Goal: Task Accomplishment & Management: Complete application form

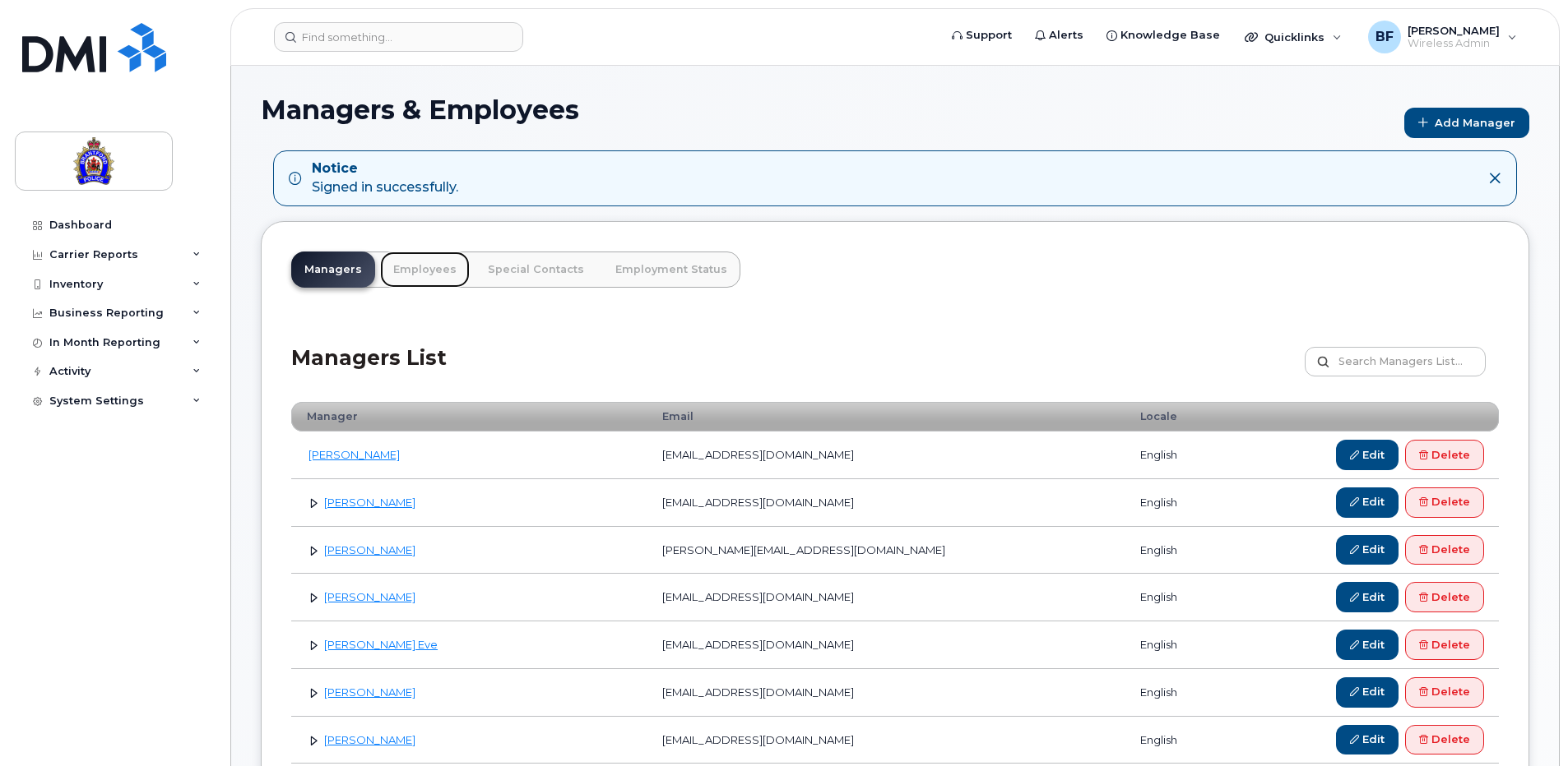
click at [423, 269] on link "Employees" at bounding box center [425, 270] width 90 height 36
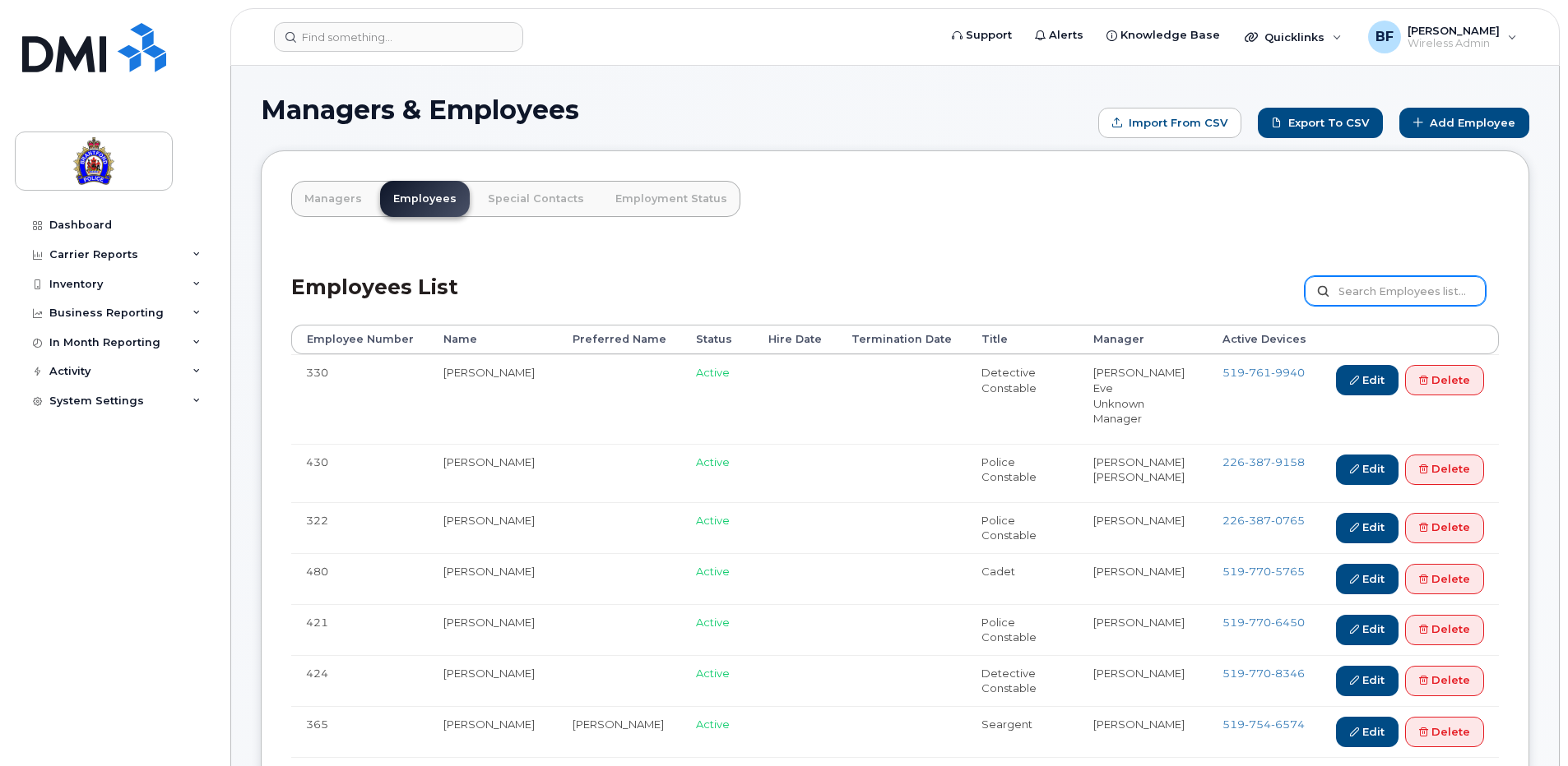
click at [1366, 290] on input "text" at bounding box center [1395, 291] width 181 height 30
type input "verh"
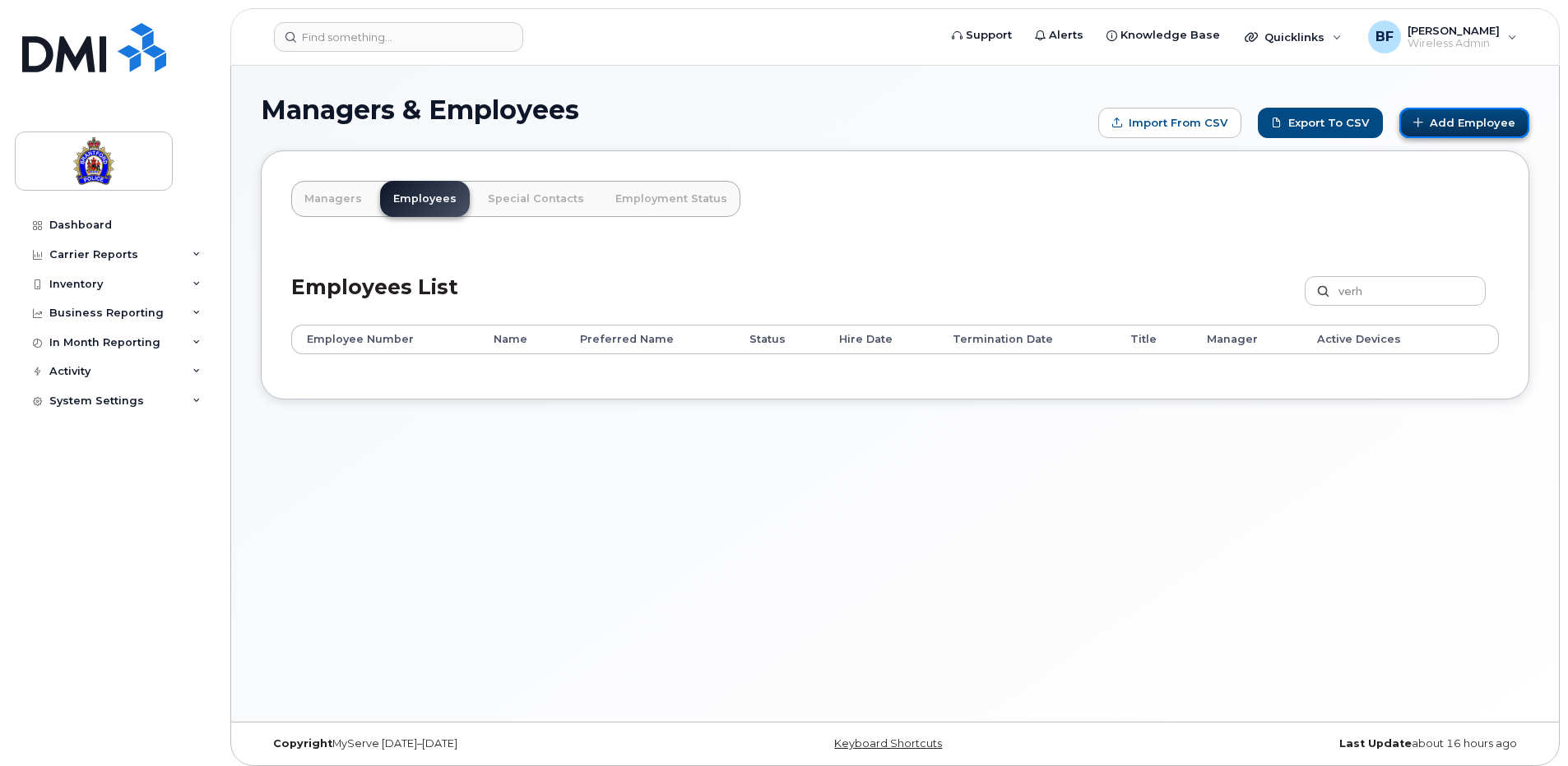
click at [1444, 124] on link "Add Employee" at bounding box center [1464, 122] width 130 height 30
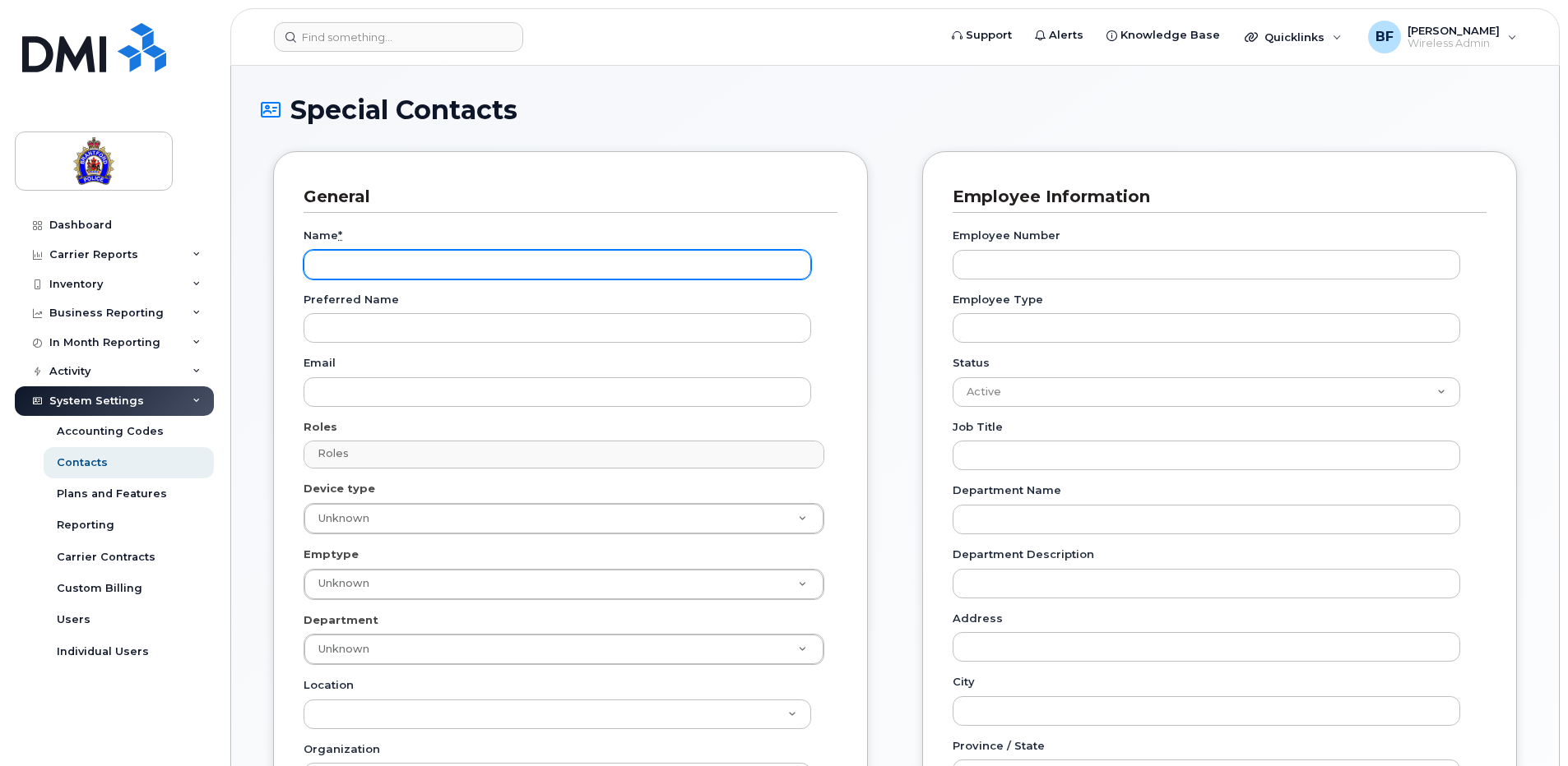
click at [407, 267] on input "Name *" at bounding box center [558, 265] width 508 height 30
type input "[PERSON_NAME]"
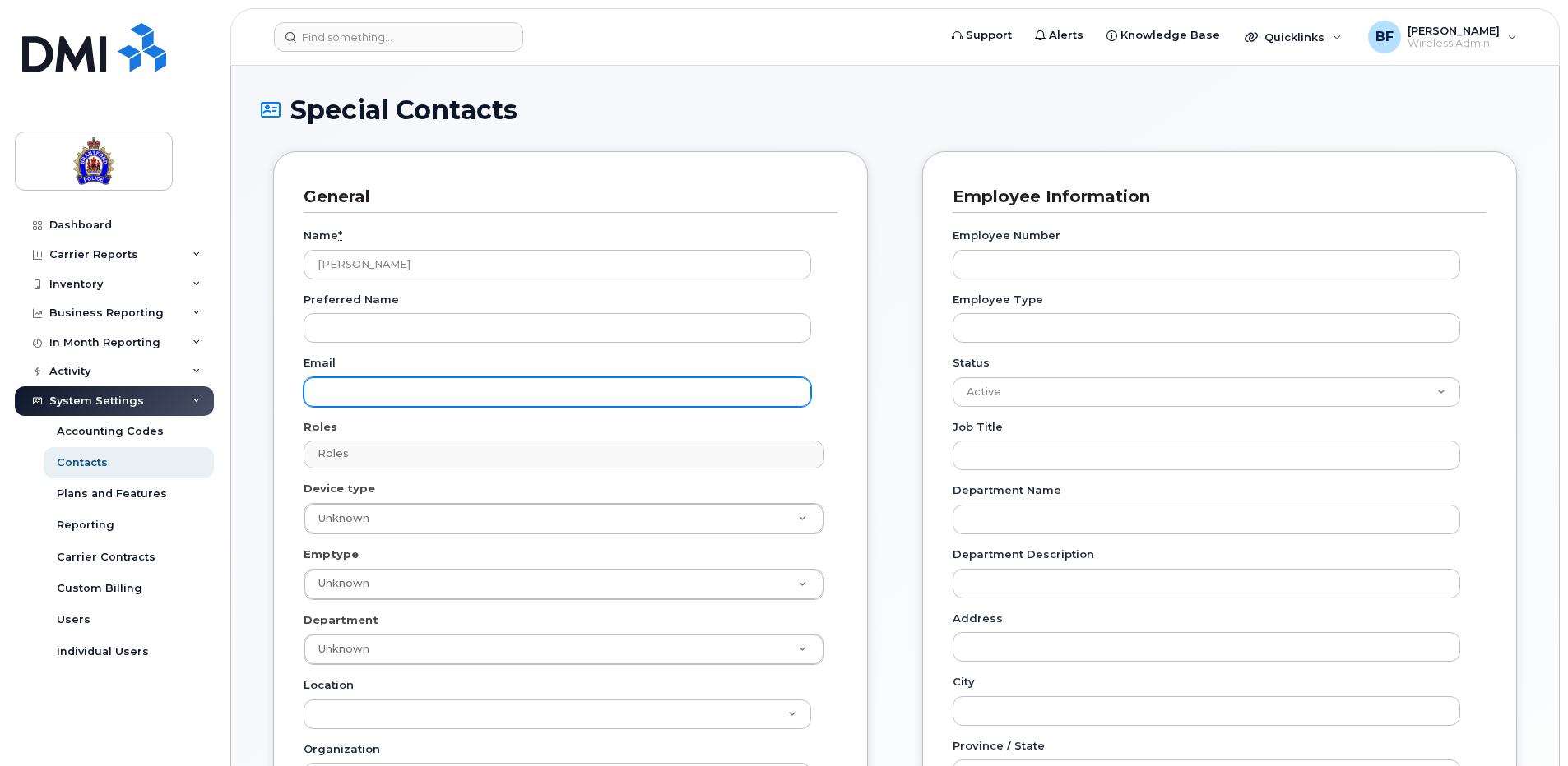
click at [381, 390] on input "Email" at bounding box center [558, 392] width 508 height 30
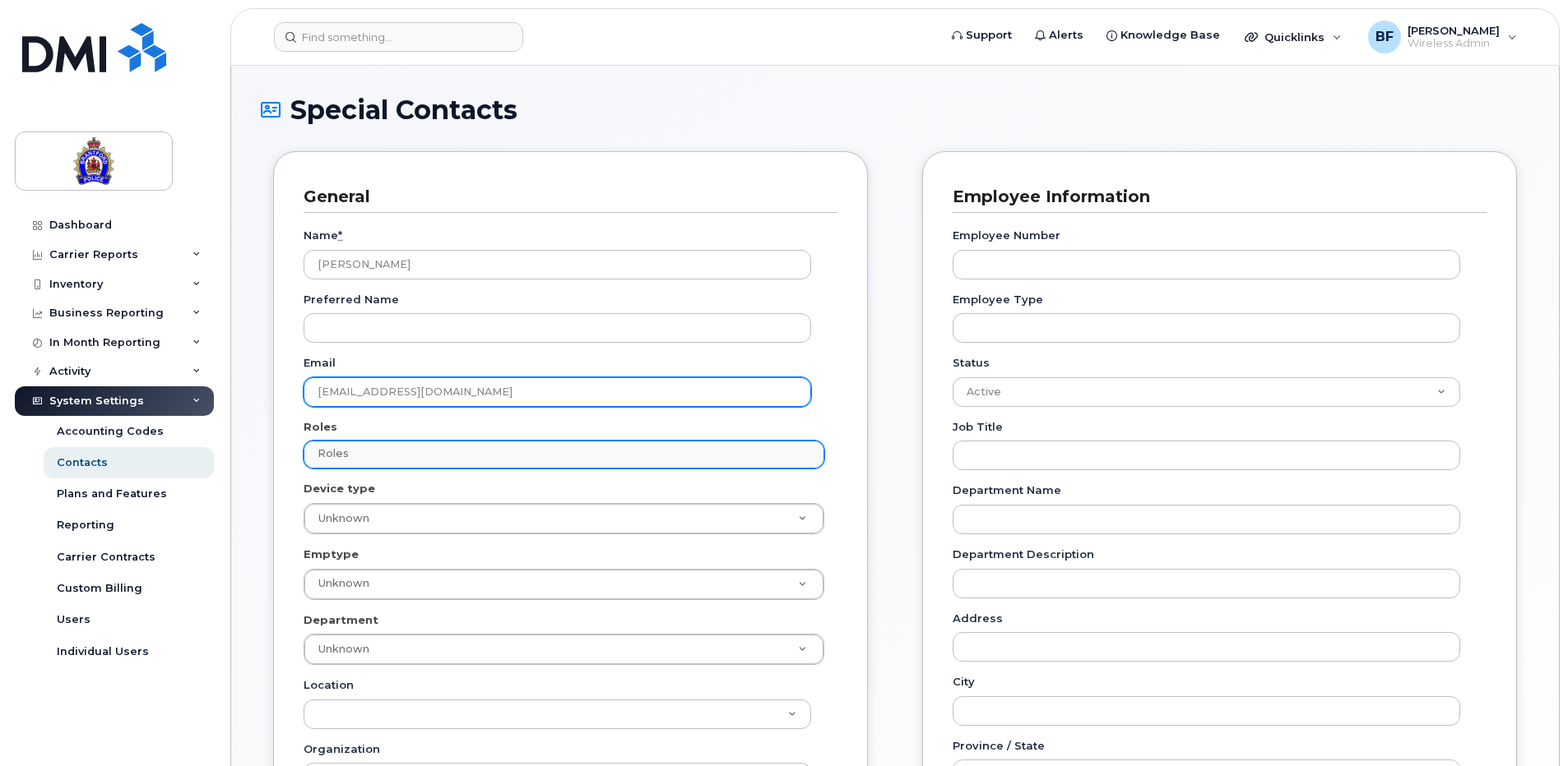
type input "everheul@police.brantford.on.ca"
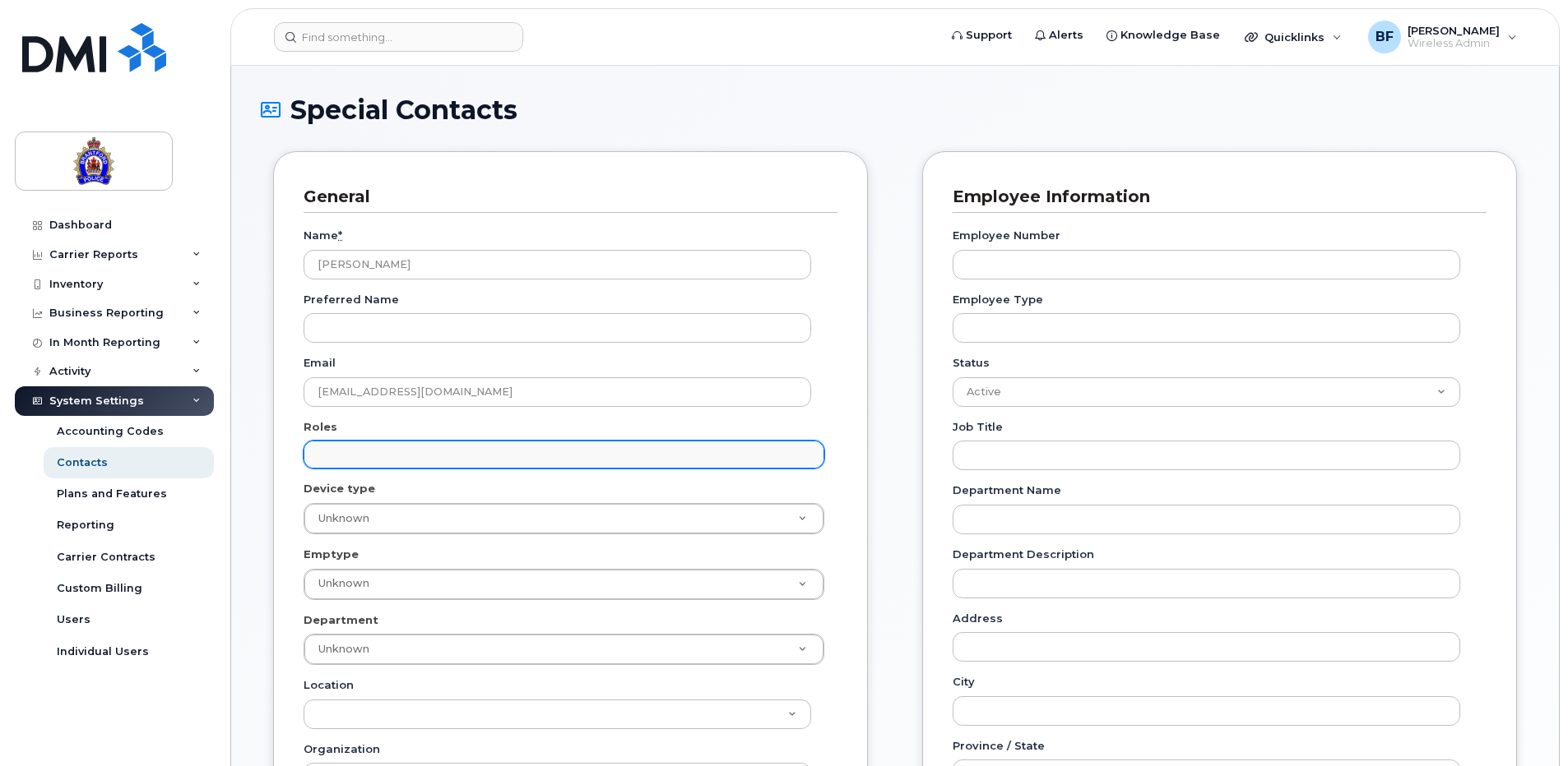
click at [458, 459] on input "text" at bounding box center [566, 453] width 506 height 23
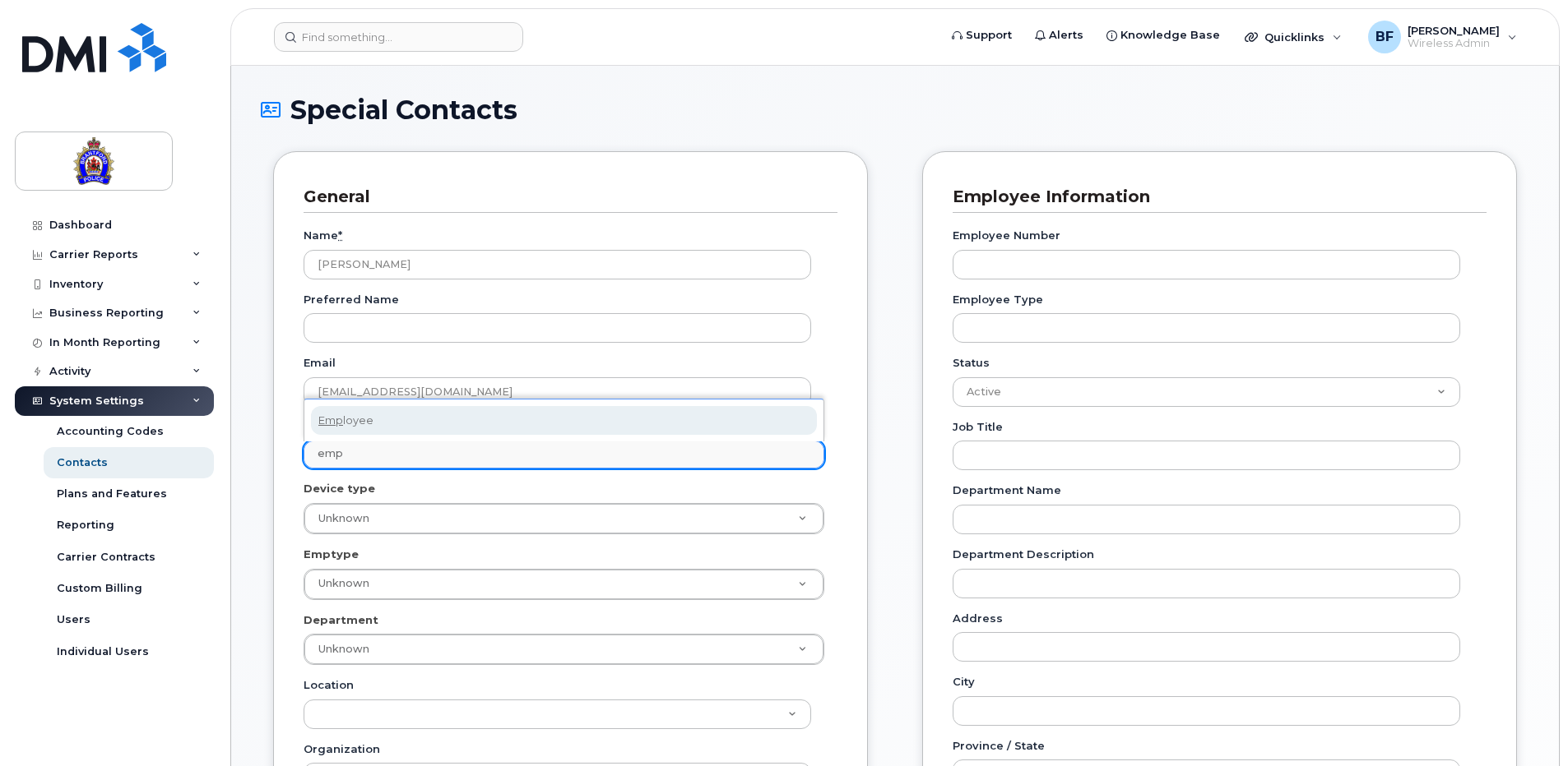
type input "emp"
select select "16"
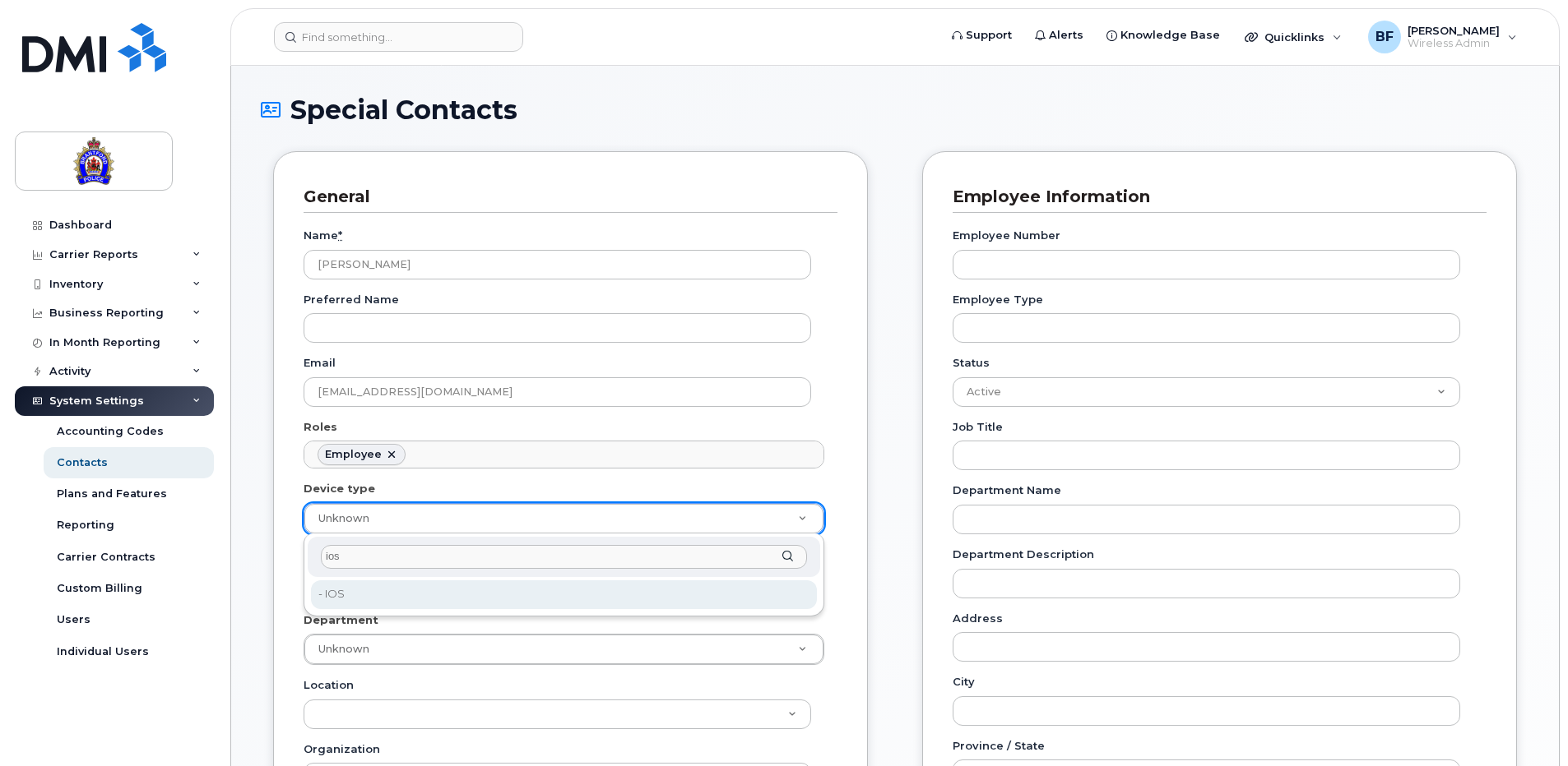
type input "ios"
type input "626282"
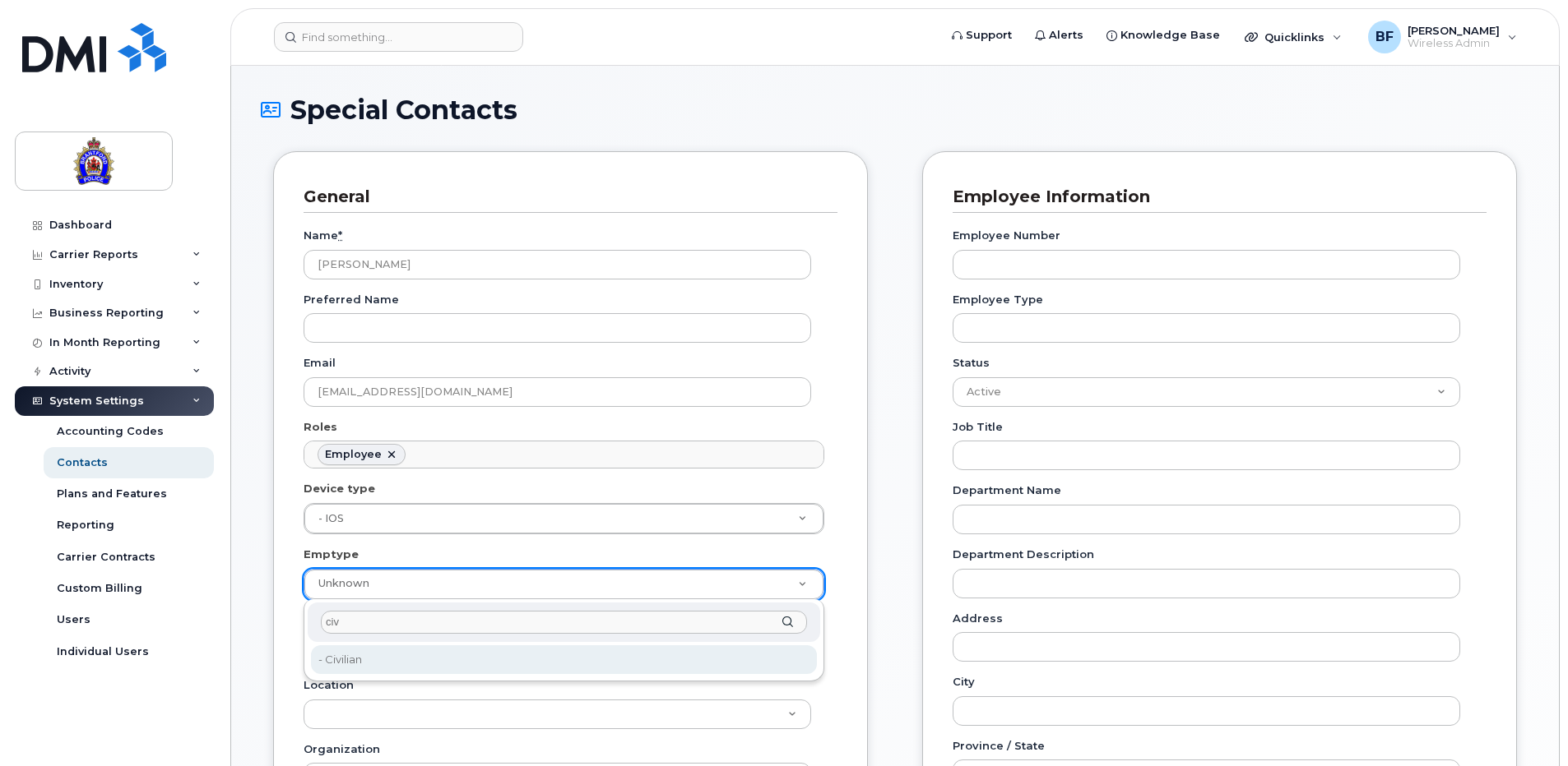
type input "civ"
type input "626288"
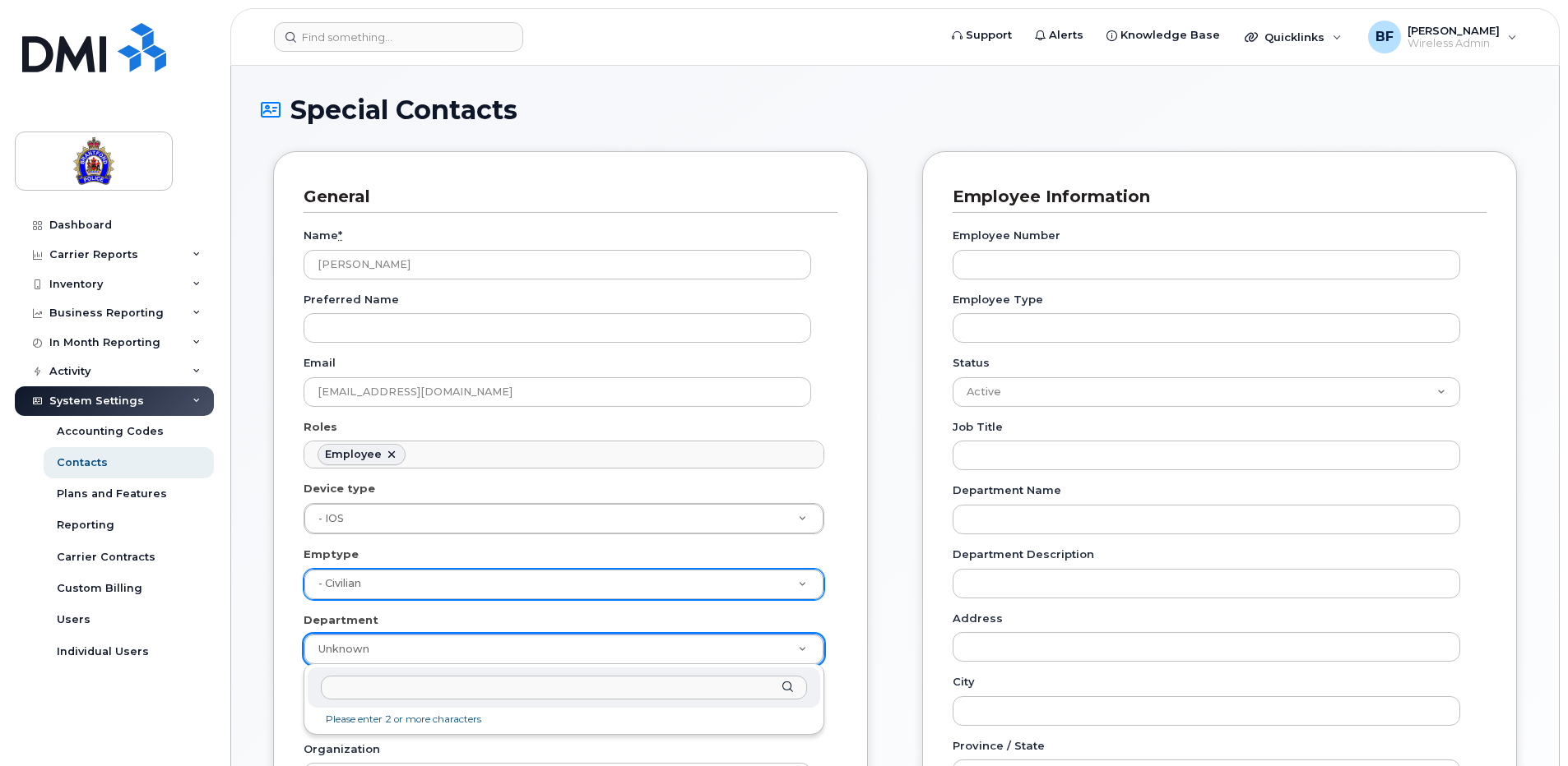
type input "h"
type input "Hu"
type input "626303"
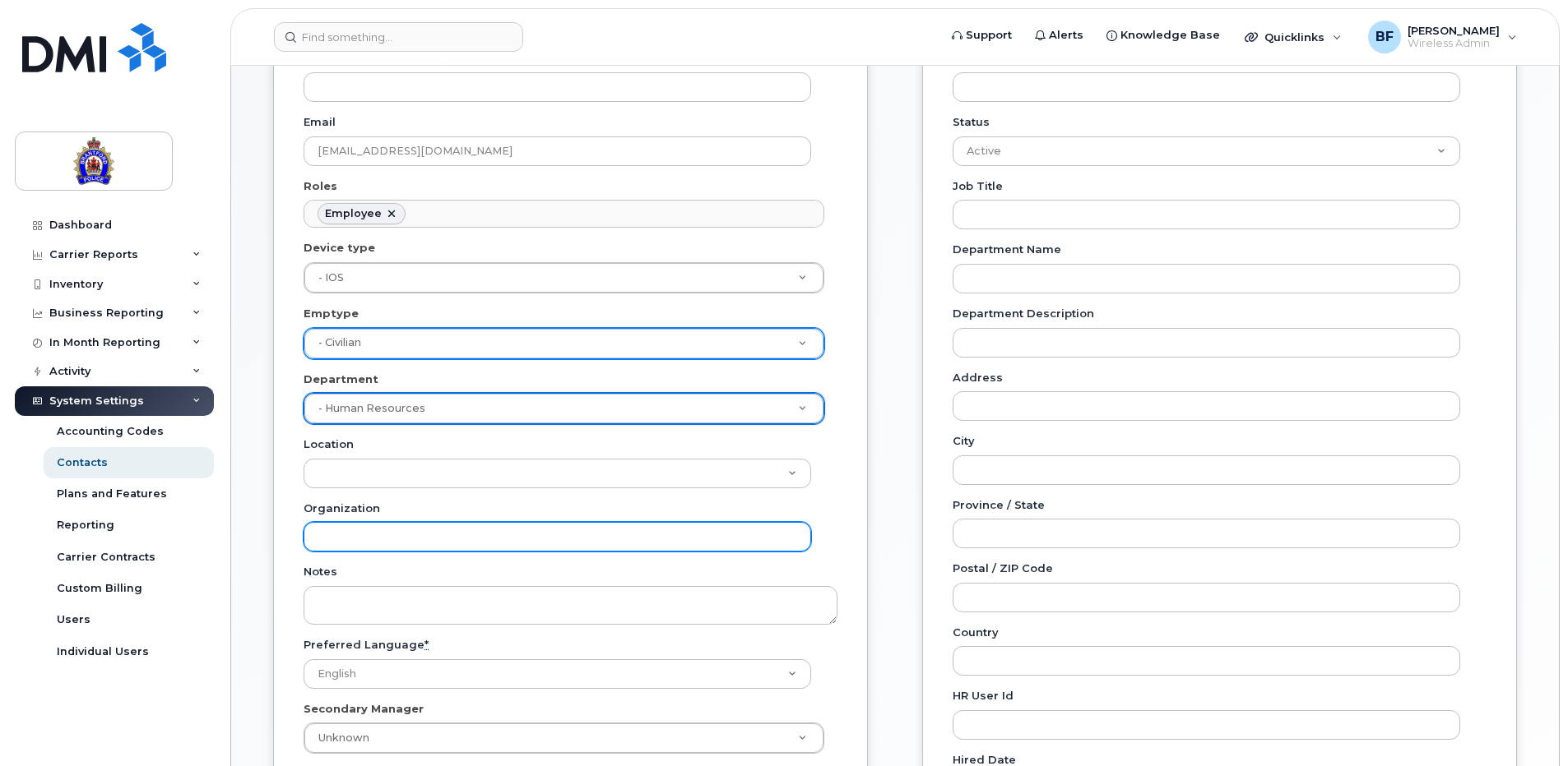
scroll to position [247, 0]
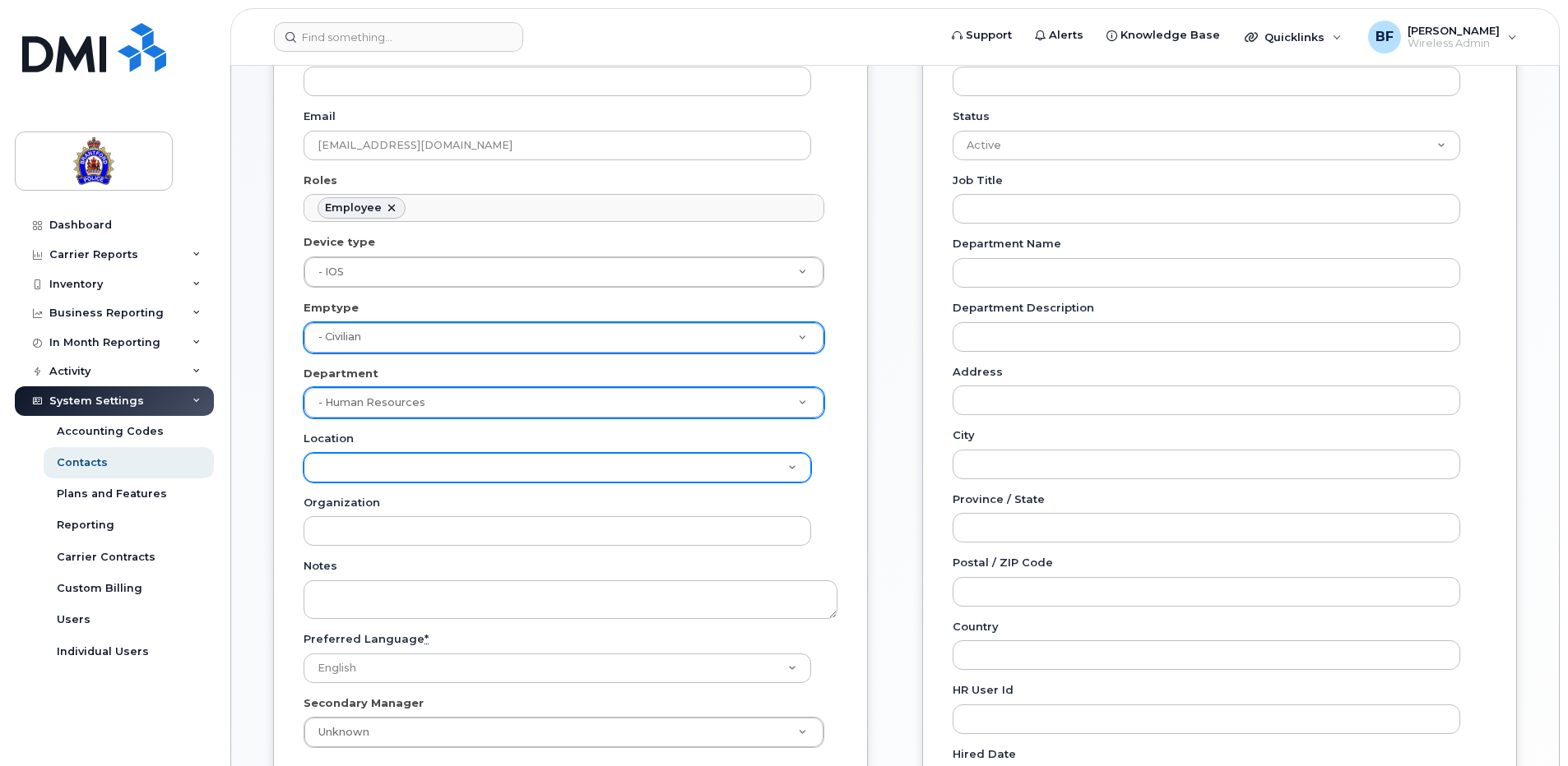
click at [432, 467] on select "Brantford Police Service" at bounding box center [558, 468] width 508 height 30
select select "2163"
click at [304, 453] on select "Brantford Police Service" at bounding box center [558, 468] width 508 height 30
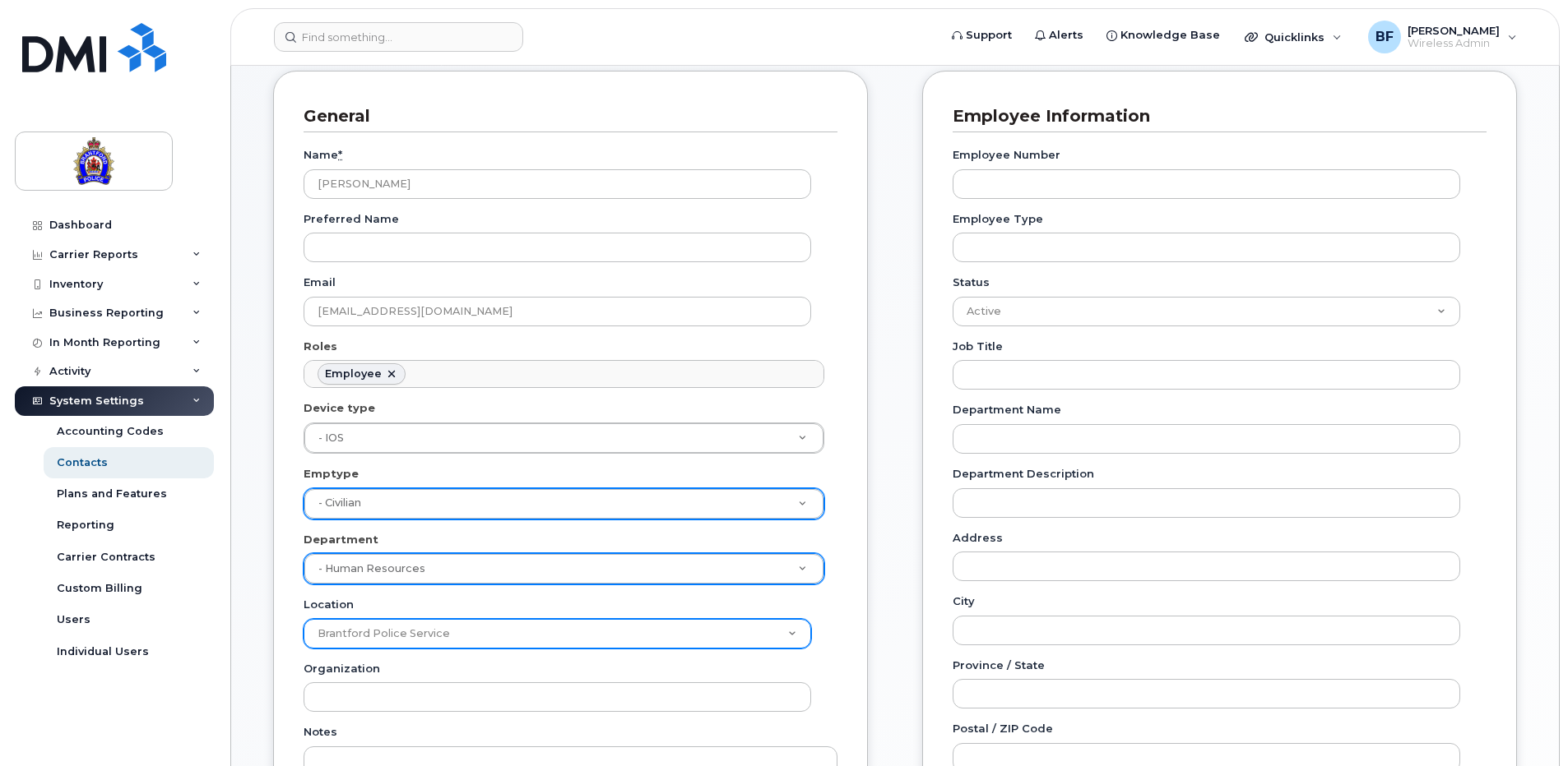
scroll to position [0, 0]
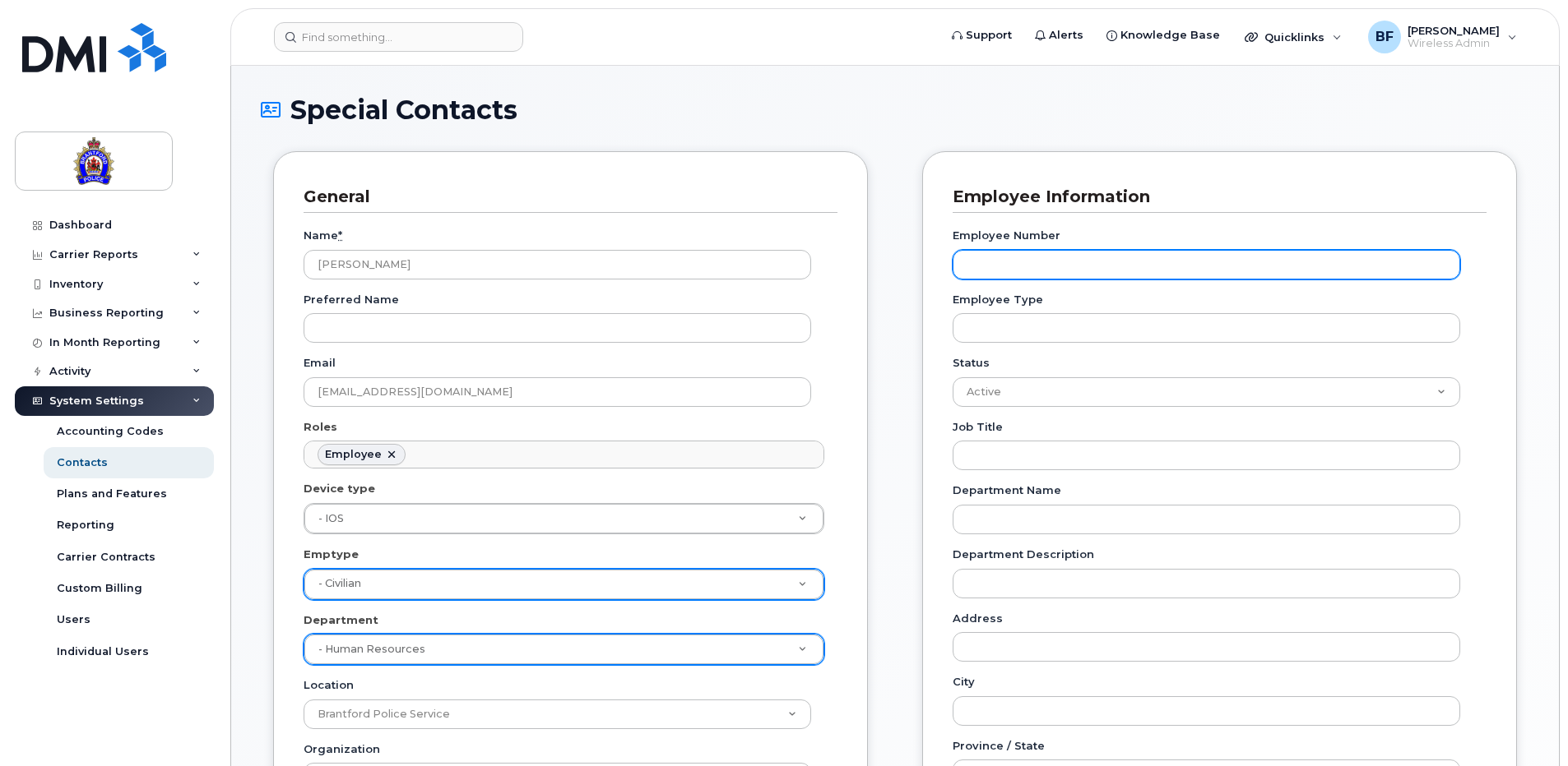
click at [1145, 263] on input "Employee Number" at bounding box center [1207, 265] width 508 height 30
type input "157145"
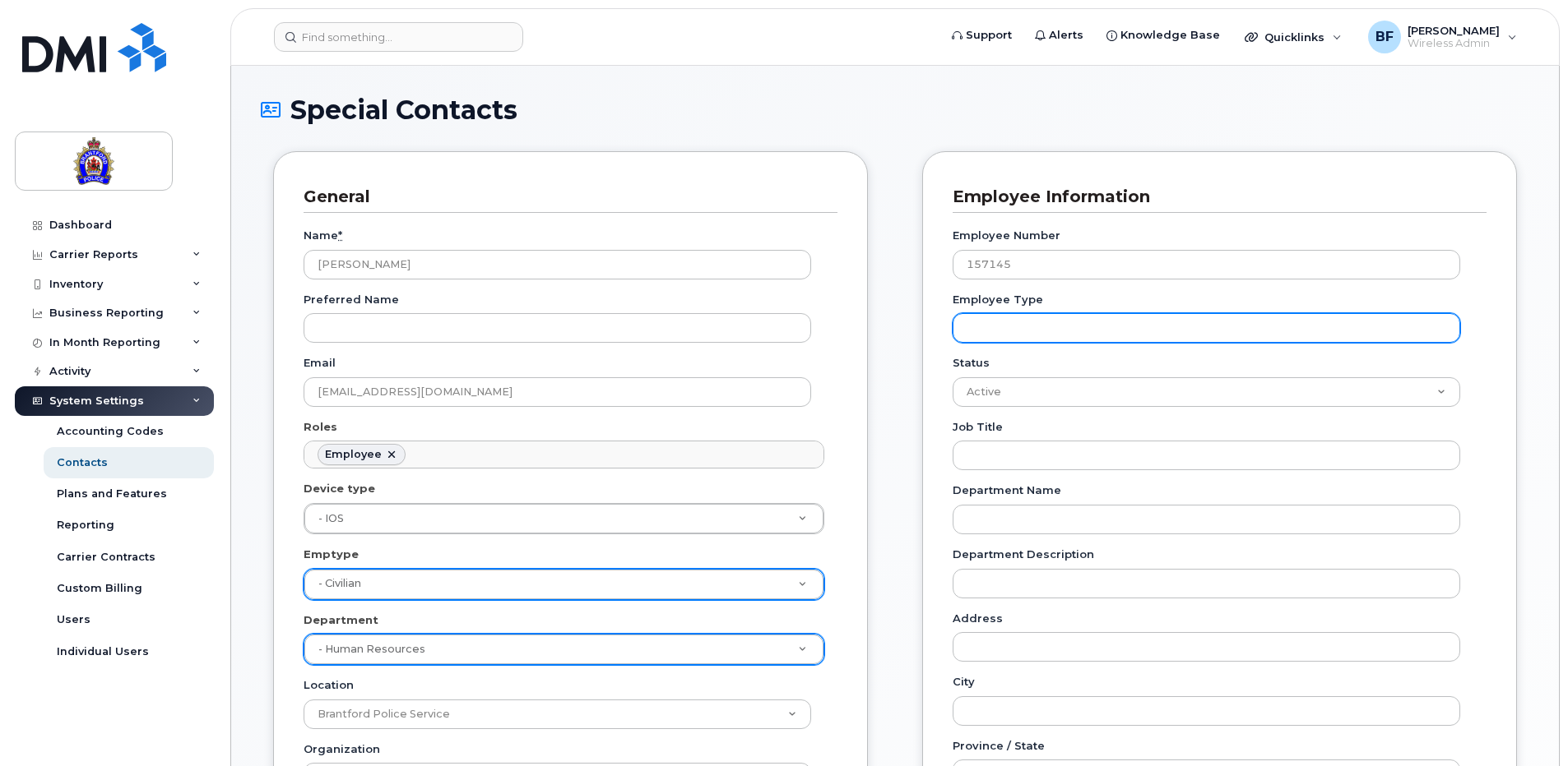
click at [1118, 328] on input "Employee Type" at bounding box center [1207, 328] width 508 height 30
type input "Civilian"
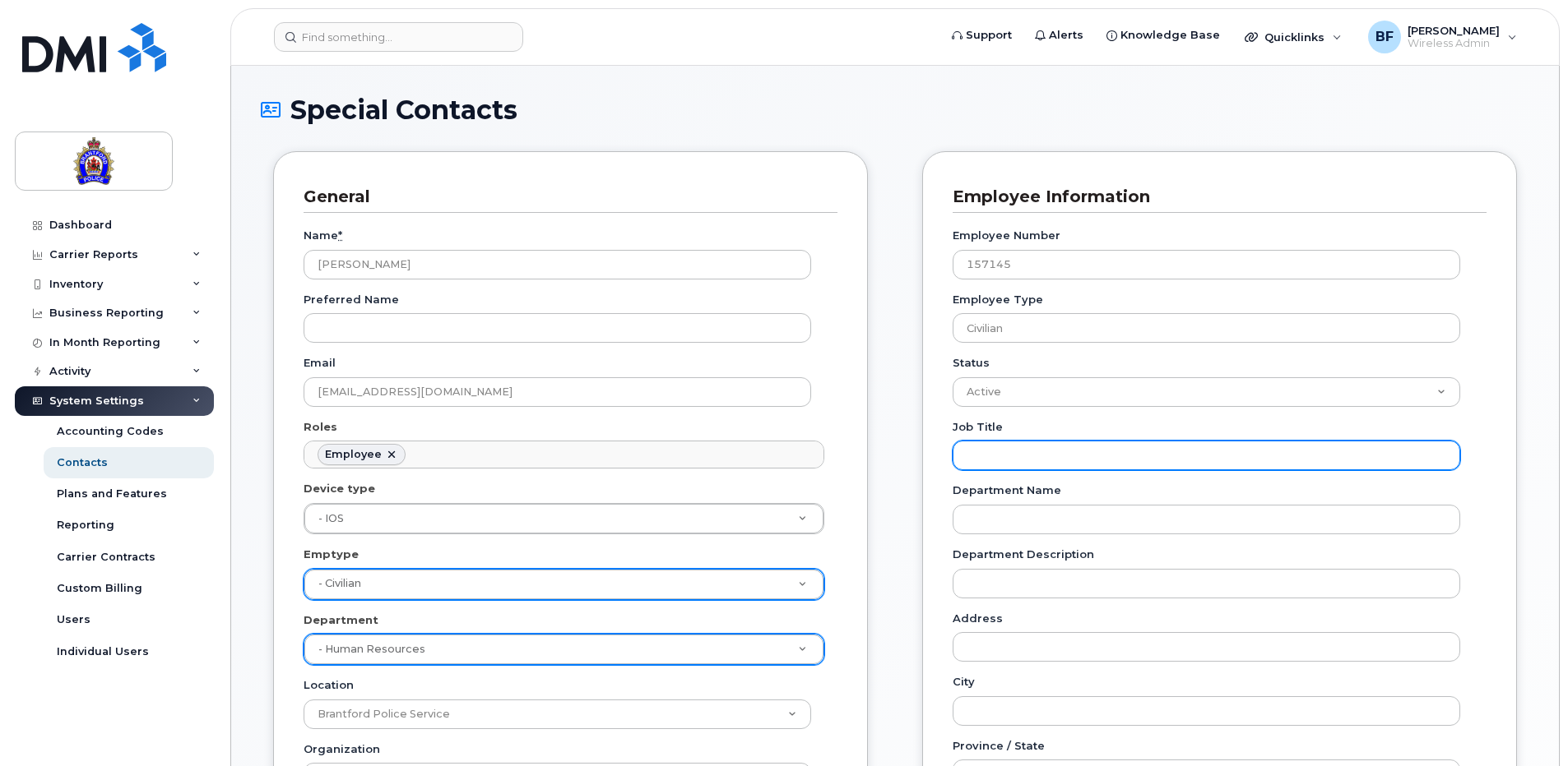
click at [1046, 456] on input "Job Title" at bounding box center [1207, 456] width 508 height 30
click at [998, 451] on input "Job Title" at bounding box center [1207, 456] width 508 height 30
paste input "Human Resources Generalist"
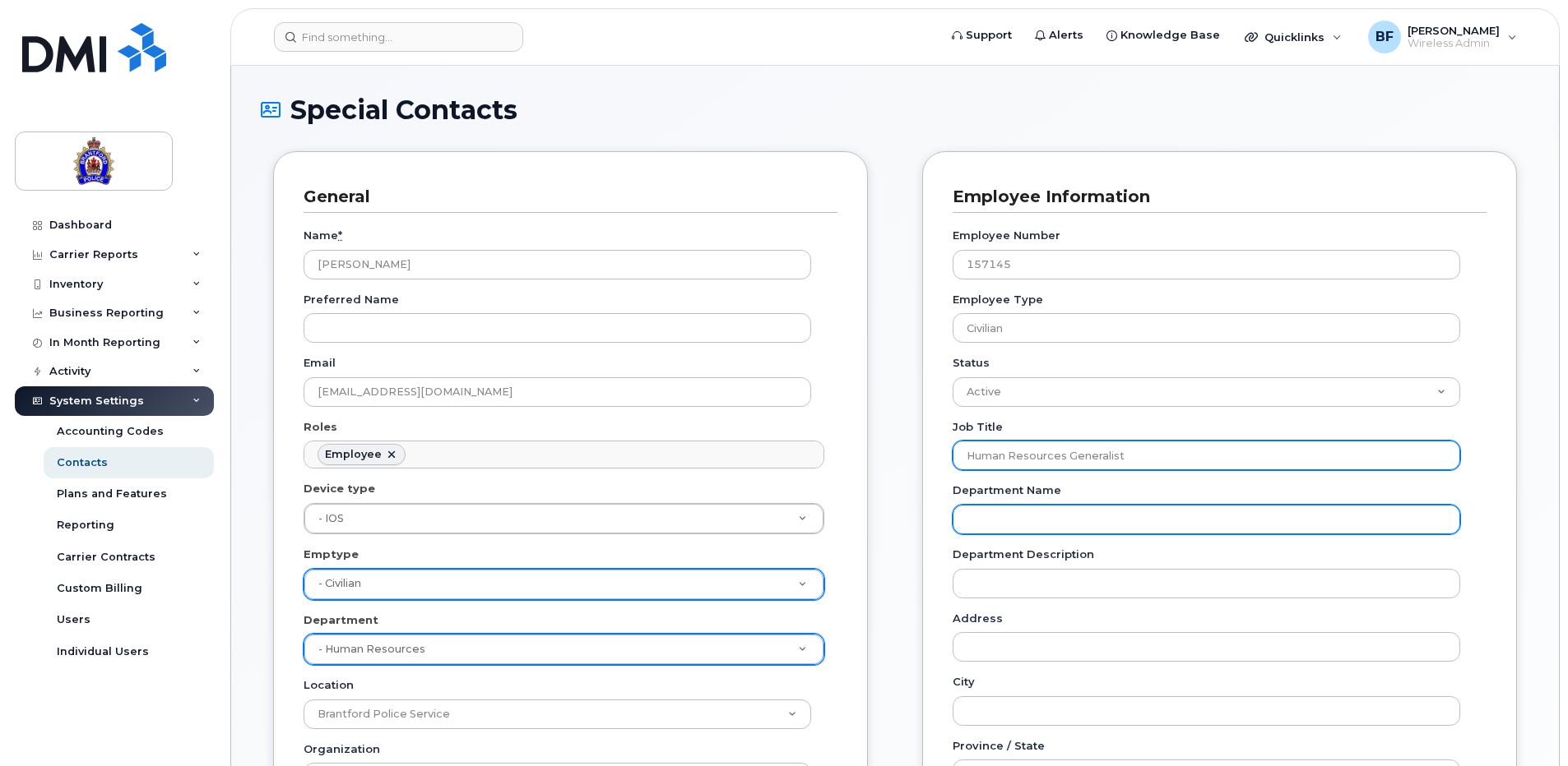
type input "Human Resources Generalist"
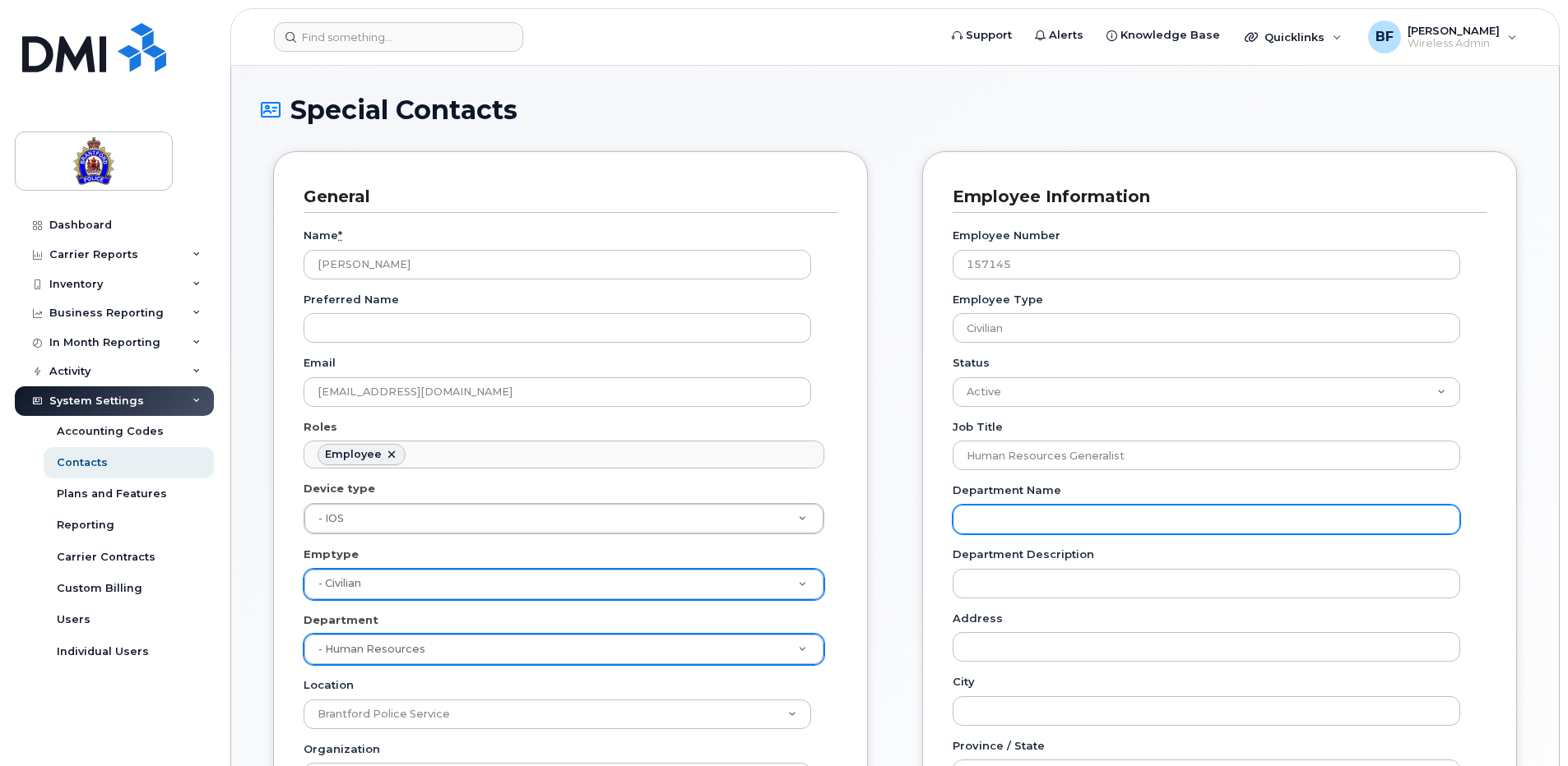
click at [1155, 519] on input "Department Name" at bounding box center [1207, 519] width 508 height 30
type input "Human Resources"
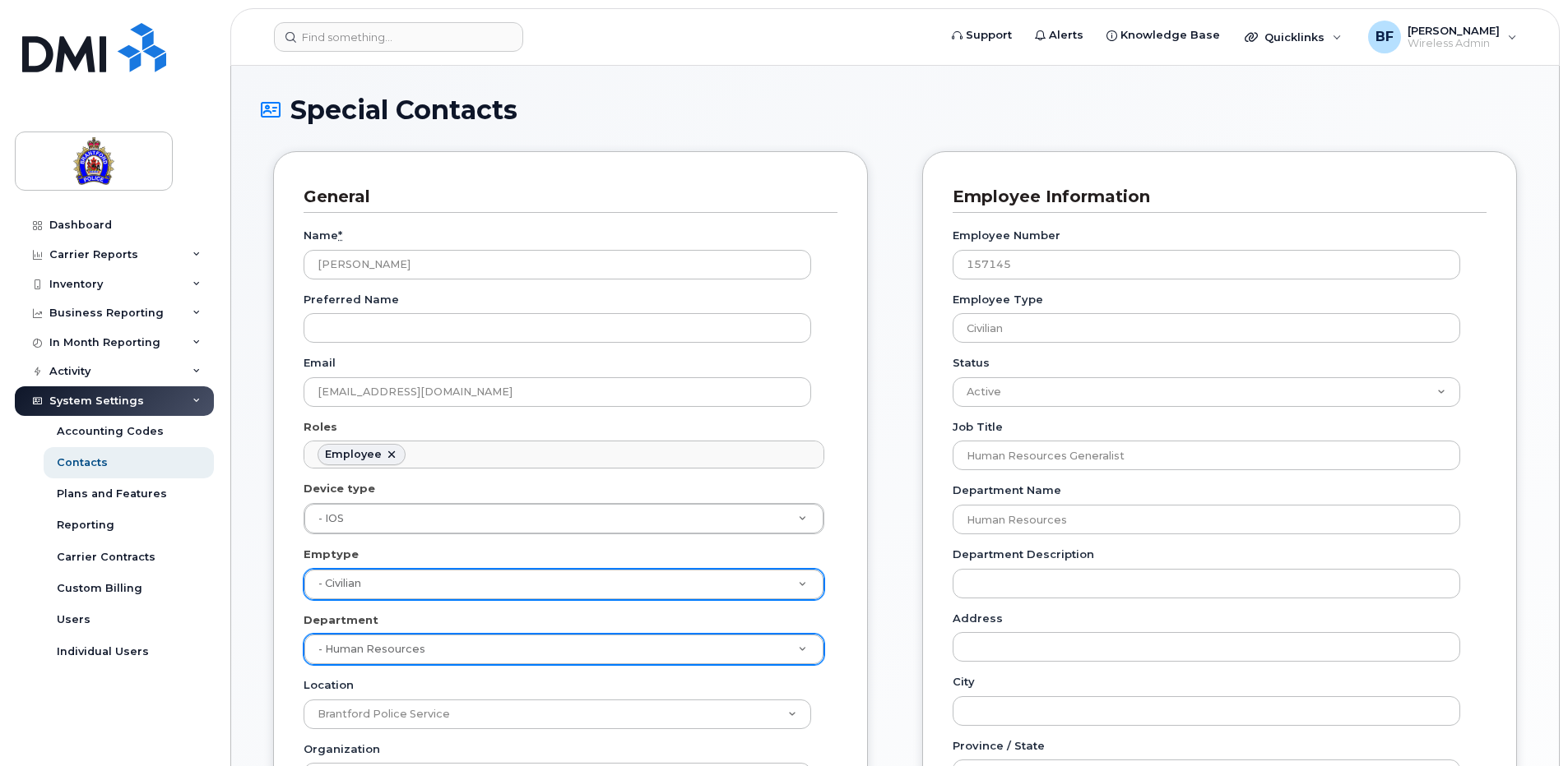
click at [1484, 559] on div "Department Description" at bounding box center [1219, 572] width 534 height 52
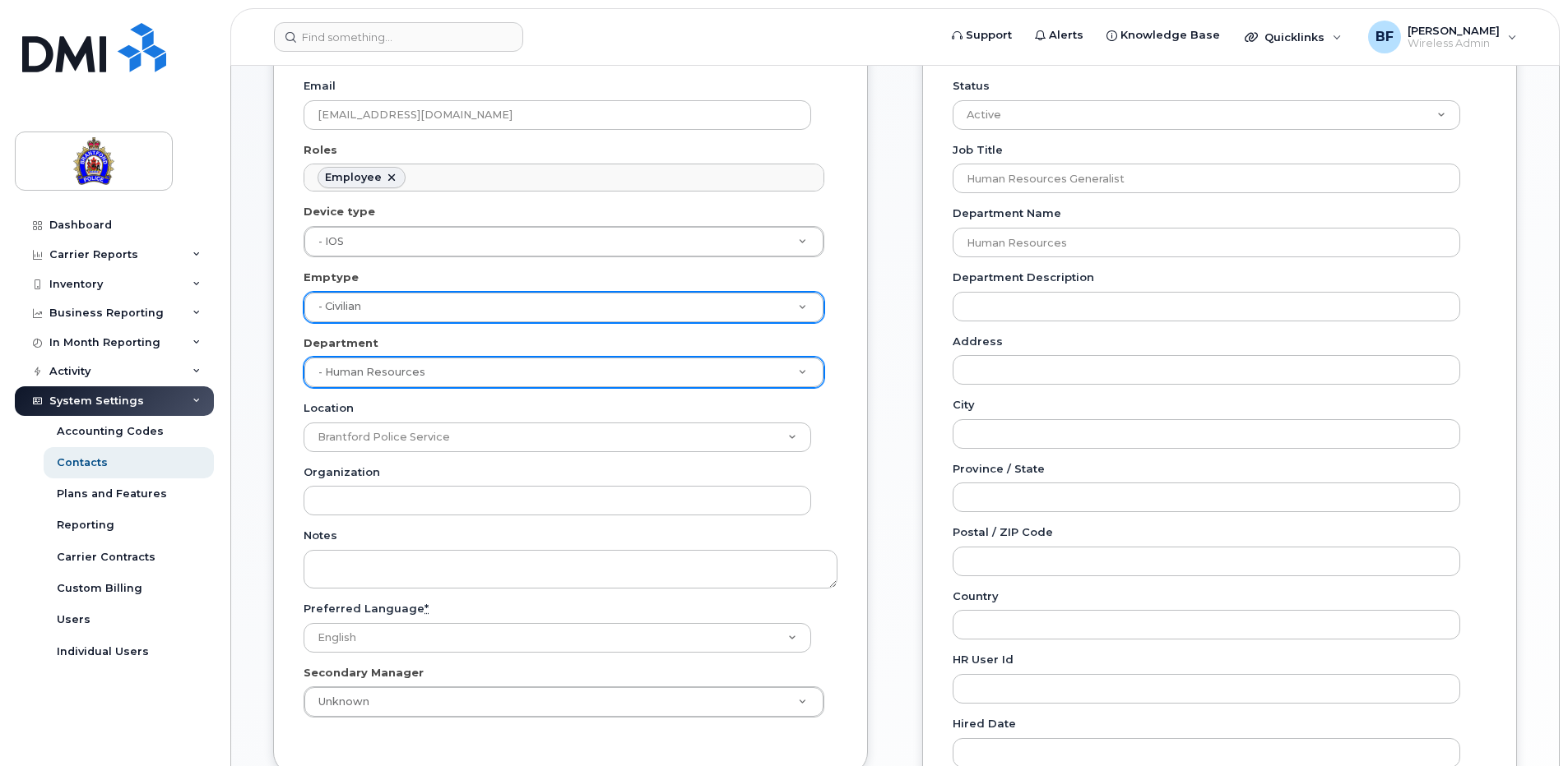
scroll to position [329, 0]
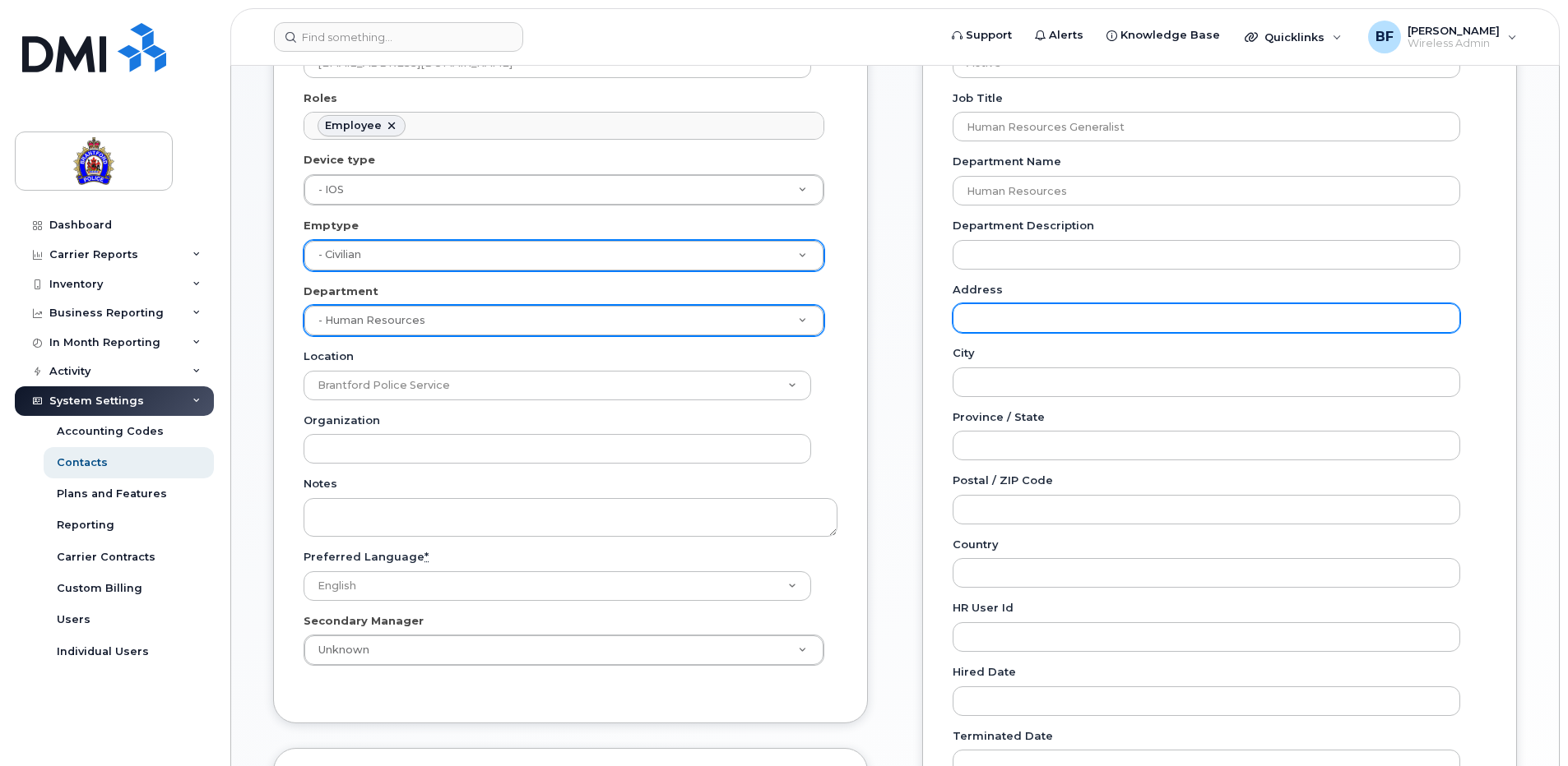
click at [1384, 322] on input "Address" at bounding box center [1207, 318] width 508 height 30
type input "Headquarters"
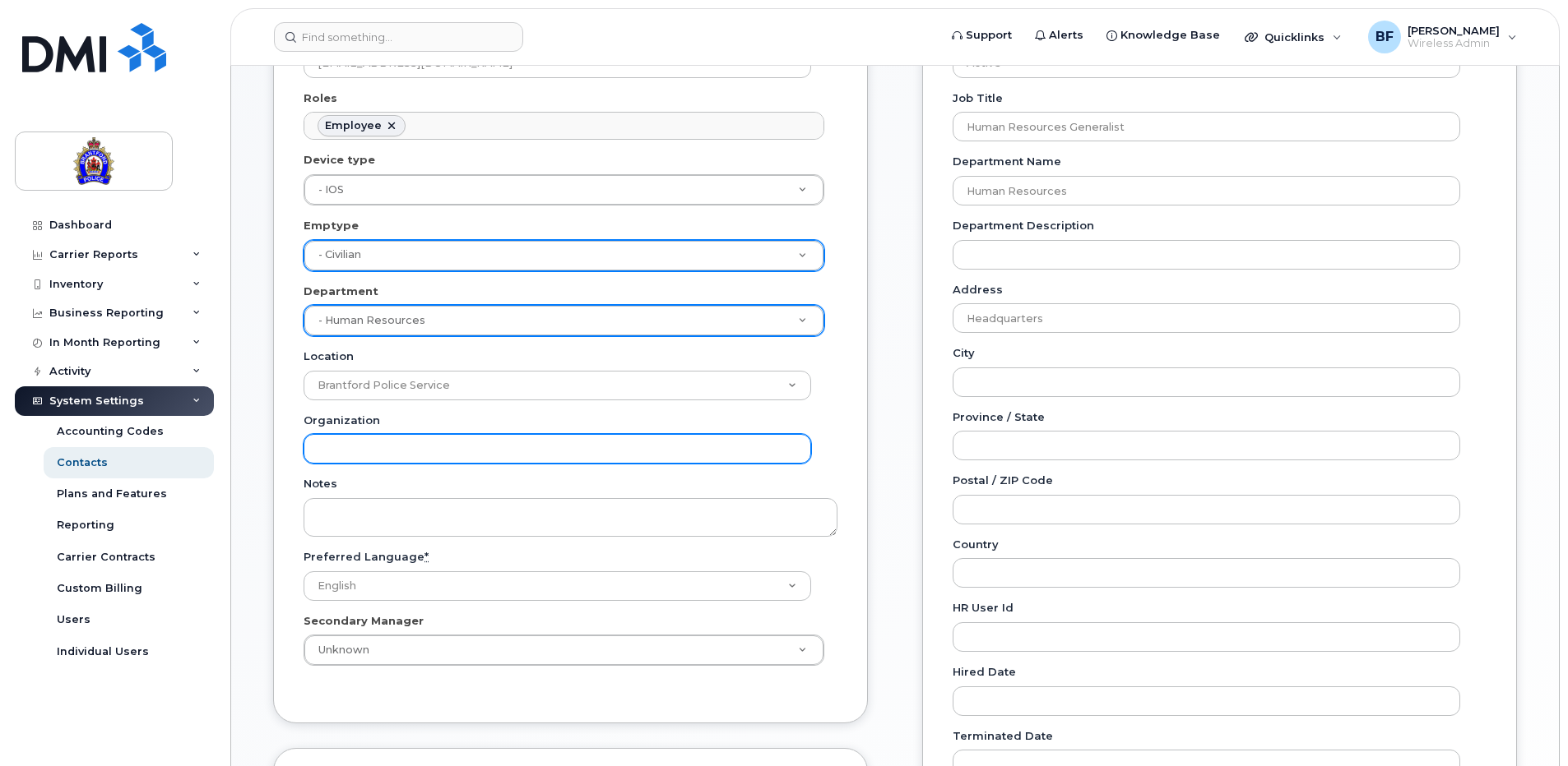
type input "0502633241 (Bell)"
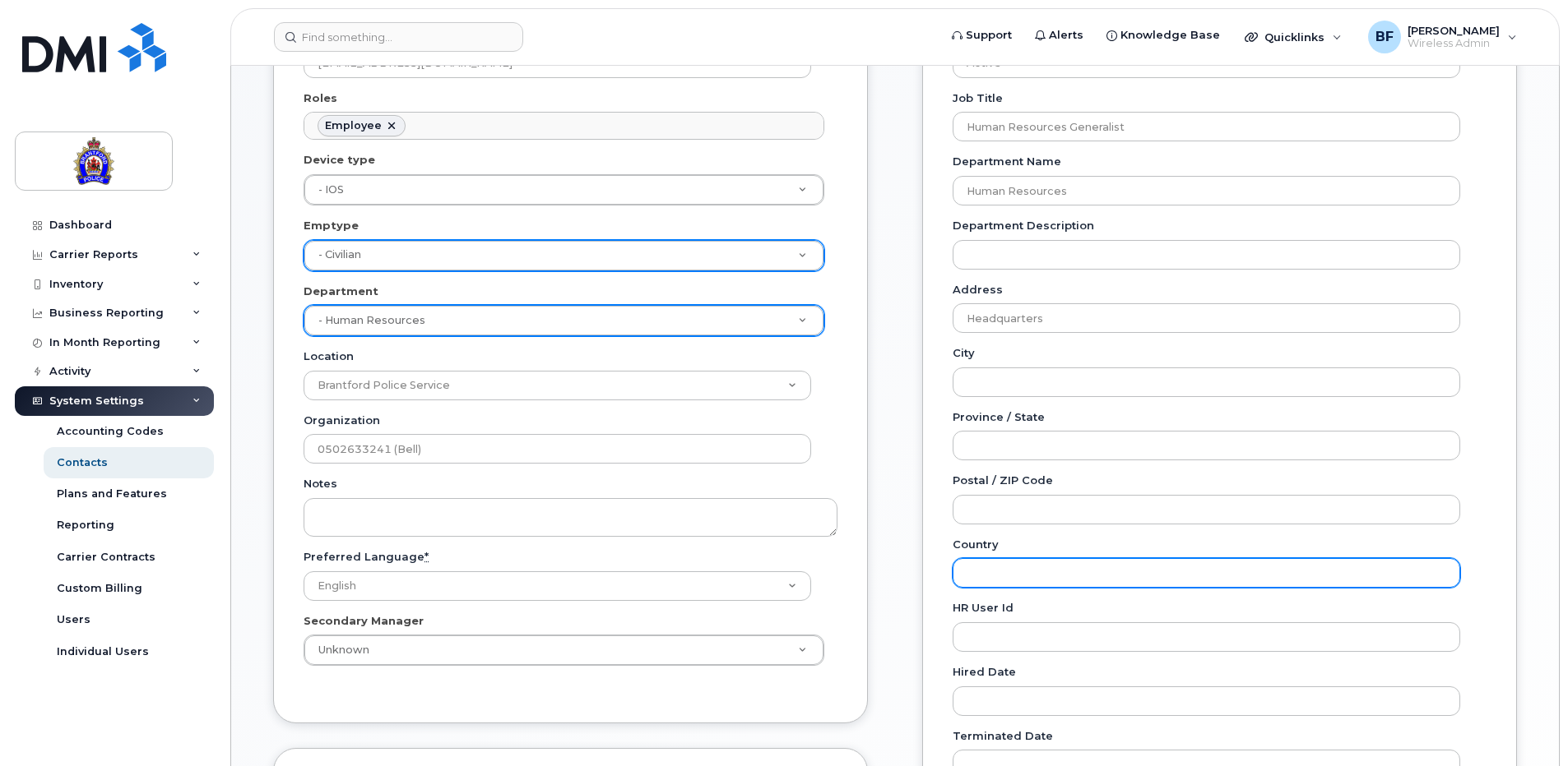
type input "Canada"
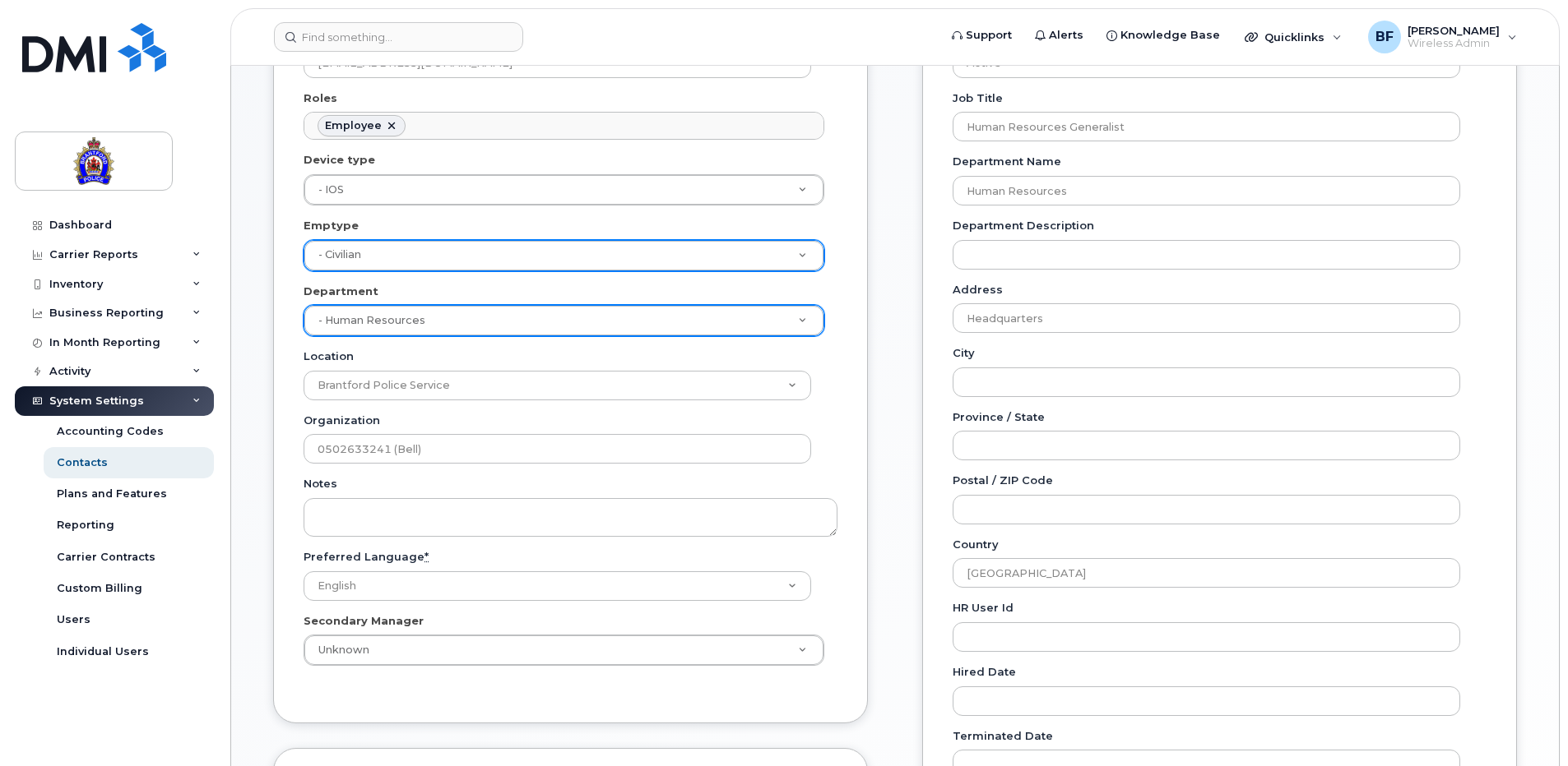
click at [1488, 402] on div "Employee Information Employee Number 157145 Employee Type Civilian Status Activ…" at bounding box center [1219, 329] width 595 height 1014
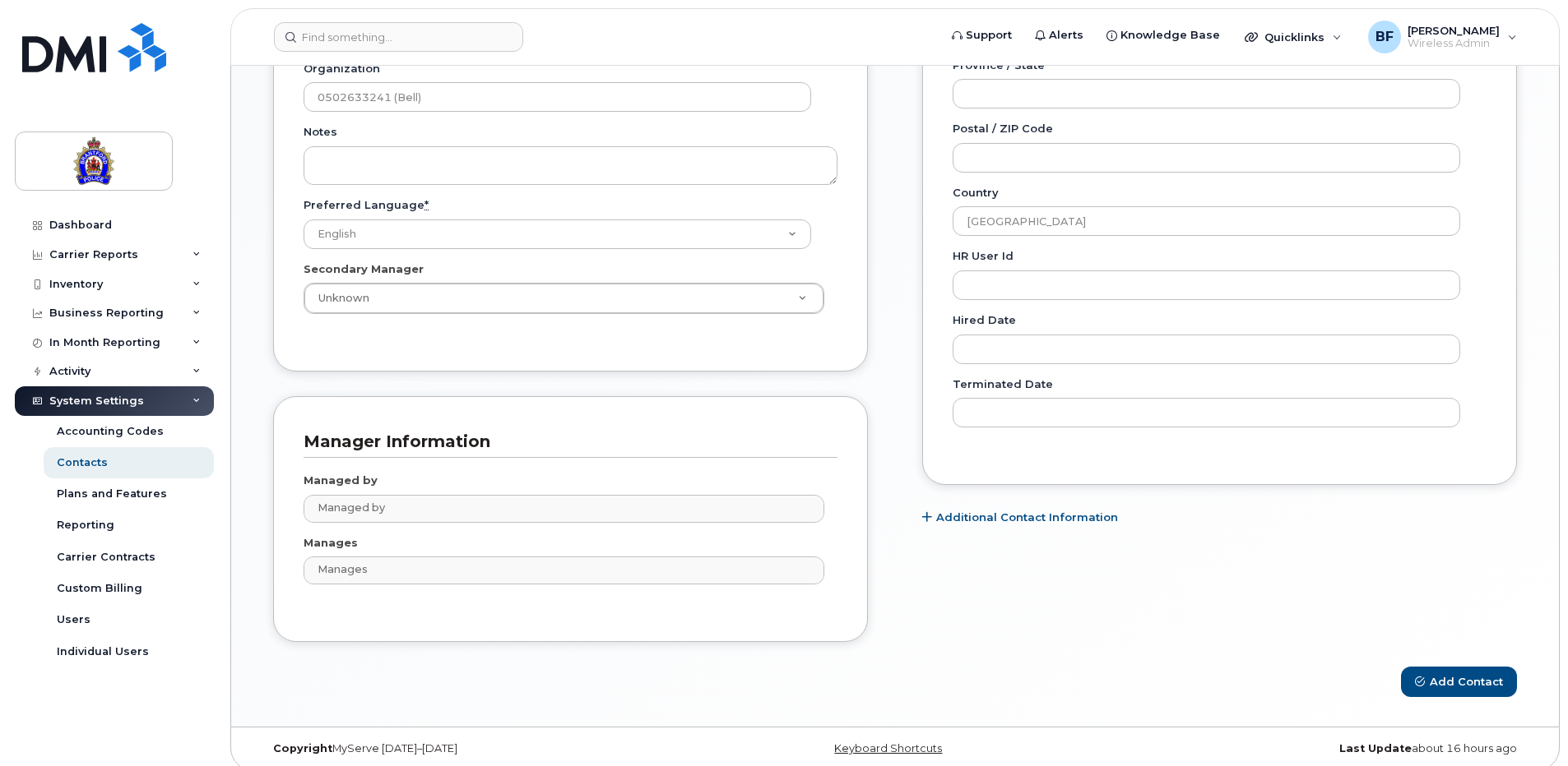
scroll to position [694, 0]
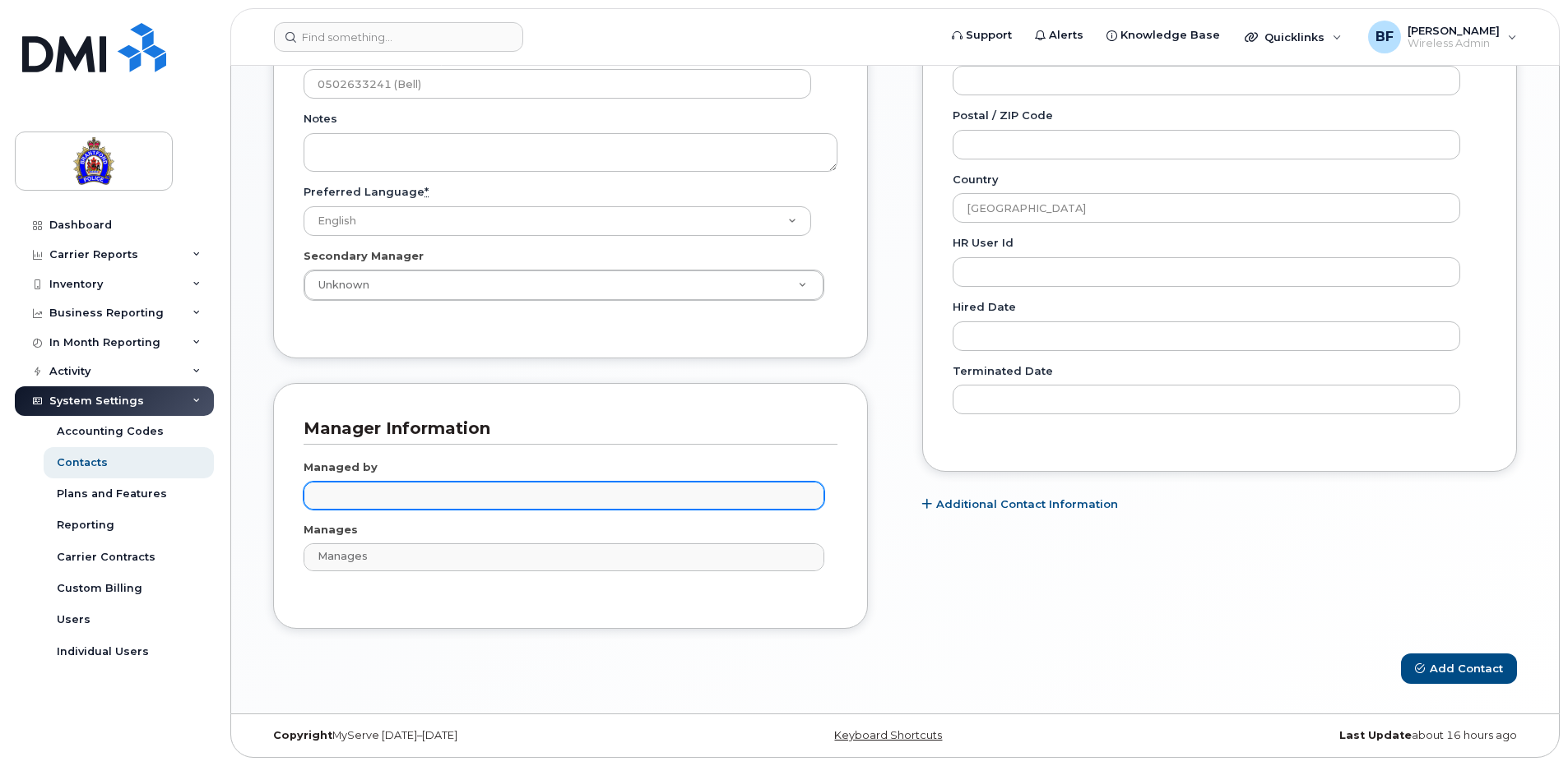
click at [415, 496] on input "text" at bounding box center [566, 495] width 506 height 23
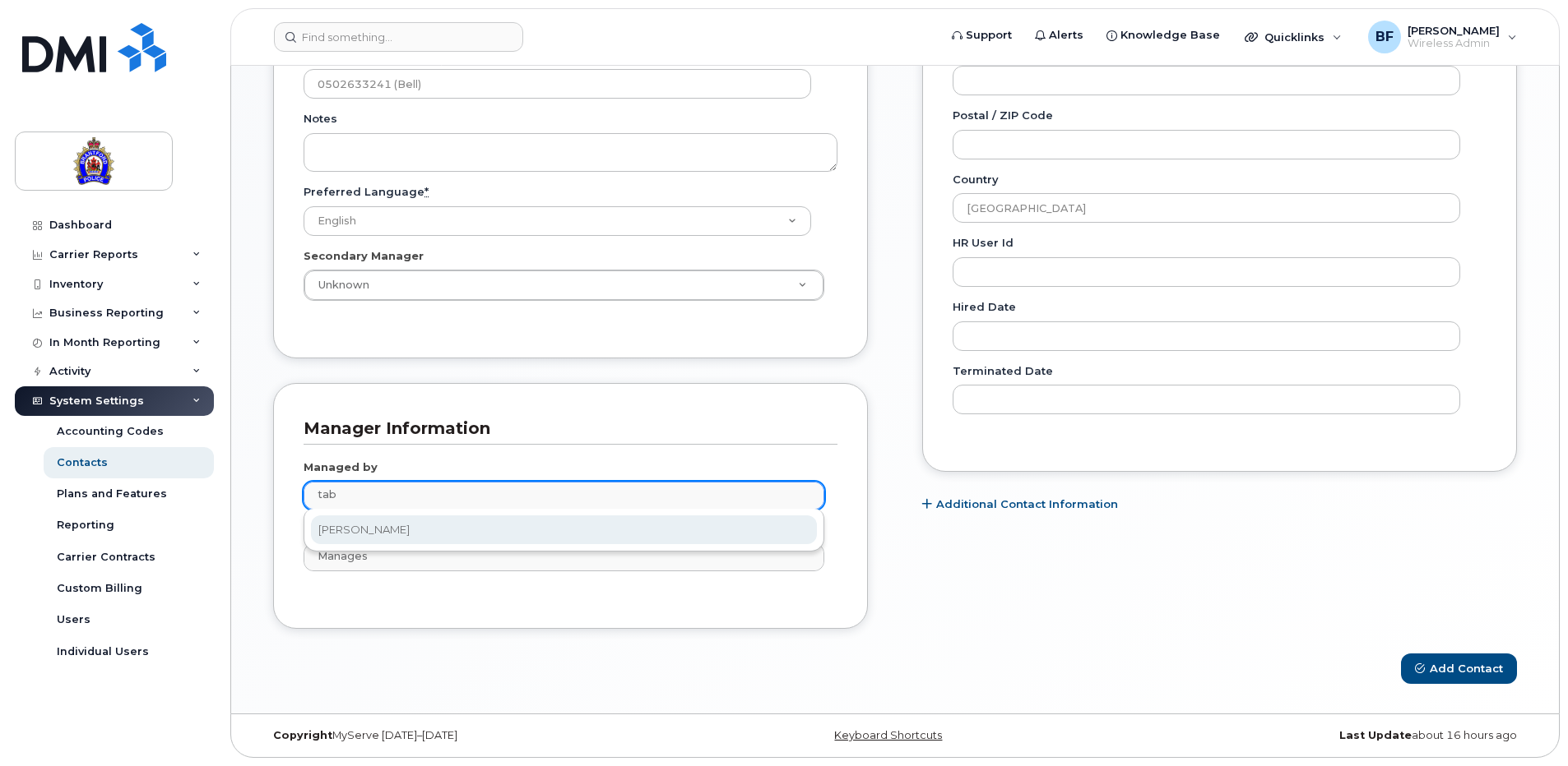
type input "tab"
type input "928130"
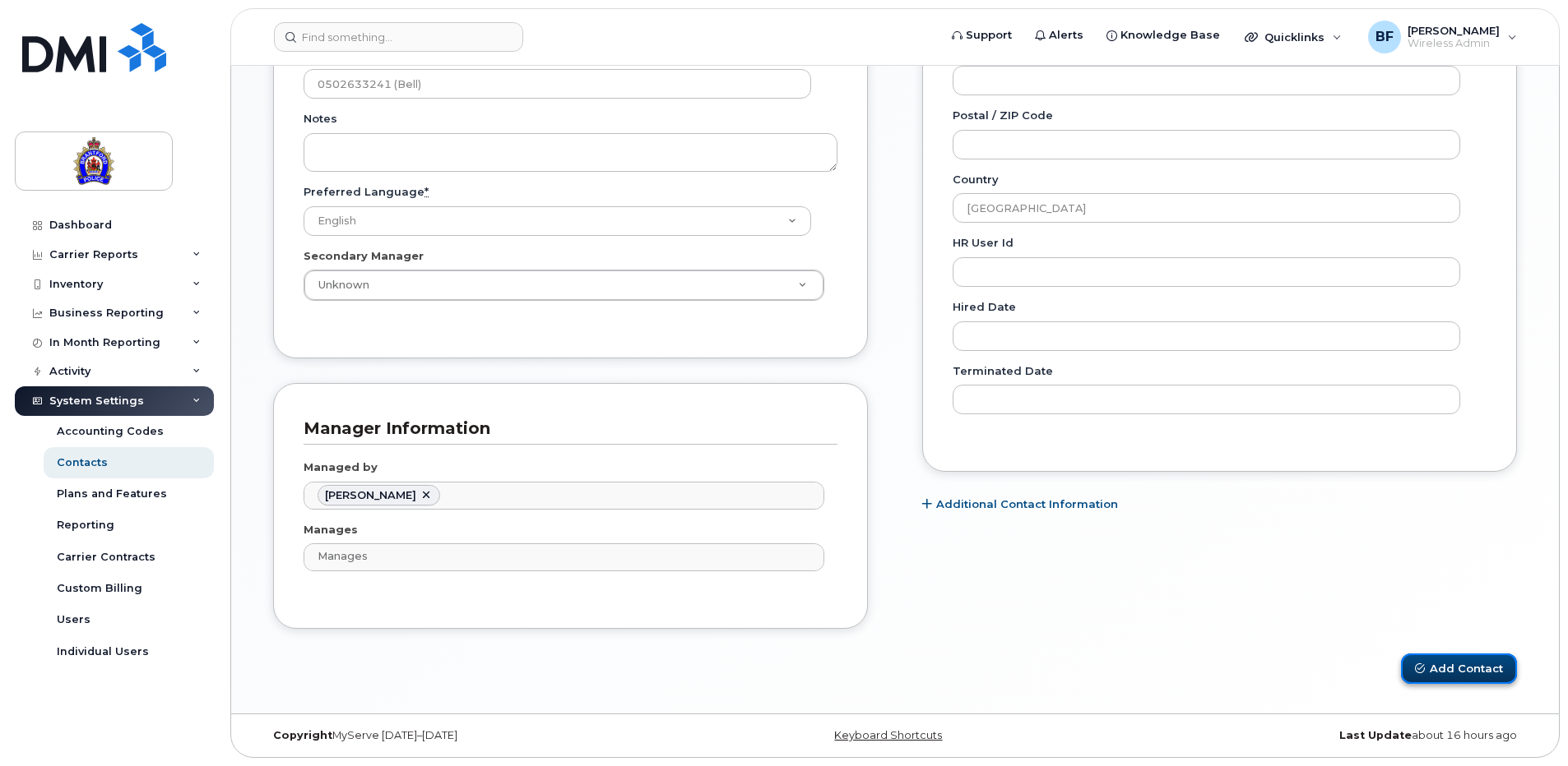
click at [1466, 665] on button "Add Contact" at bounding box center [1458, 669] width 116 height 30
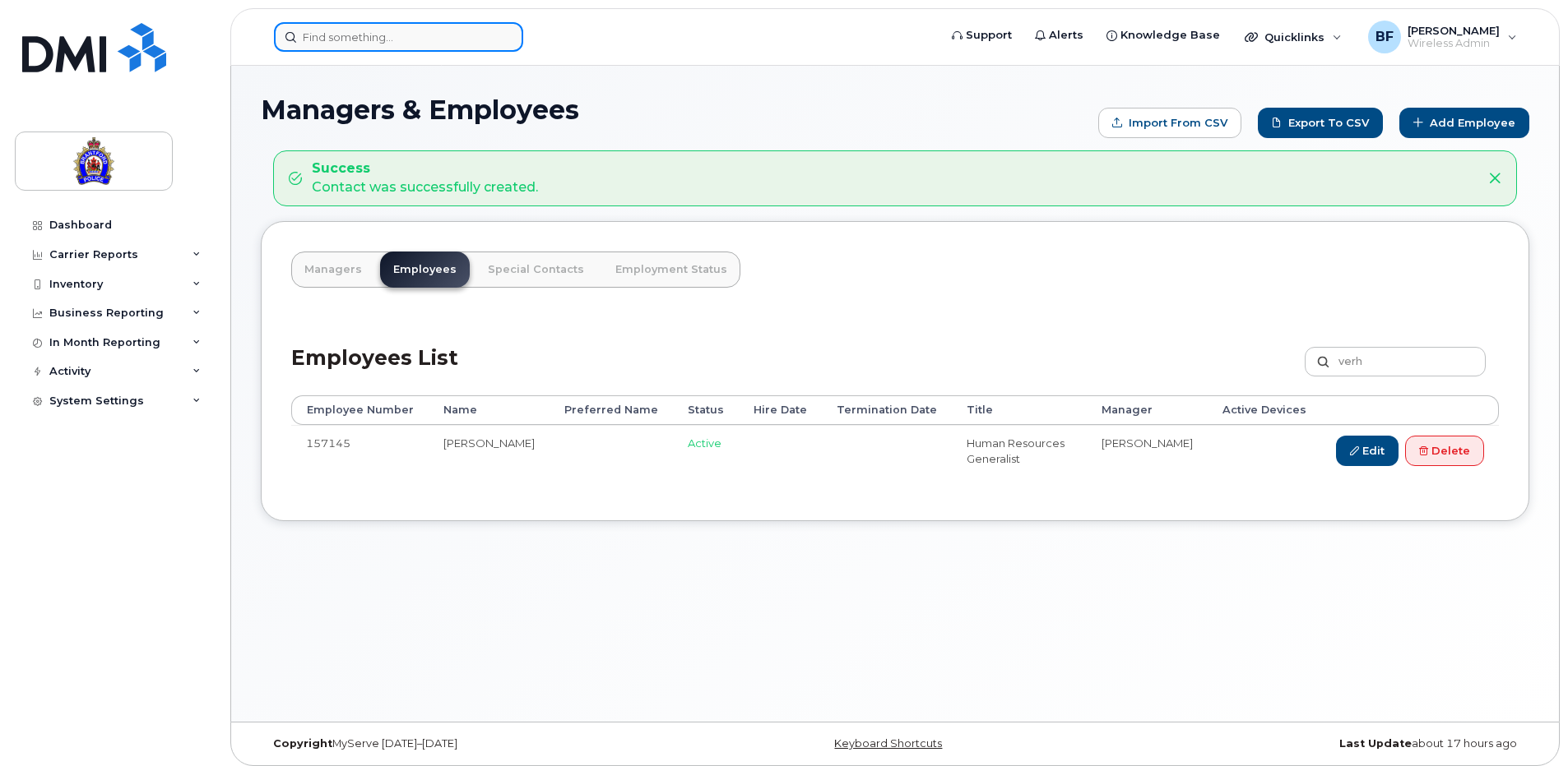
click at [434, 33] on input at bounding box center [399, 36] width 249 height 30
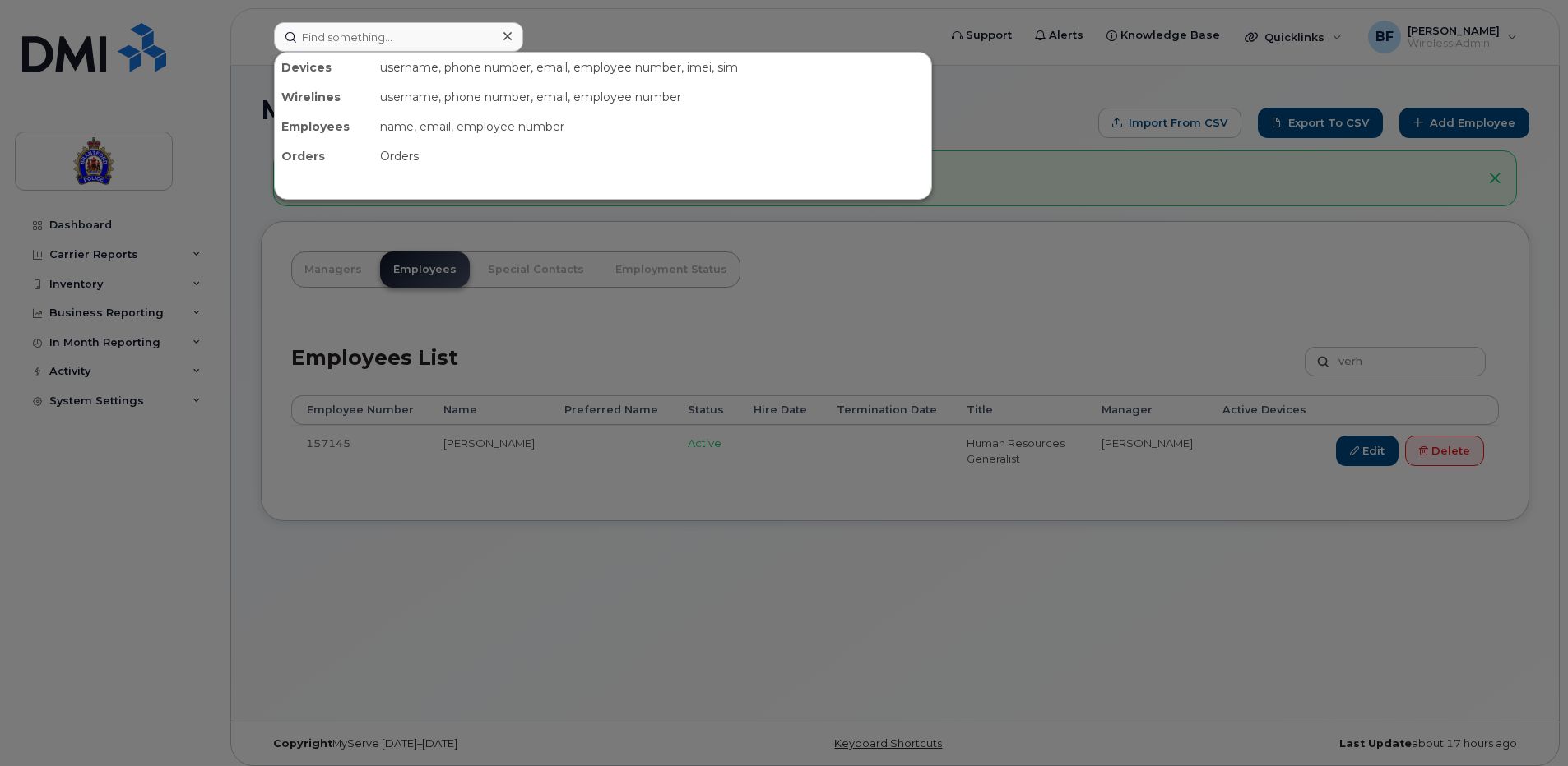
click at [1018, 102] on div at bounding box center [784, 383] width 1568 height 766
click at [441, 38] on input at bounding box center [399, 36] width 249 height 30
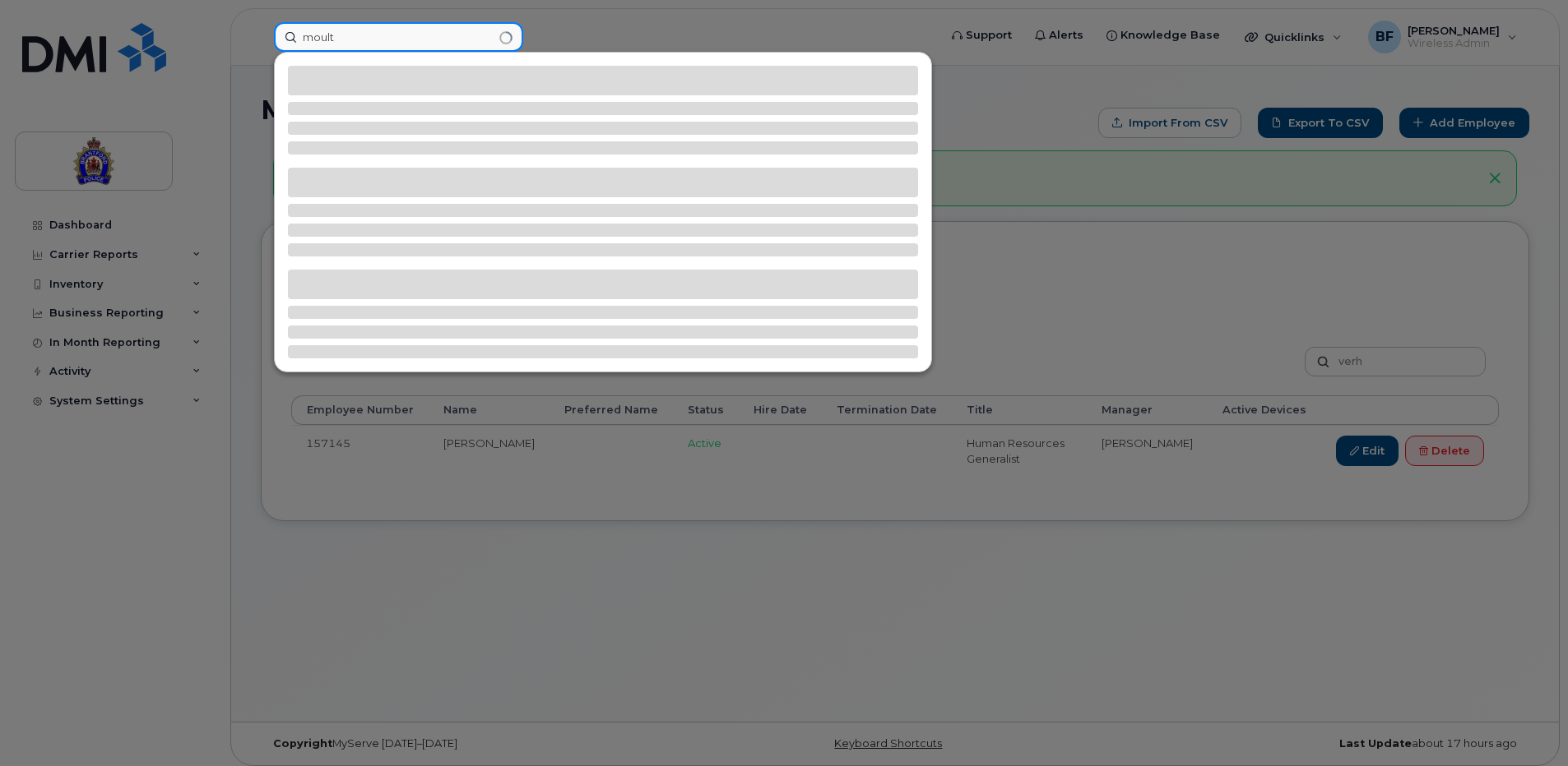
type input "moult"
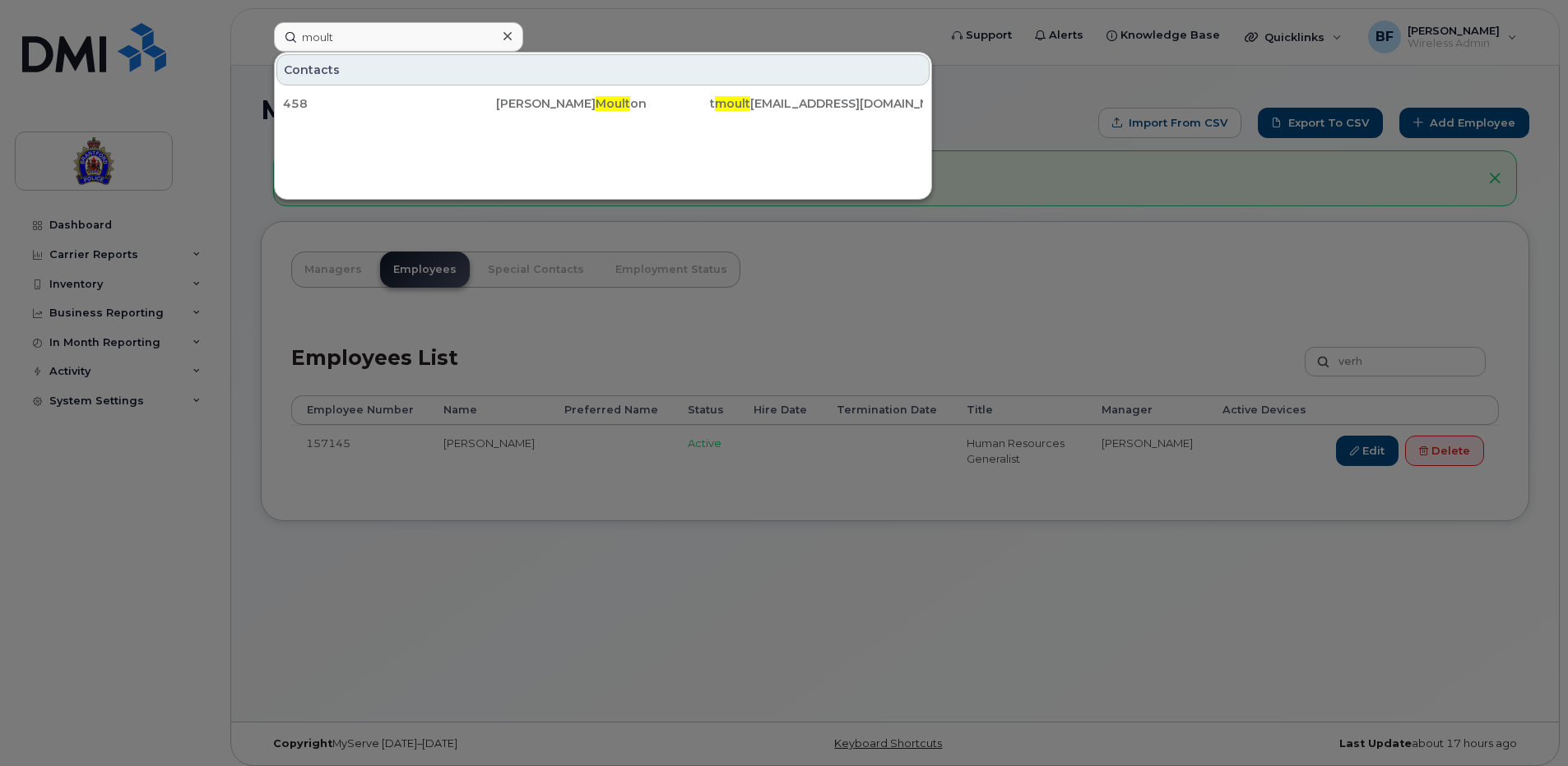
click at [793, 154] on div "Contacts 458 Tyler Moult on t moult on@police.brantford.on.ca" at bounding box center [602, 126] width 658 height 148
click at [508, 37] on icon at bounding box center [507, 35] width 8 height 8
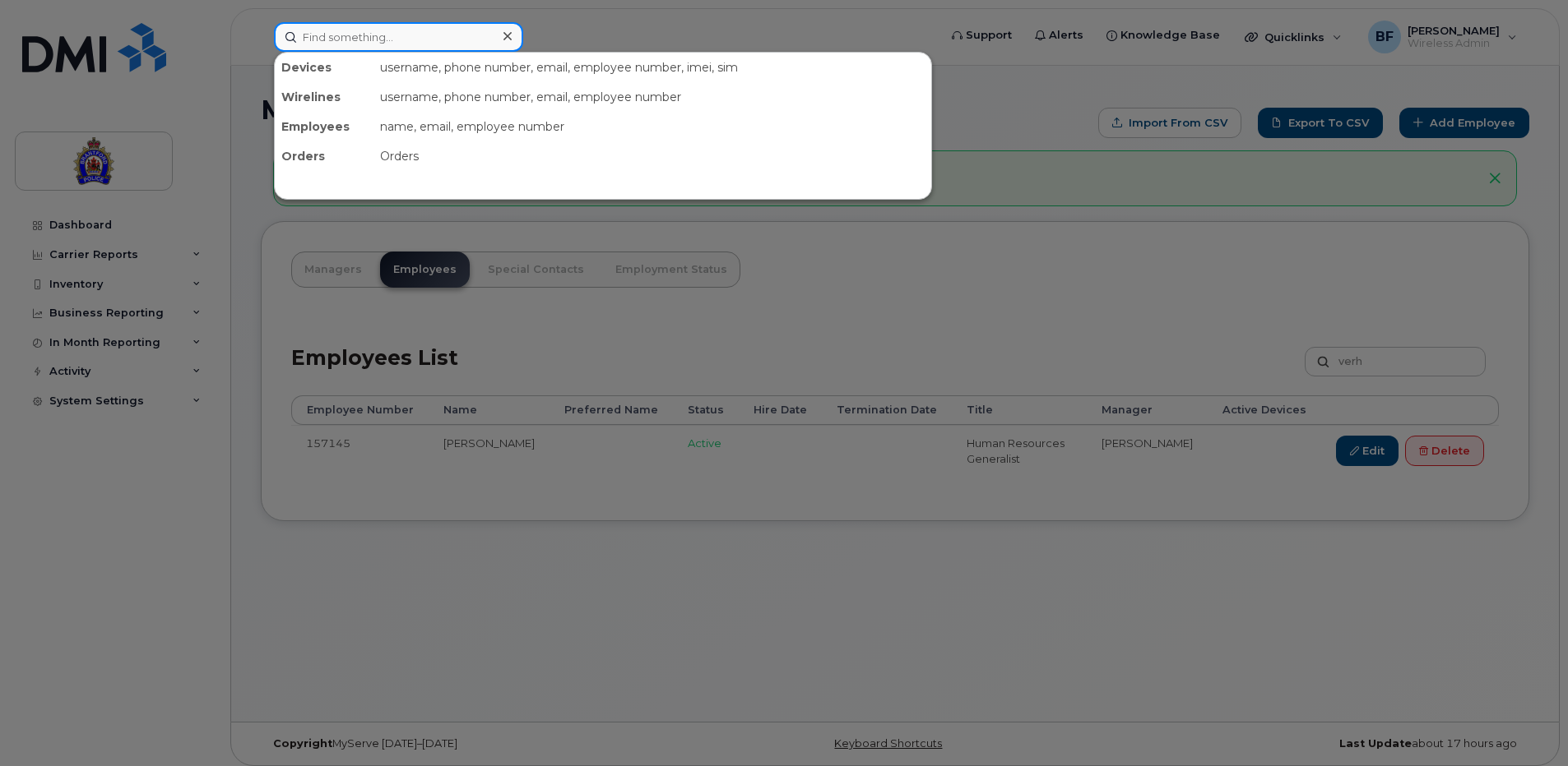
click at [422, 38] on input at bounding box center [399, 36] width 249 height 30
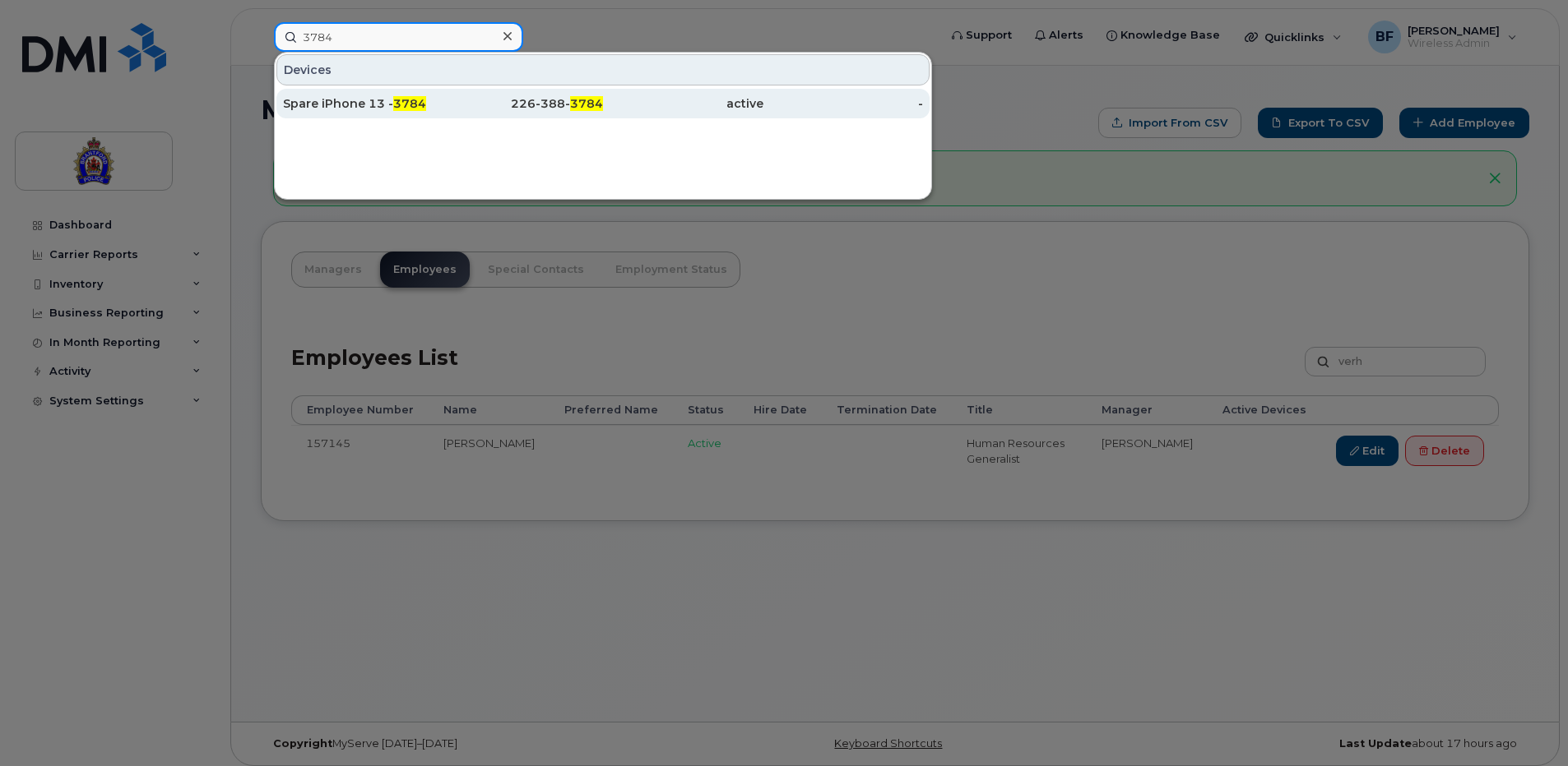
type input "3784"
click at [393, 100] on span "3784" at bounding box center [410, 104] width 33 height 15
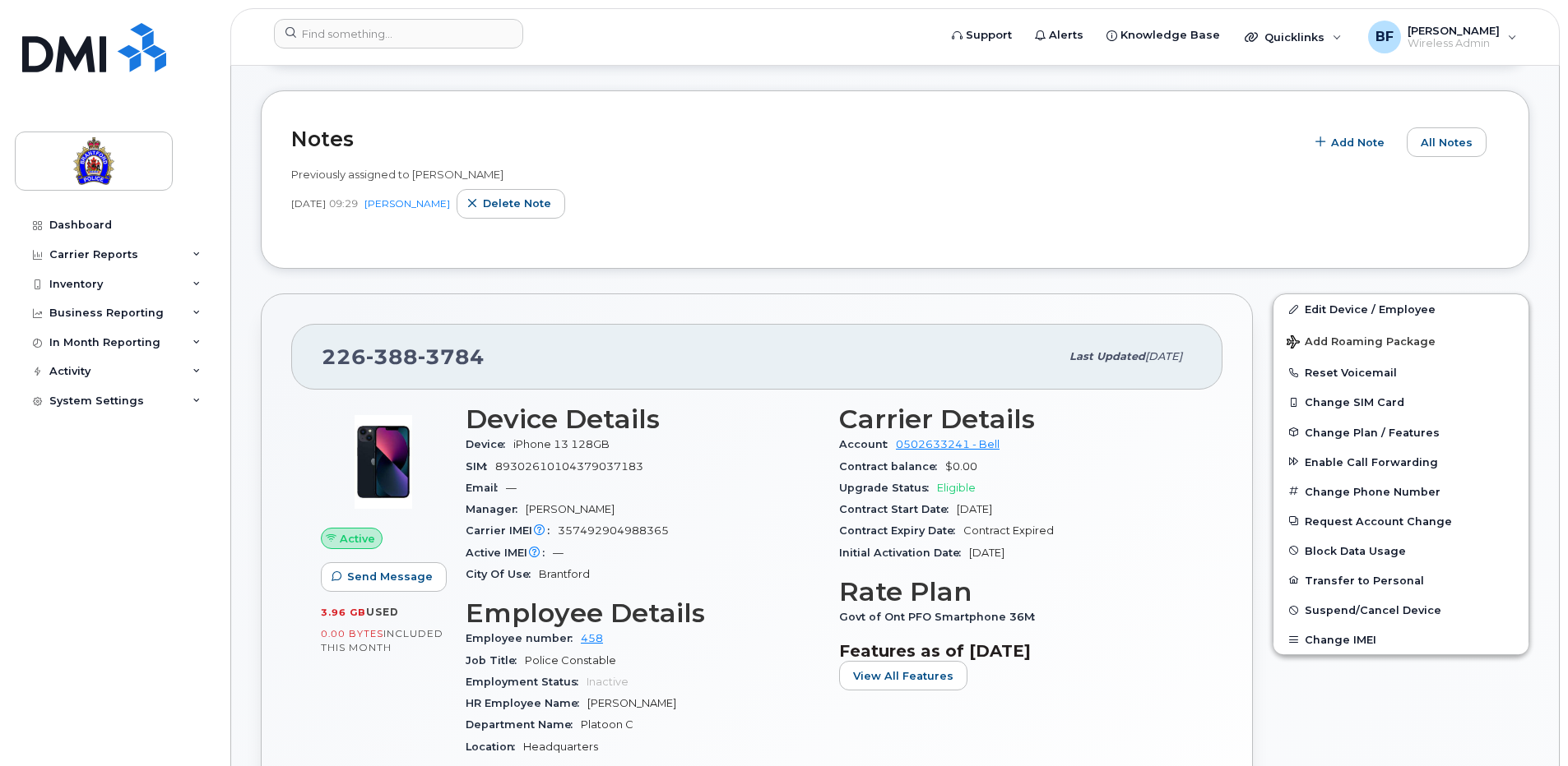
scroll to position [247, 0]
click at [1352, 137] on span "Add Note" at bounding box center [1358, 141] width 54 height 15
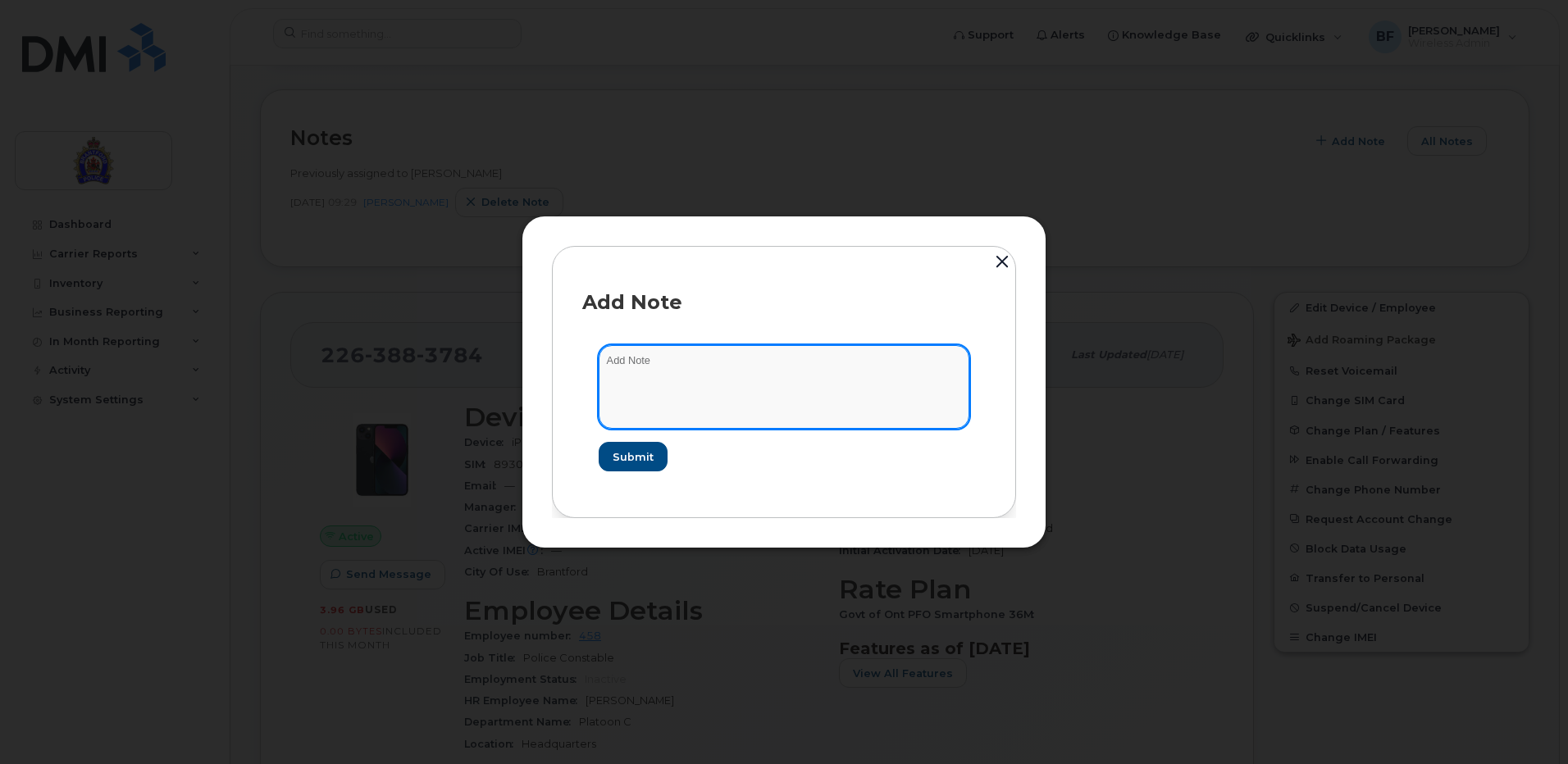
click at [729, 354] on textarea at bounding box center [784, 387] width 371 height 83
click at [754, 363] on textarea "Temp Assigned to Erika Verheul _Oct 2025" at bounding box center [784, 387] width 371 height 83
type textarea "Temp Assigned to [PERSON_NAME] - [DATE]"
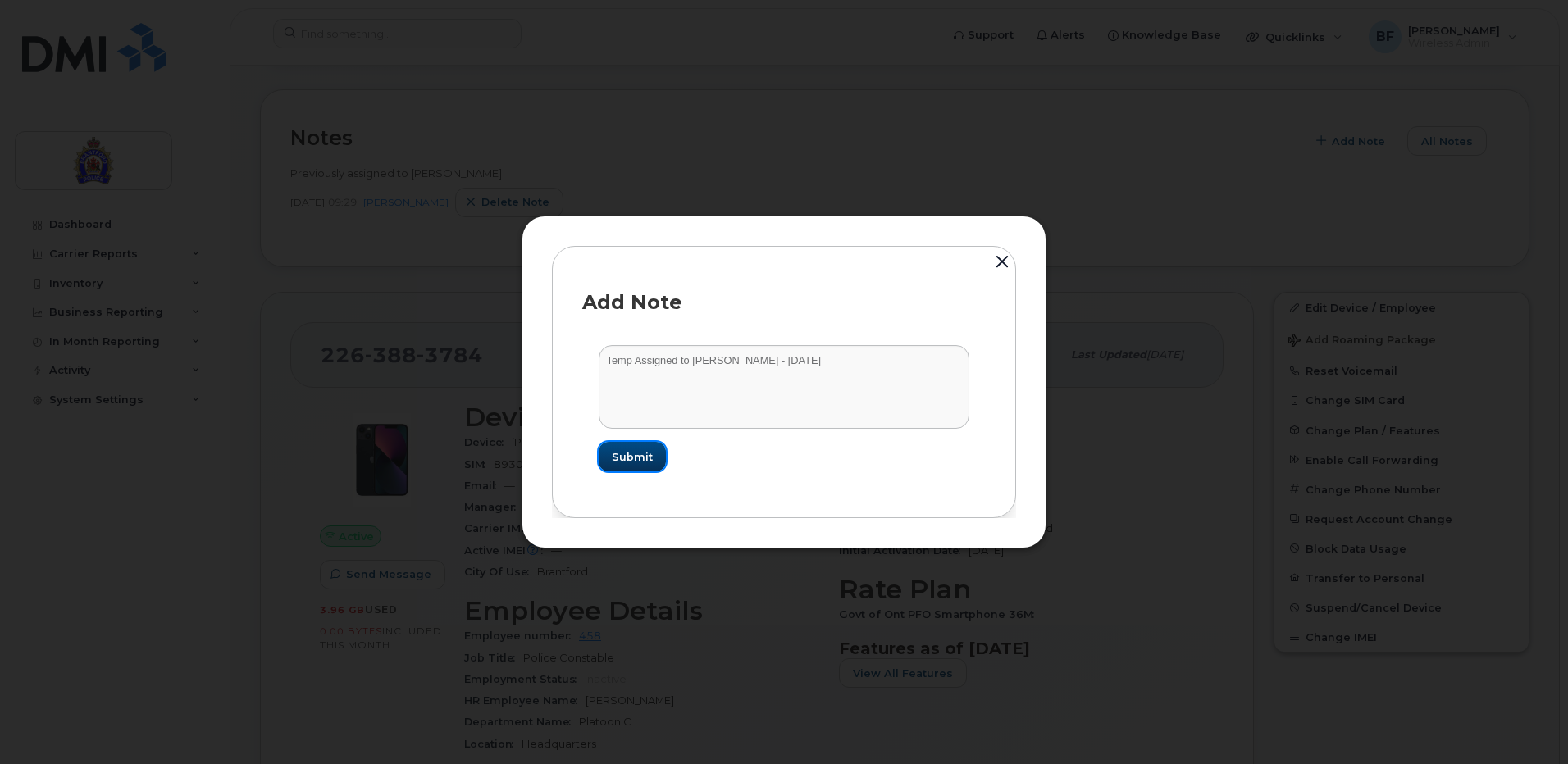
click at [648, 459] on span "Submit" at bounding box center [632, 456] width 41 height 15
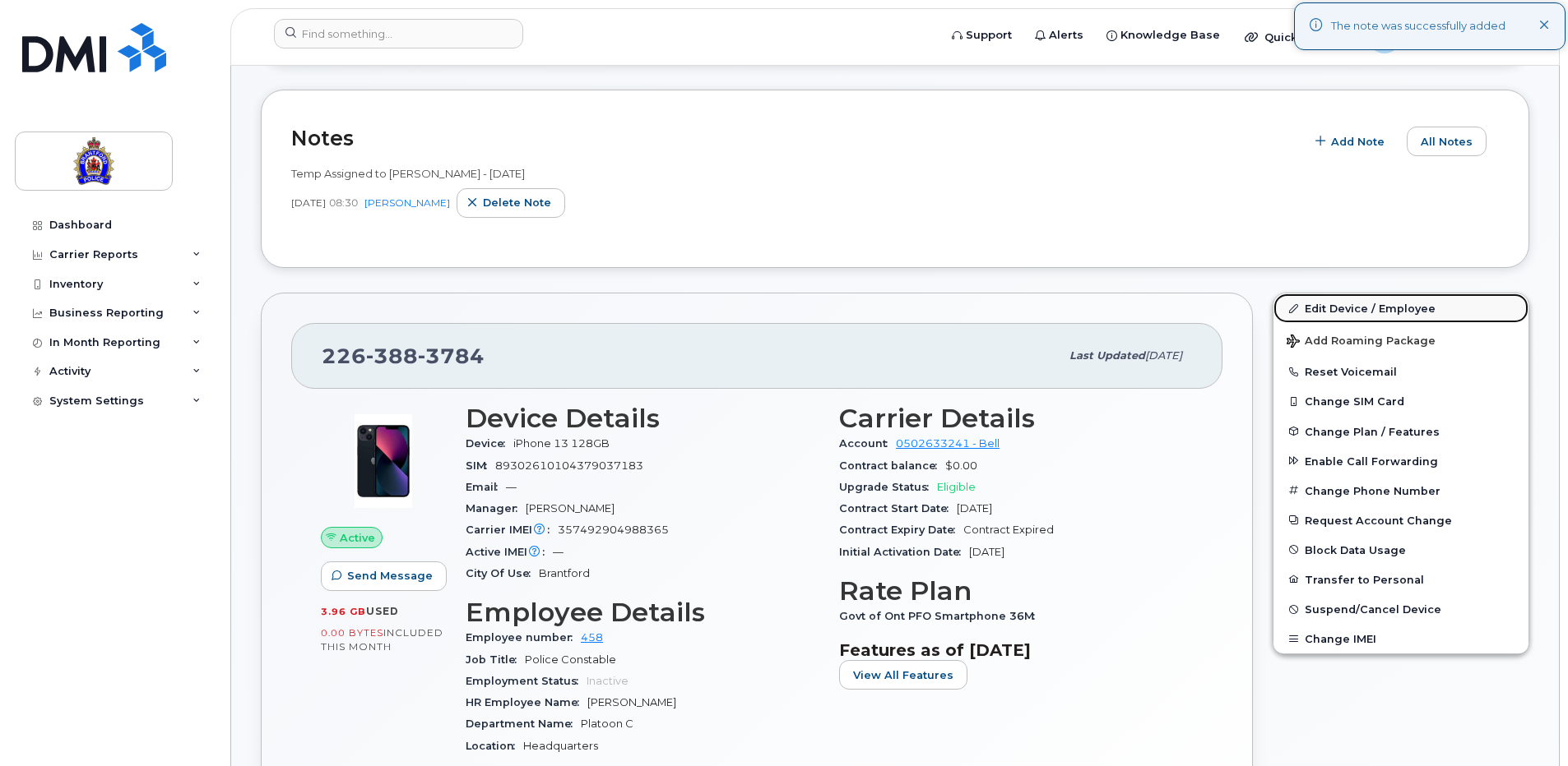
click at [1407, 308] on link "Edit Device / Employee" at bounding box center [1401, 308] width 255 height 30
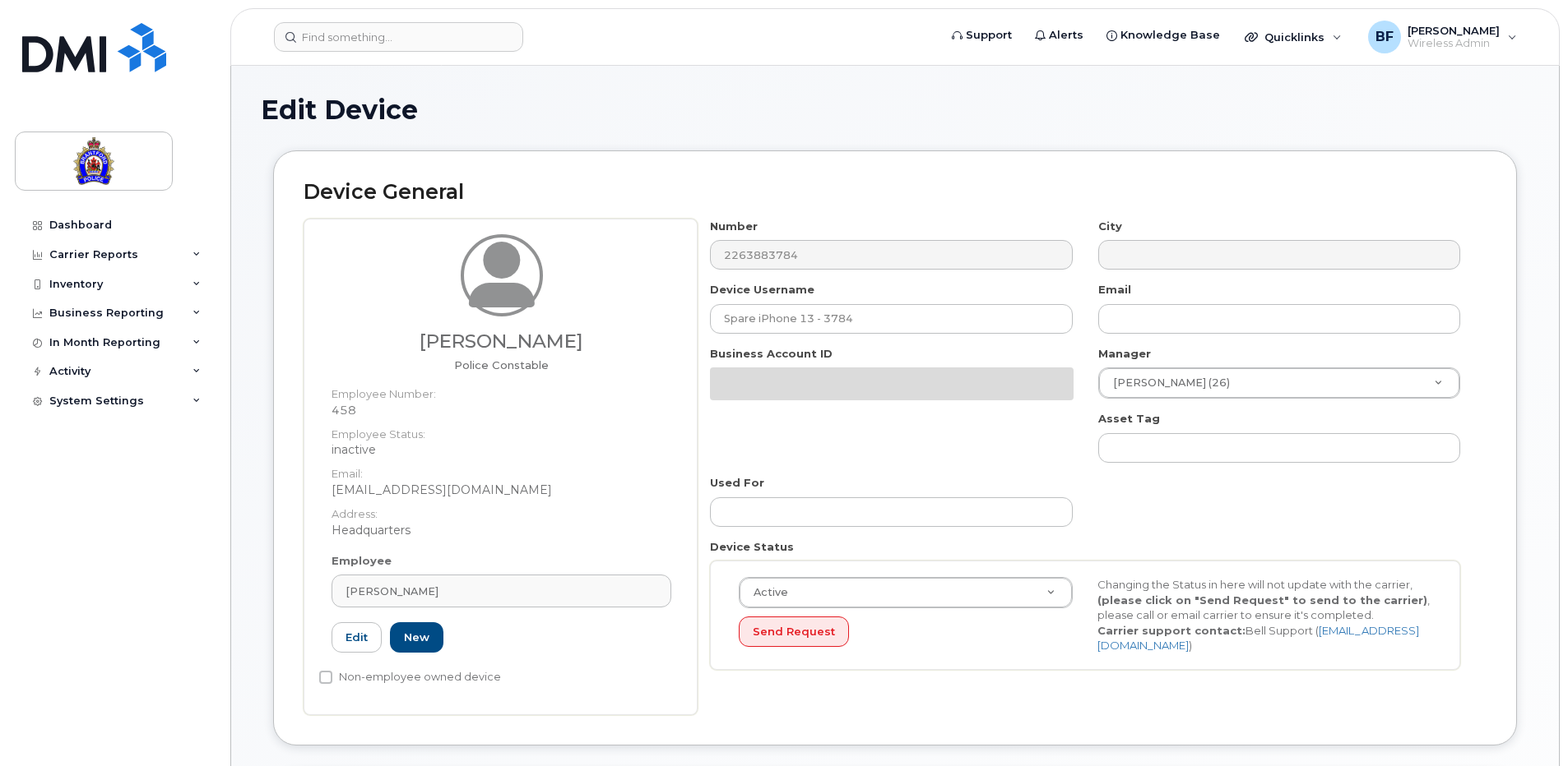
select select "626282"
select select "625538"
select select "626299"
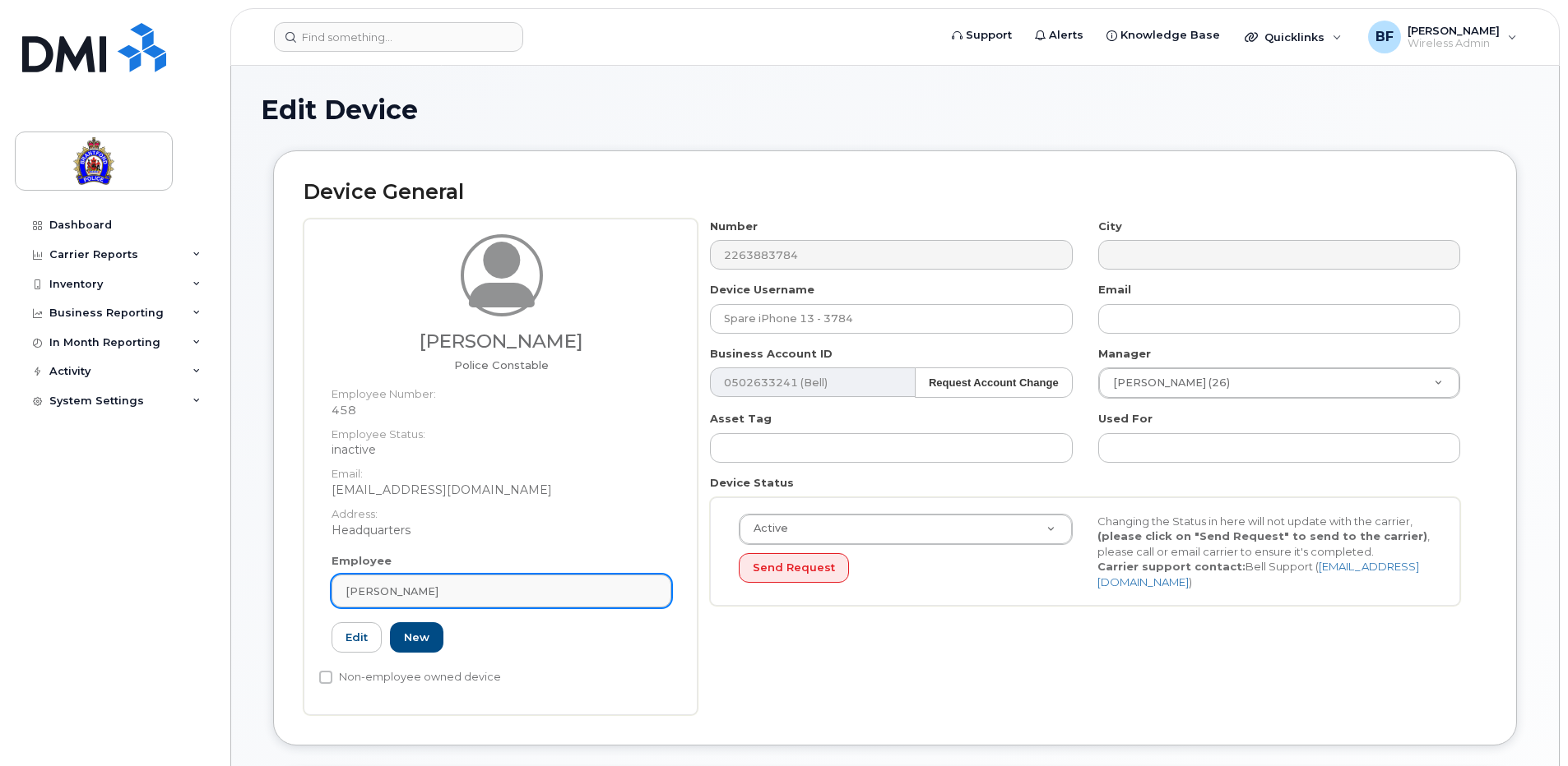
click at [451, 587] on div "[PERSON_NAME]" at bounding box center [501, 591] width 312 height 15
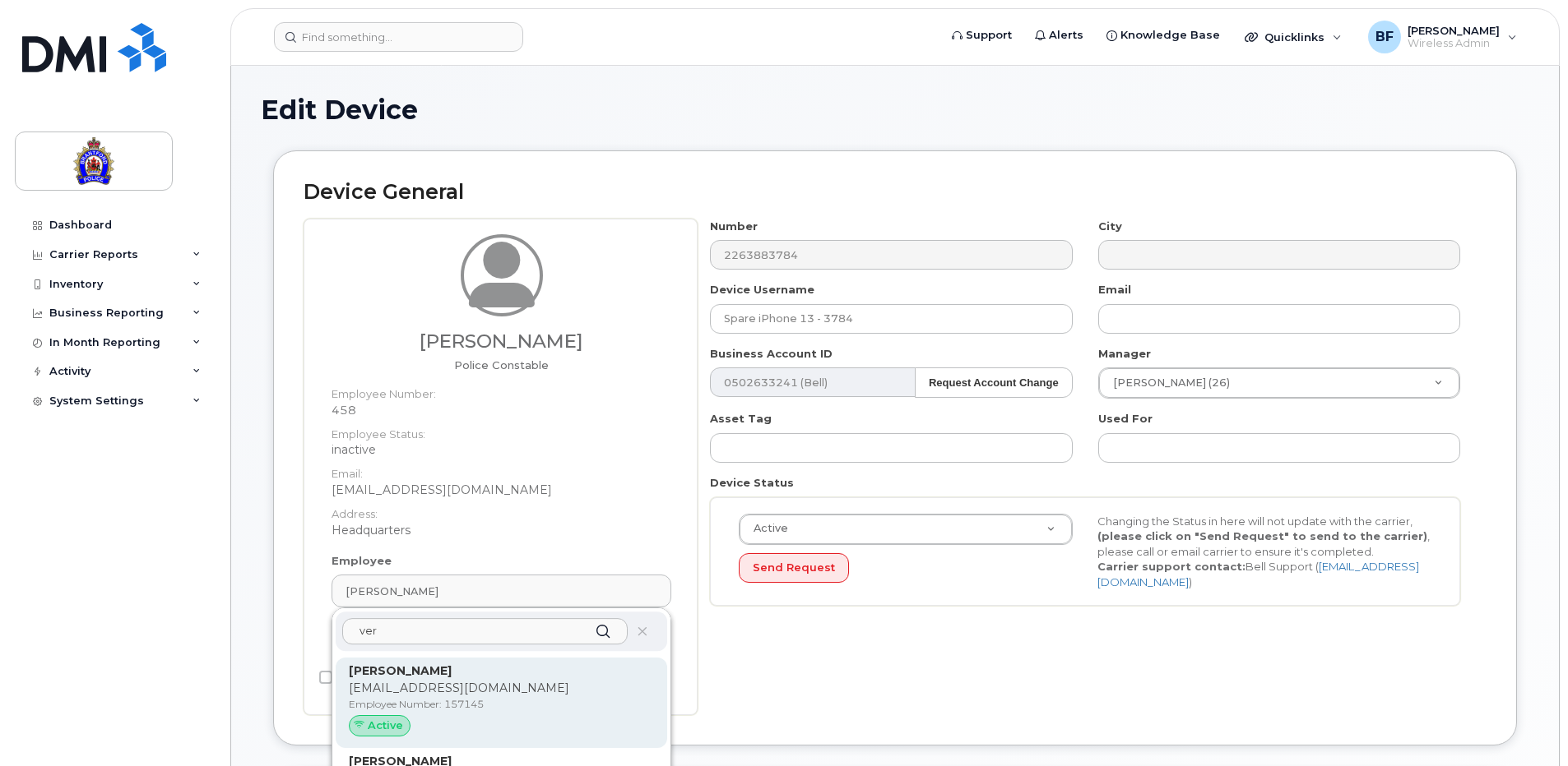
type input "ver"
click at [450, 680] on div "Erika Verheul everheul@police.brantford.on.ca Employee Number: 157145 Active" at bounding box center [501, 703] width 305 height 81
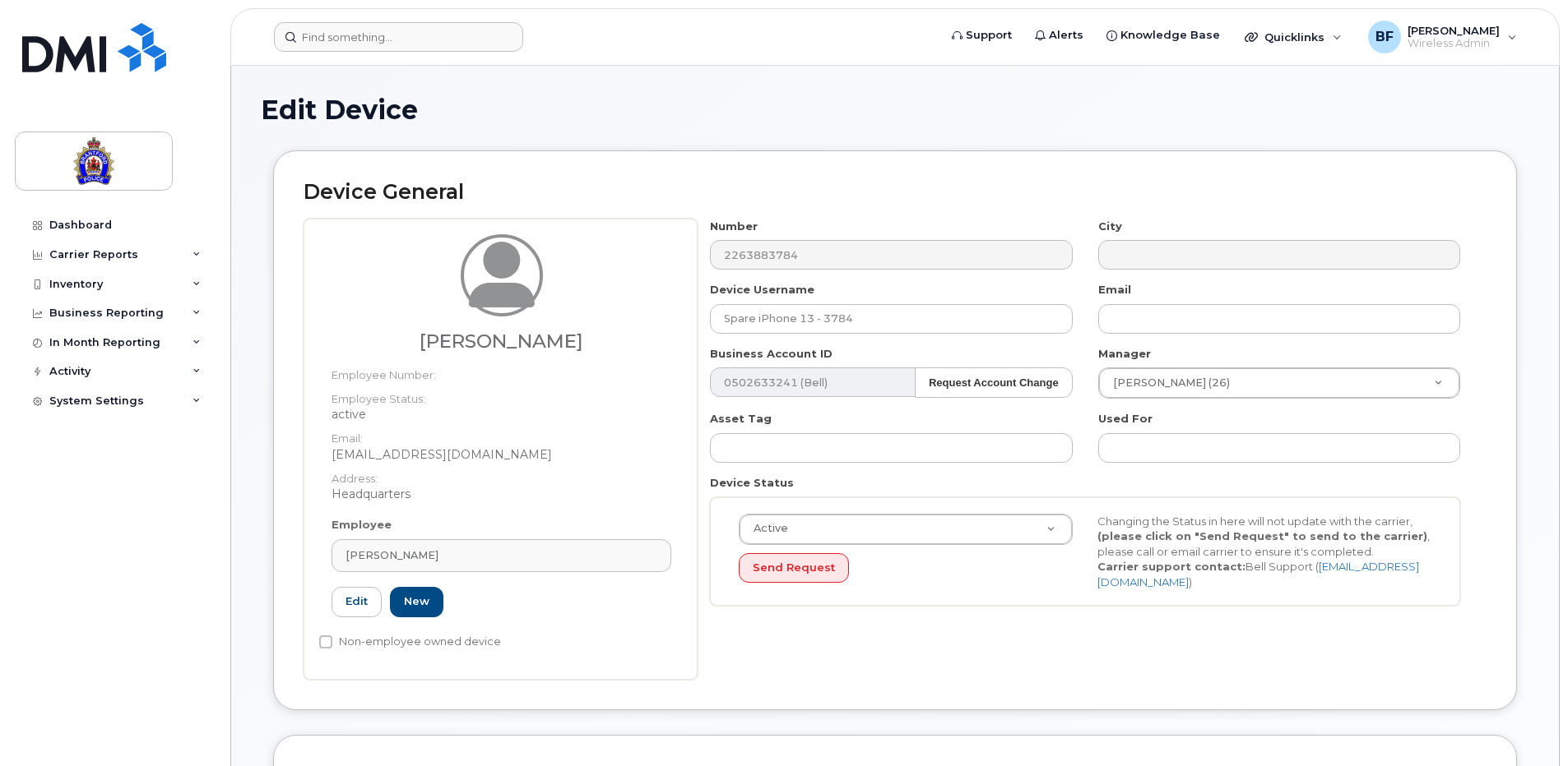
type input "157145"
type input "Erika Verheul"
type input "everheul@police.brantford.on.ca"
select select "626288"
select select "626303"
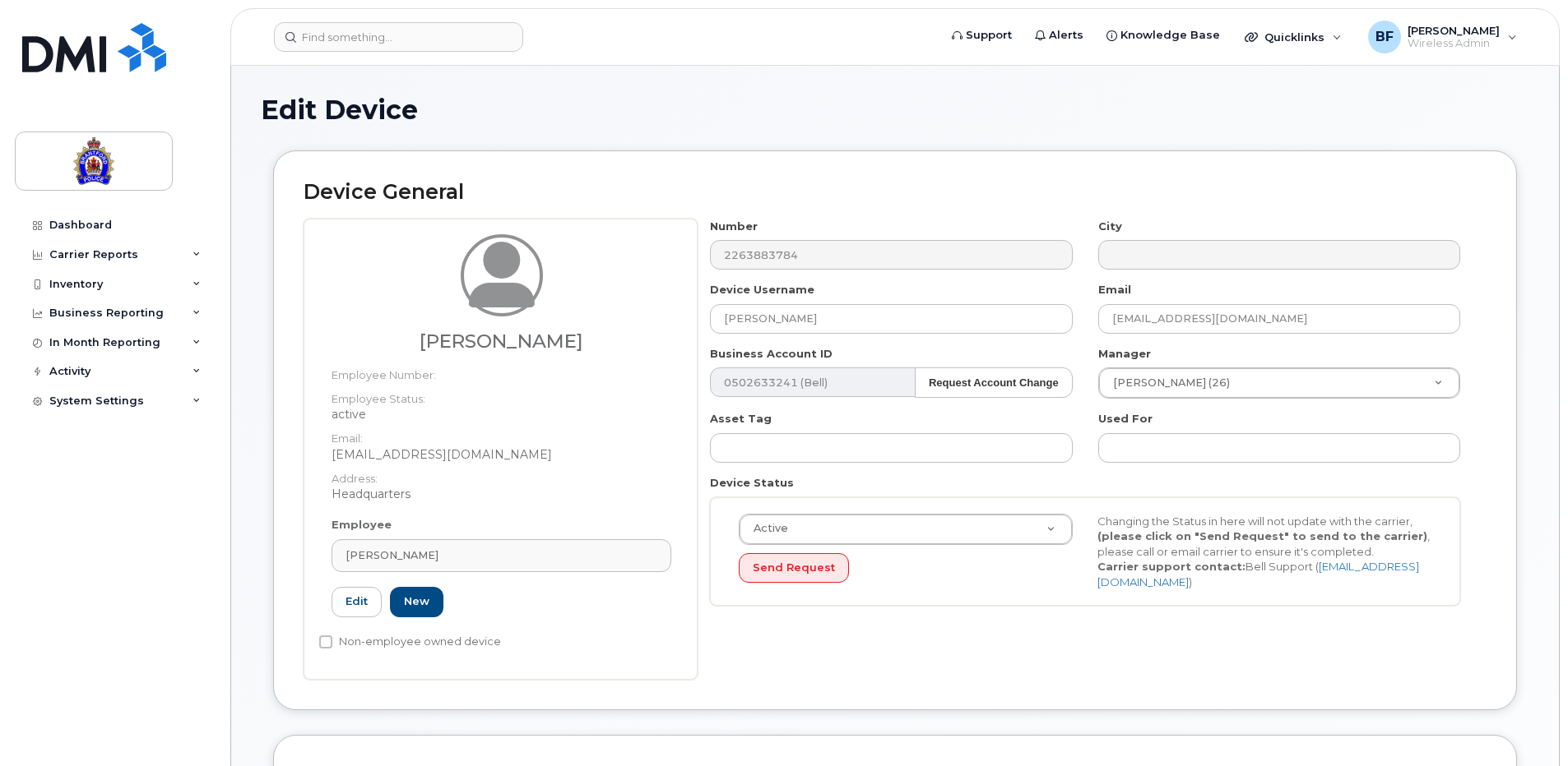
click at [1498, 436] on div "Device General Erika Verheul Employee Number: Employee Status: active Email: ev…" at bounding box center [895, 429] width 1244 height 559
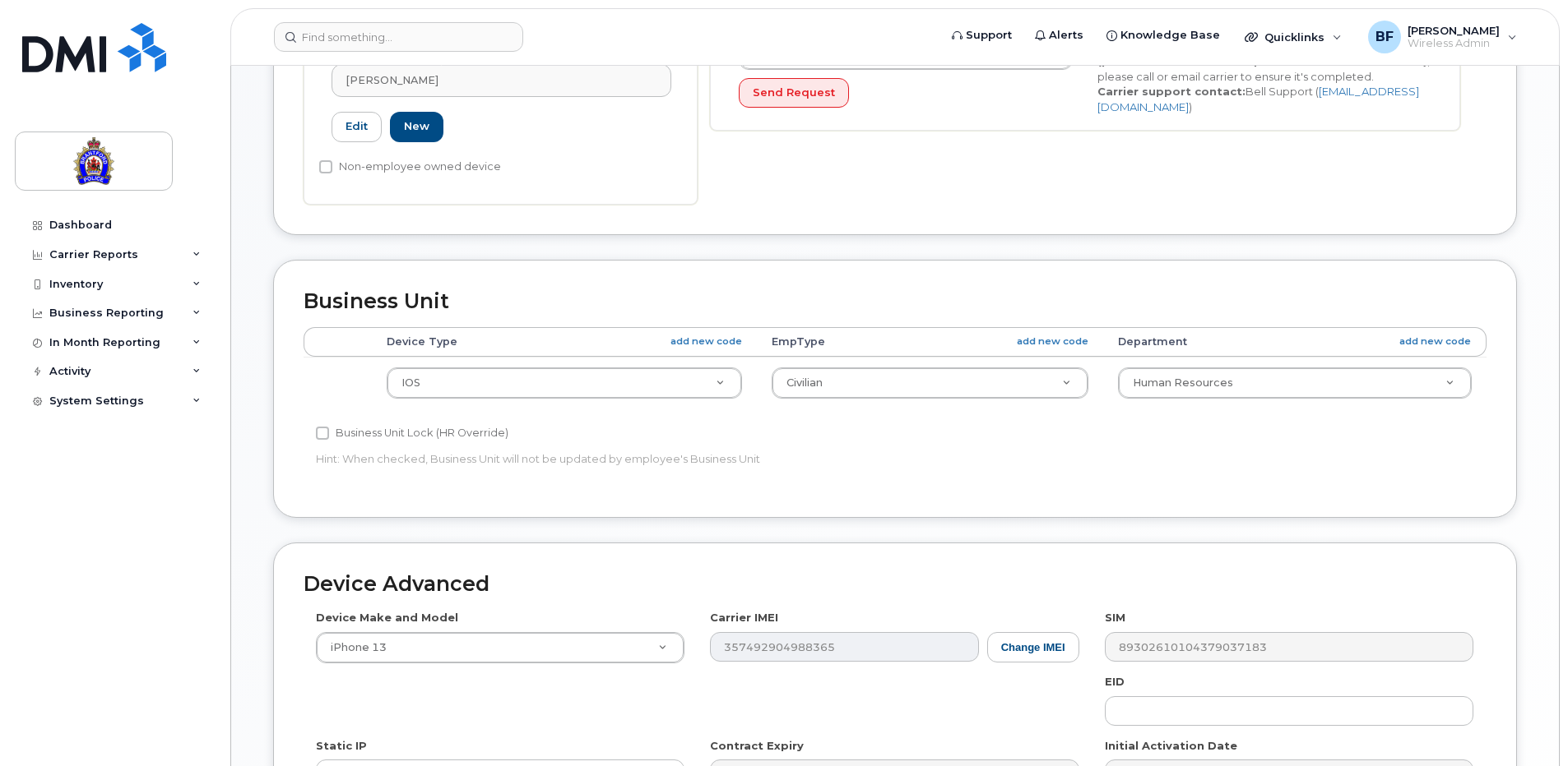
scroll to position [493, 0]
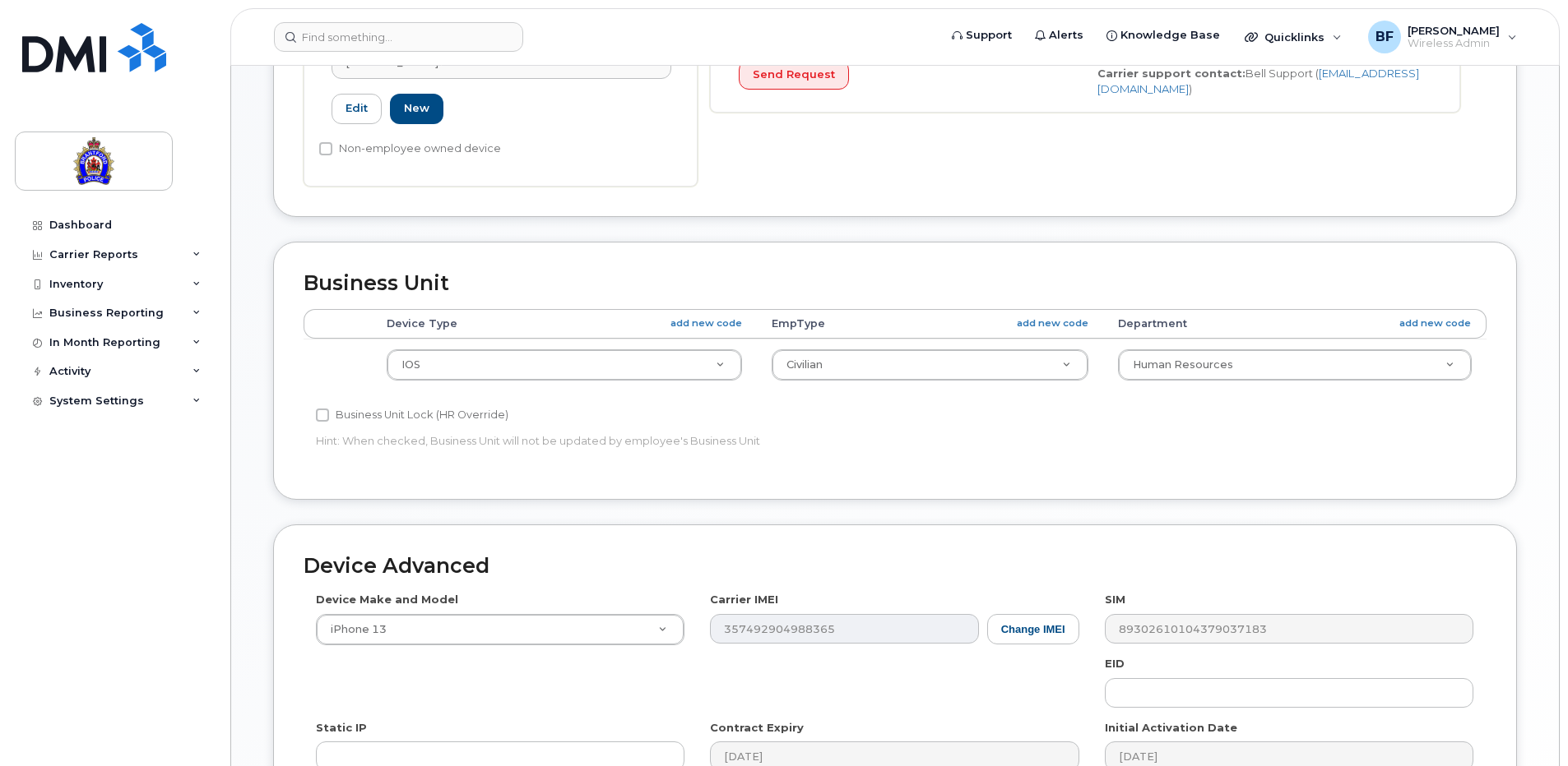
click at [1537, 449] on div "Edit Device Device General Erika Verheul Employee Number: Employee Status: acti…" at bounding box center [895, 267] width 1328 height 1391
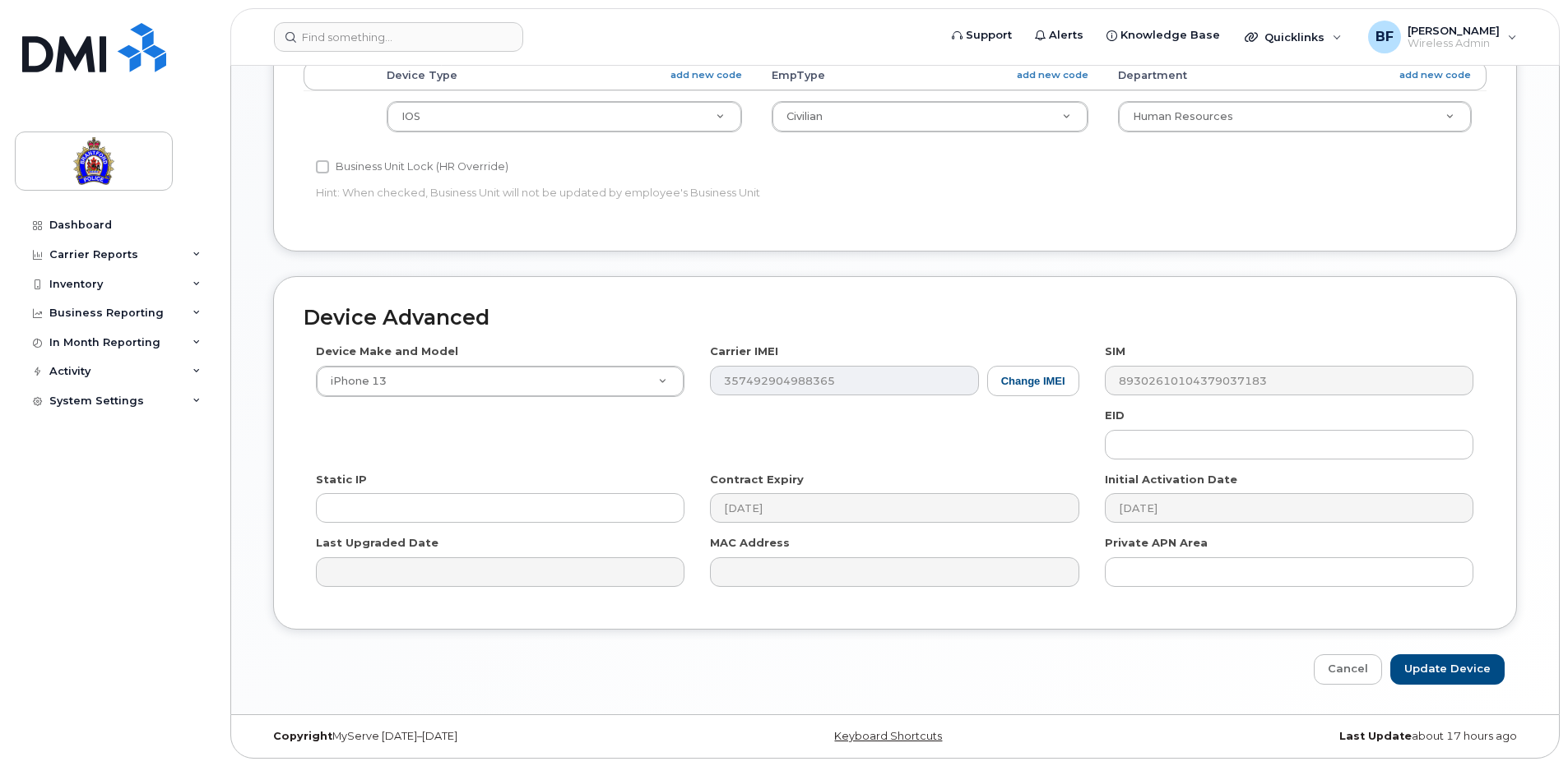
scroll to position [742, 0]
click at [1452, 666] on input "Update Device" at bounding box center [1448, 669] width 115 height 30
type input "Saving..."
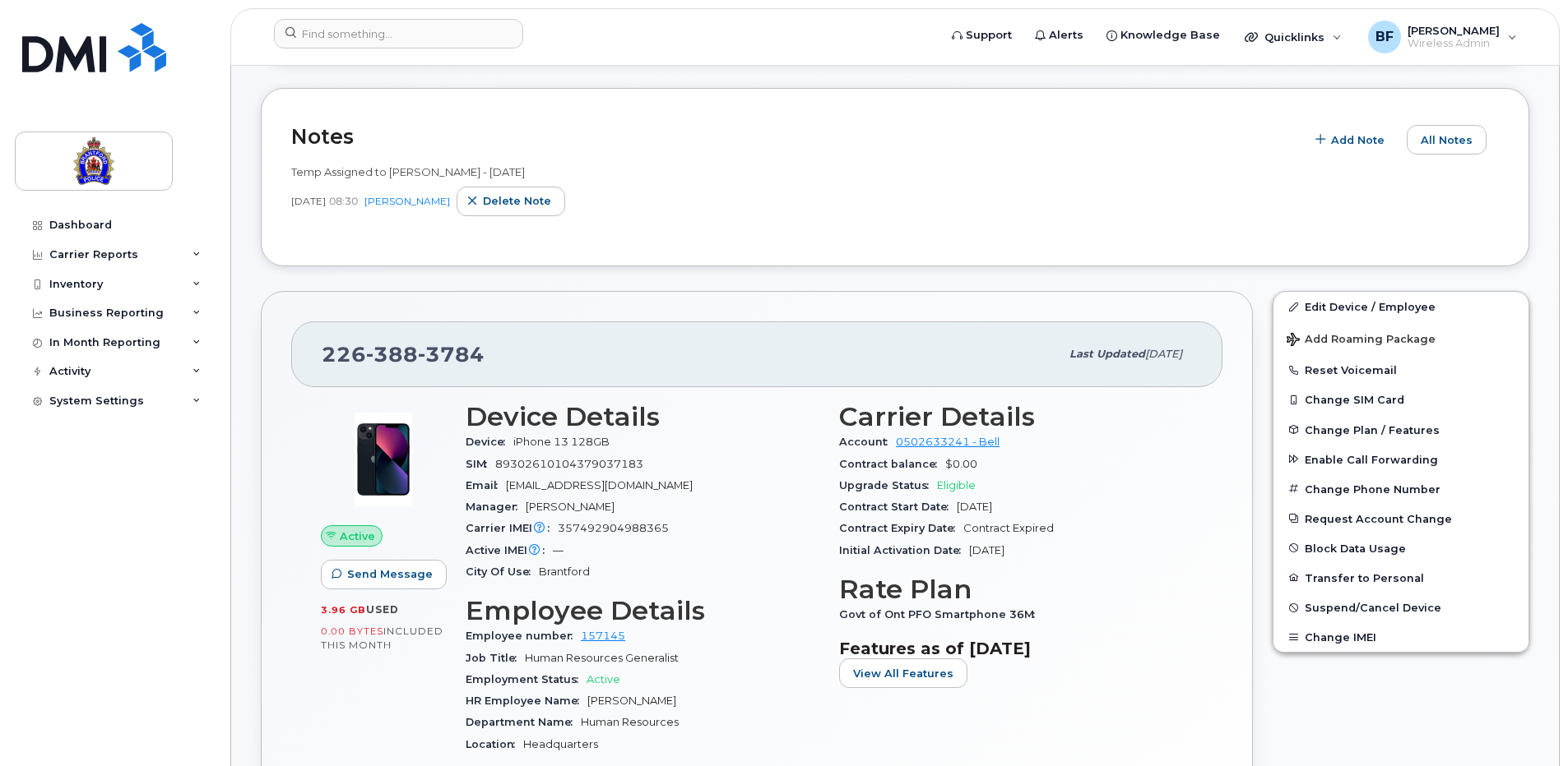
scroll to position [247, 0]
click at [1357, 368] on button "Reset Voicemail" at bounding box center [1401, 371] width 255 height 30
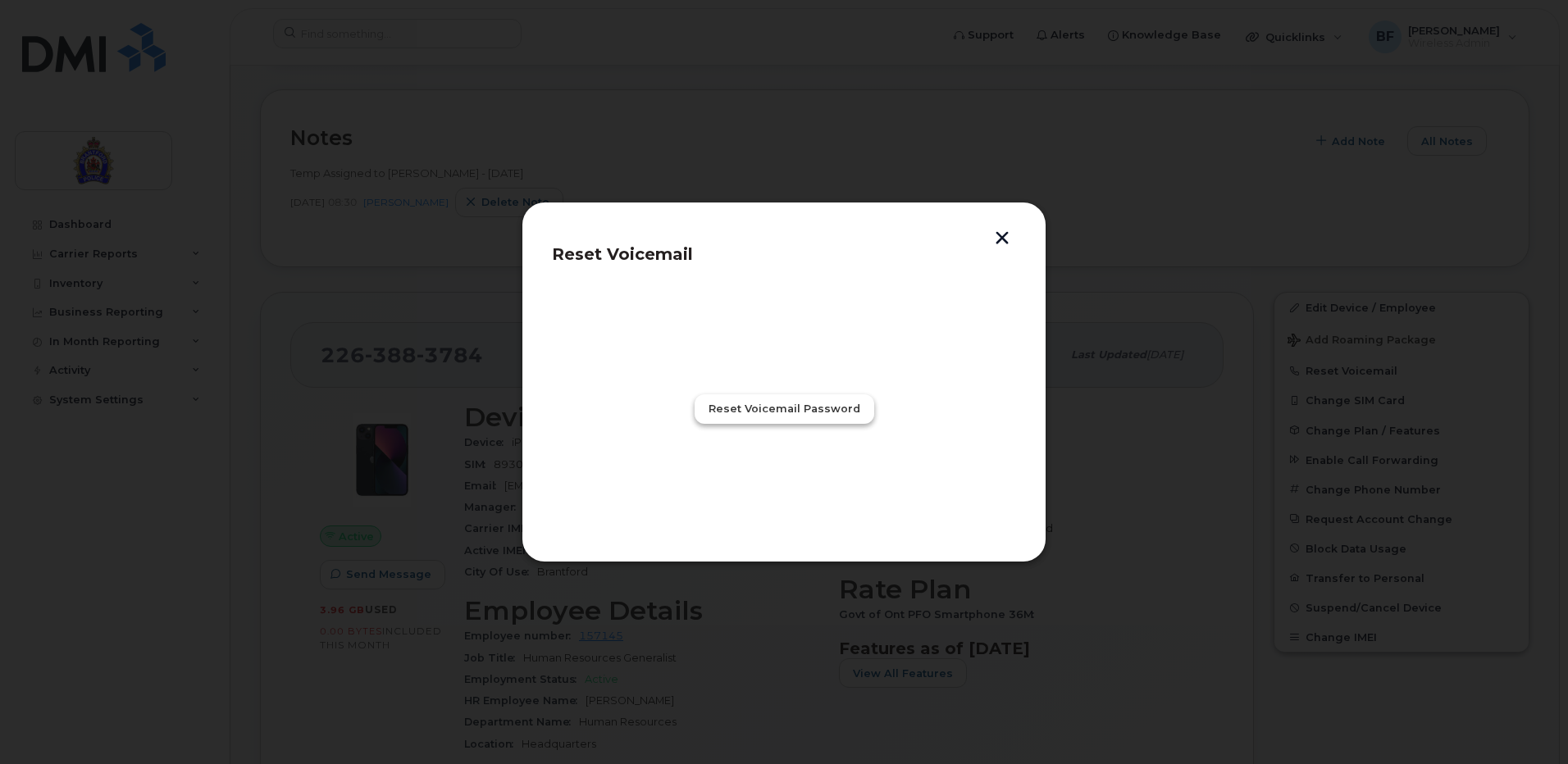
click at [791, 408] on span "Reset Voicemail Password" at bounding box center [784, 408] width 152 height 15
click at [783, 483] on span "Close" at bounding box center [784, 481] width 33 height 15
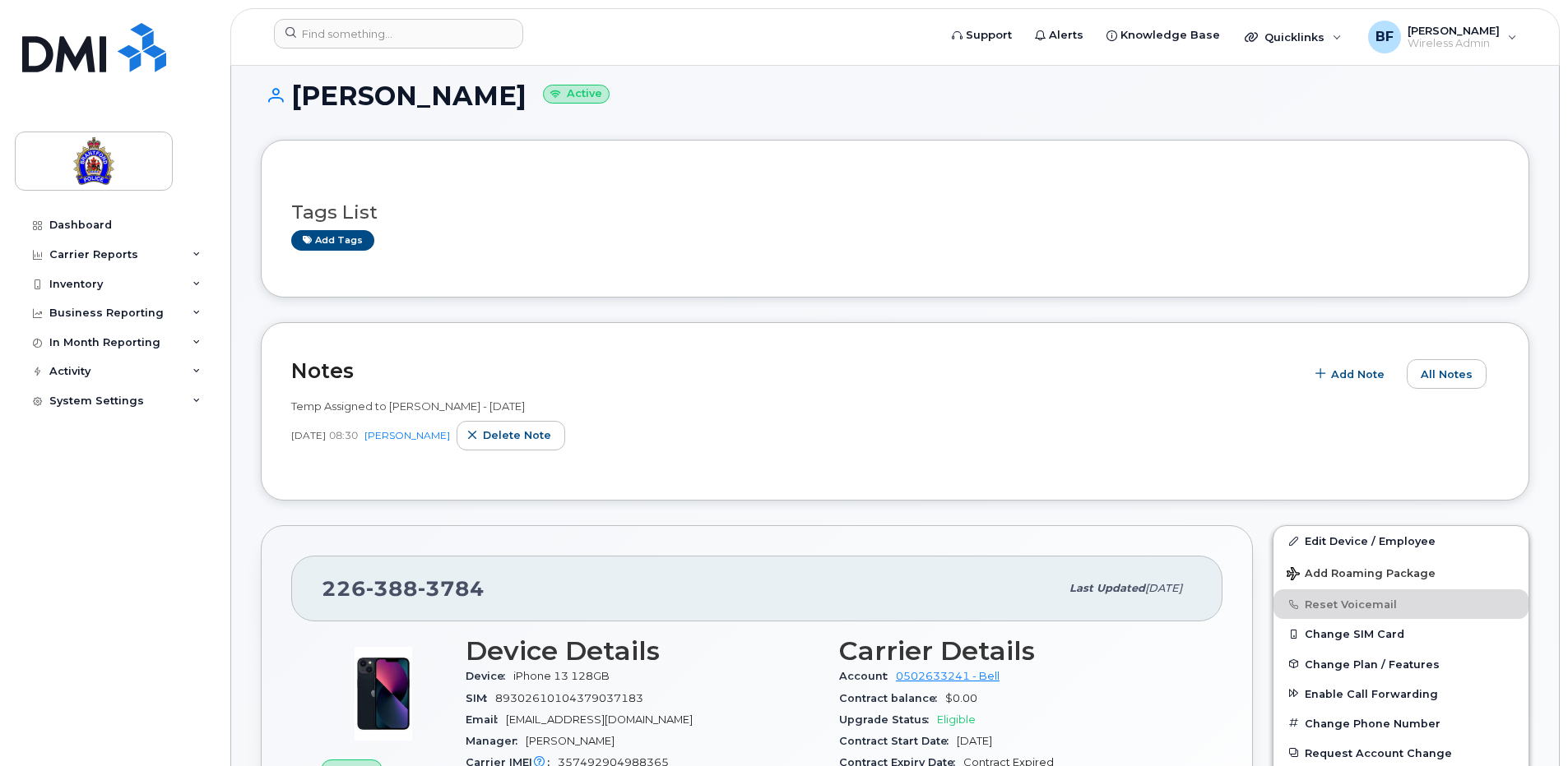
scroll to position [0, 0]
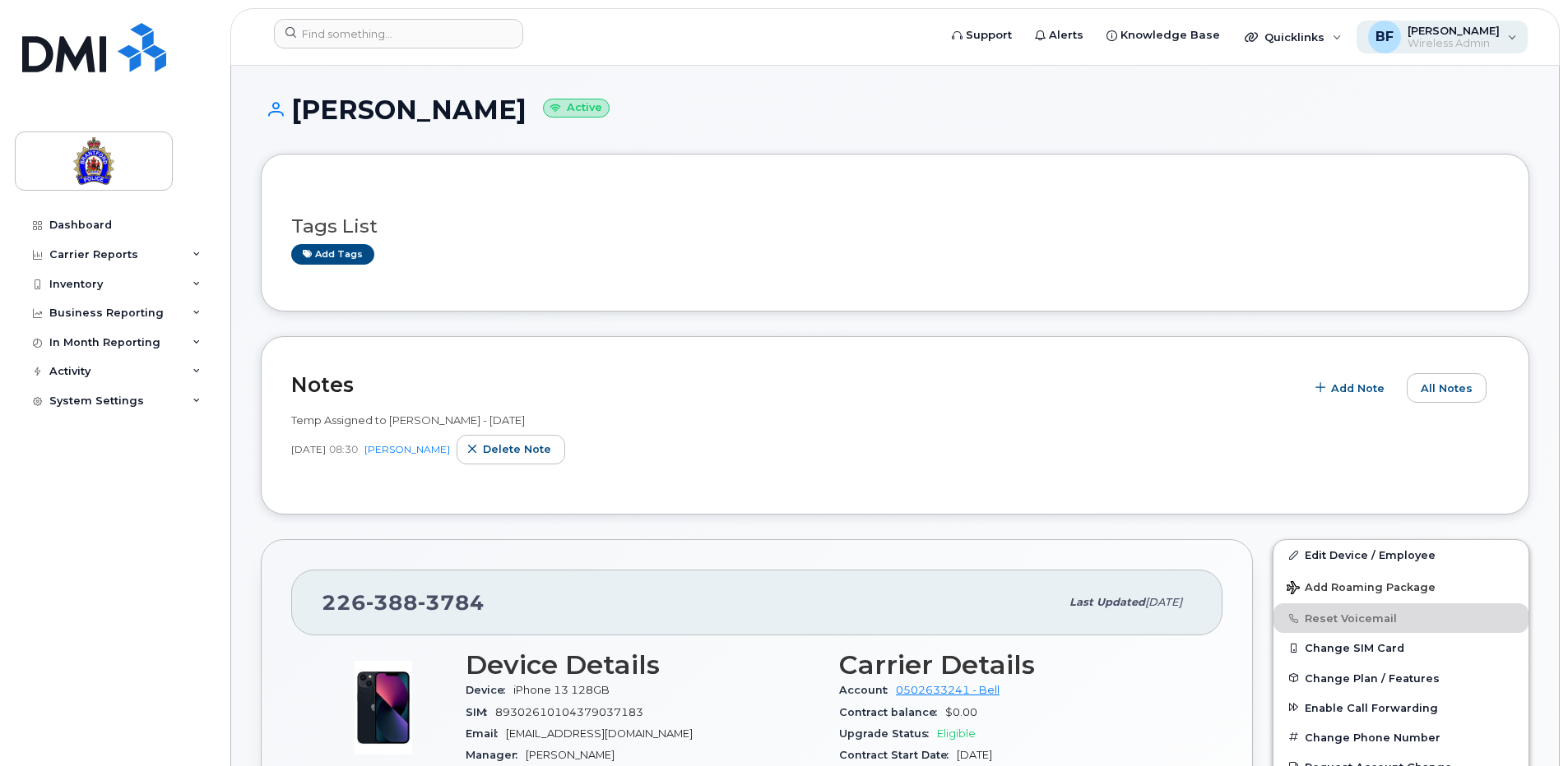
click at [1451, 26] on span "[PERSON_NAME]" at bounding box center [1453, 30] width 92 height 13
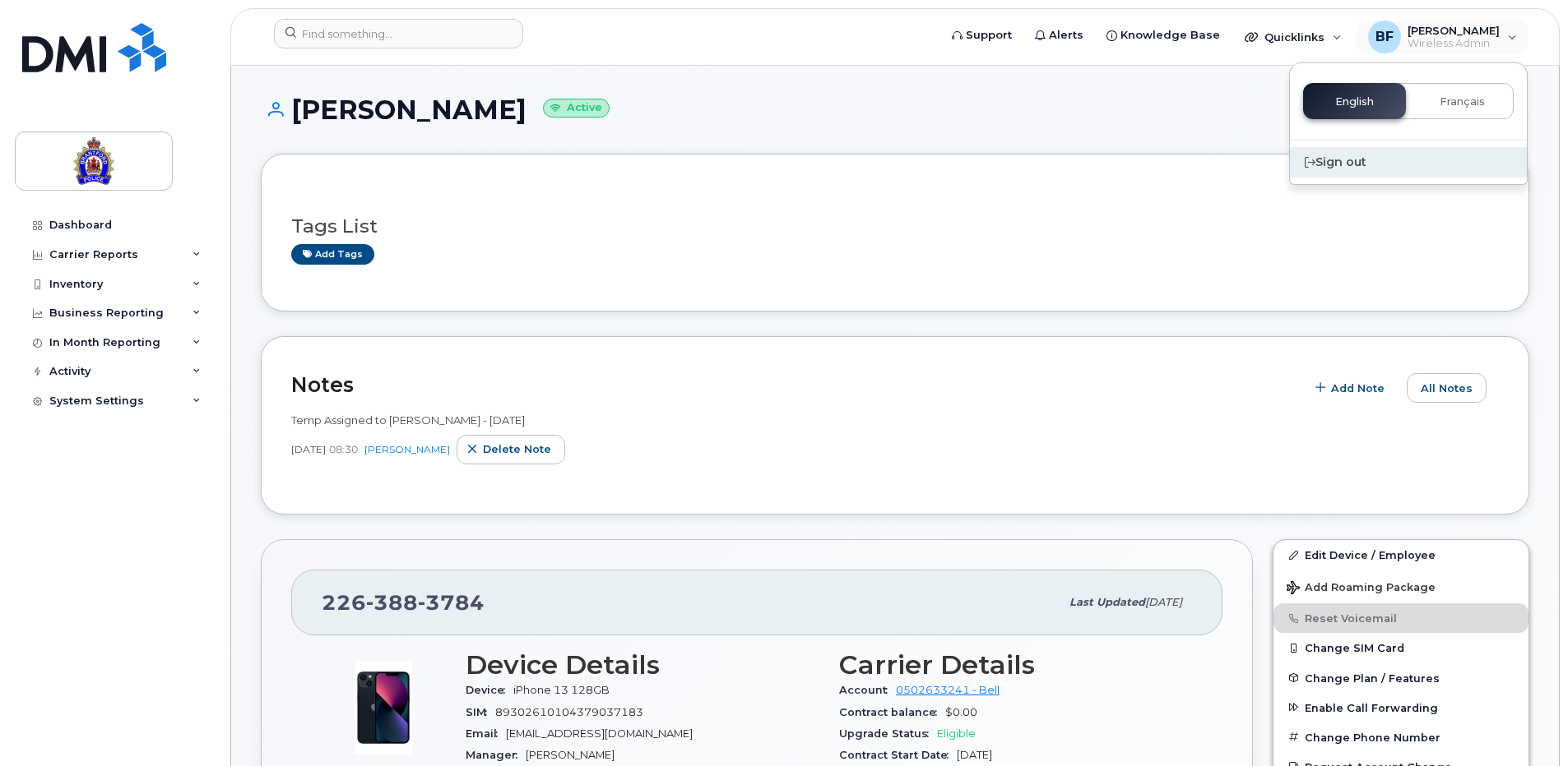
click at [1337, 163] on div "Sign out" at bounding box center [1408, 162] width 237 height 30
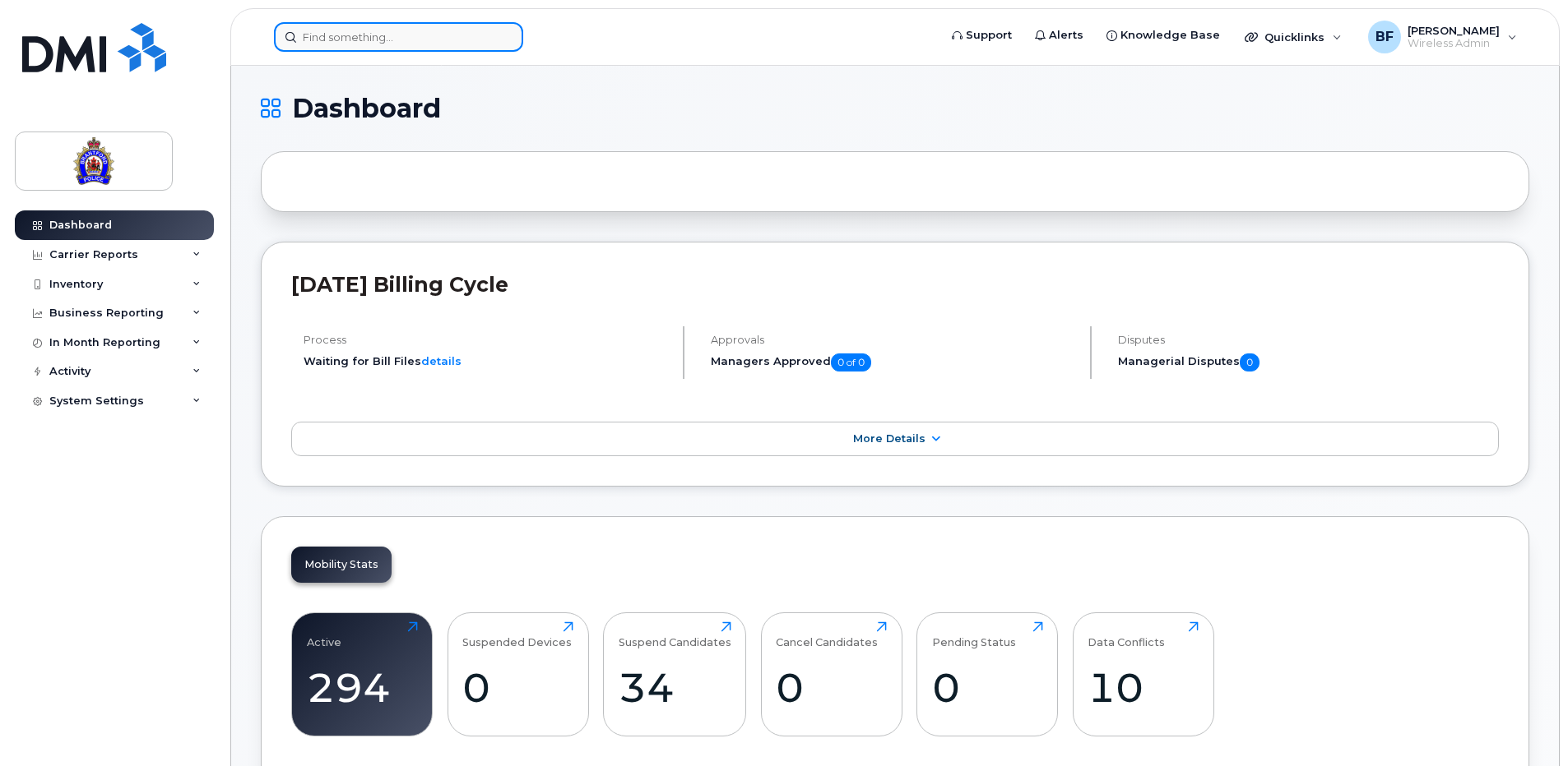
click at [335, 41] on input at bounding box center [399, 36] width 249 height 30
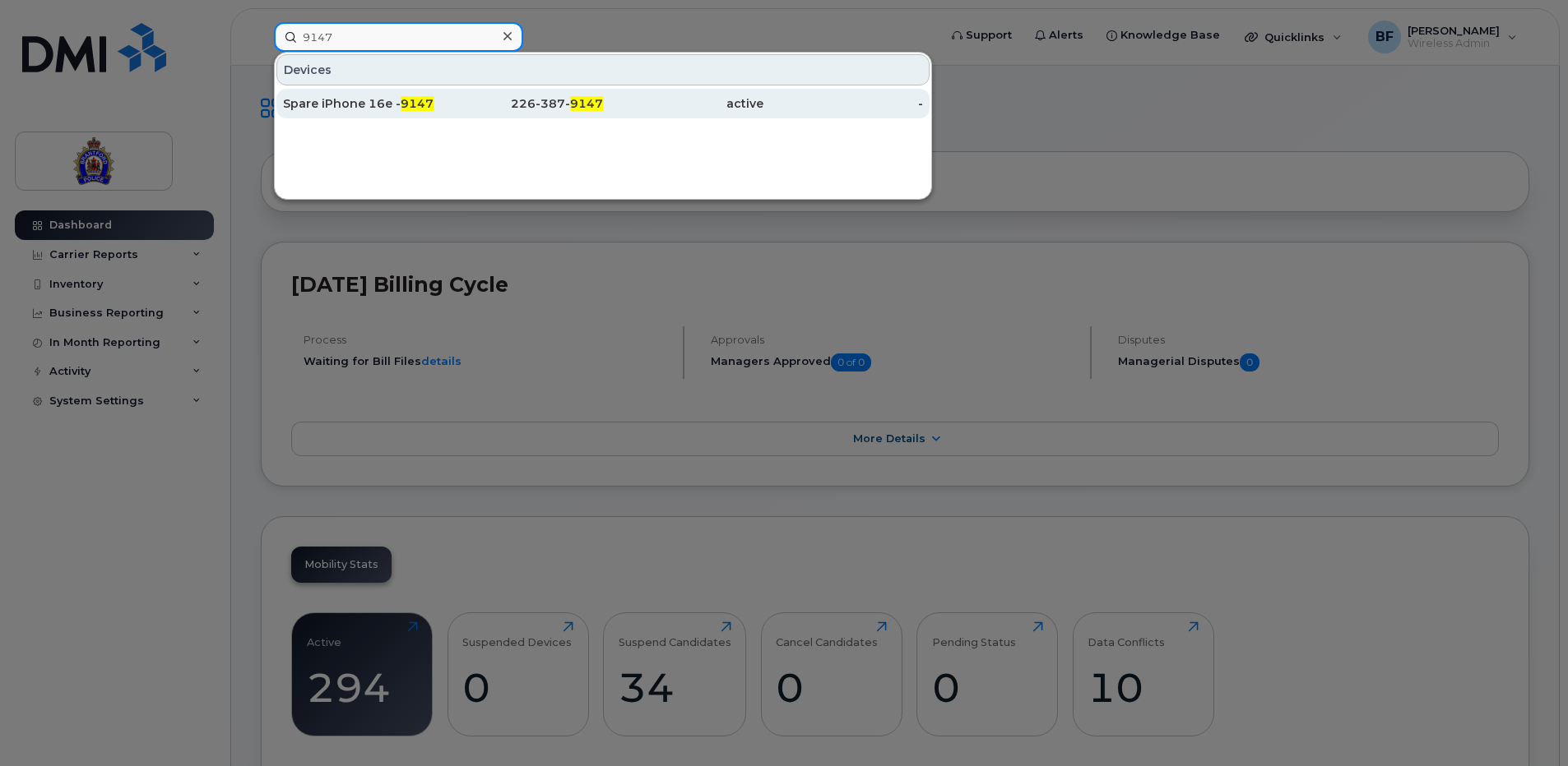
type input "9147"
click at [344, 105] on div "Spare iPhone 16e - 9147" at bounding box center [363, 104] width 160 height 16
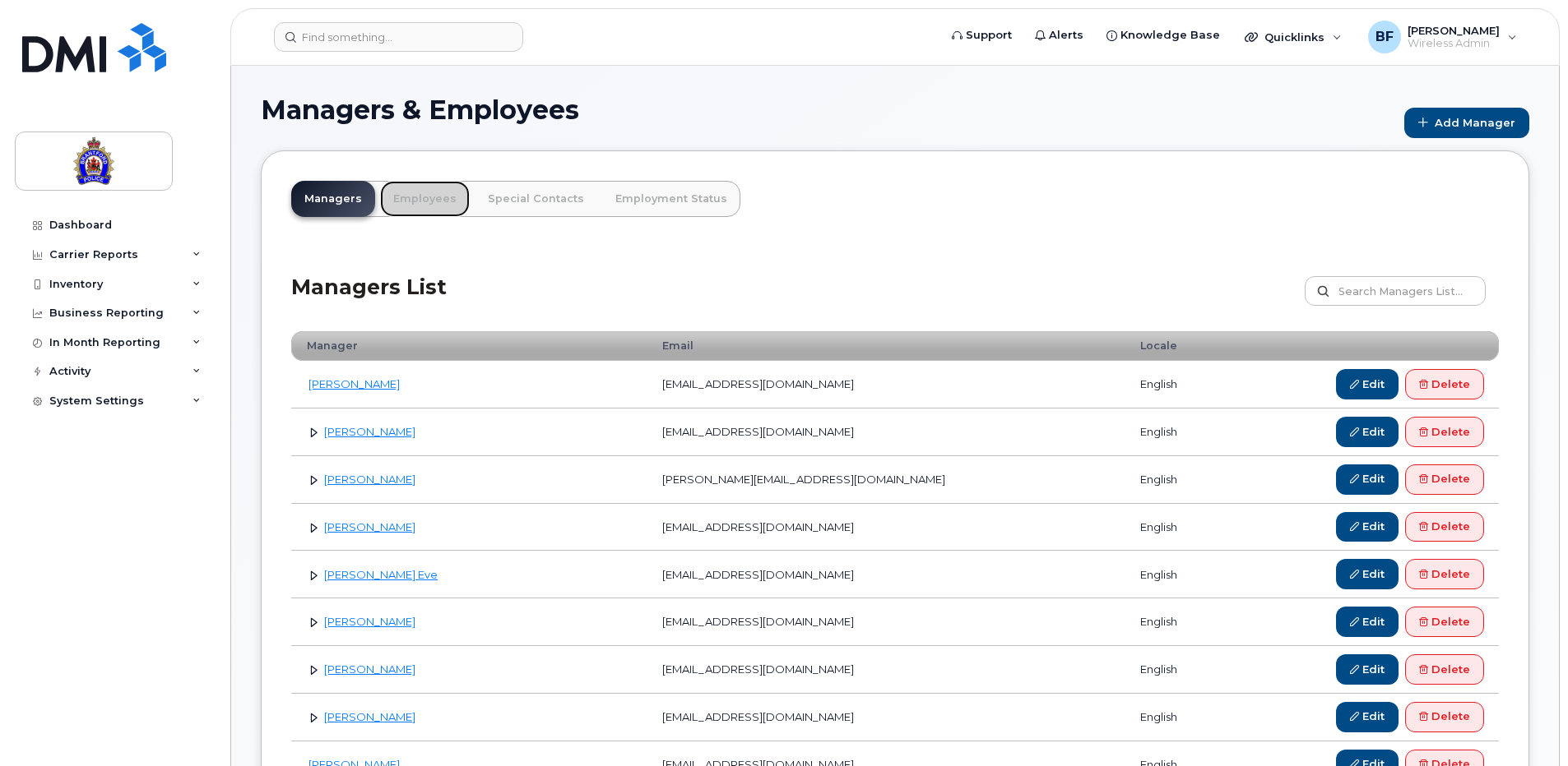
drag, startPoint x: 435, startPoint y: 196, endPoint x: 484, endPoint y: 214, distance: 52.2
click at [435, 196] on link "Employees" at bounding box center [425, 199] width 90 height 36
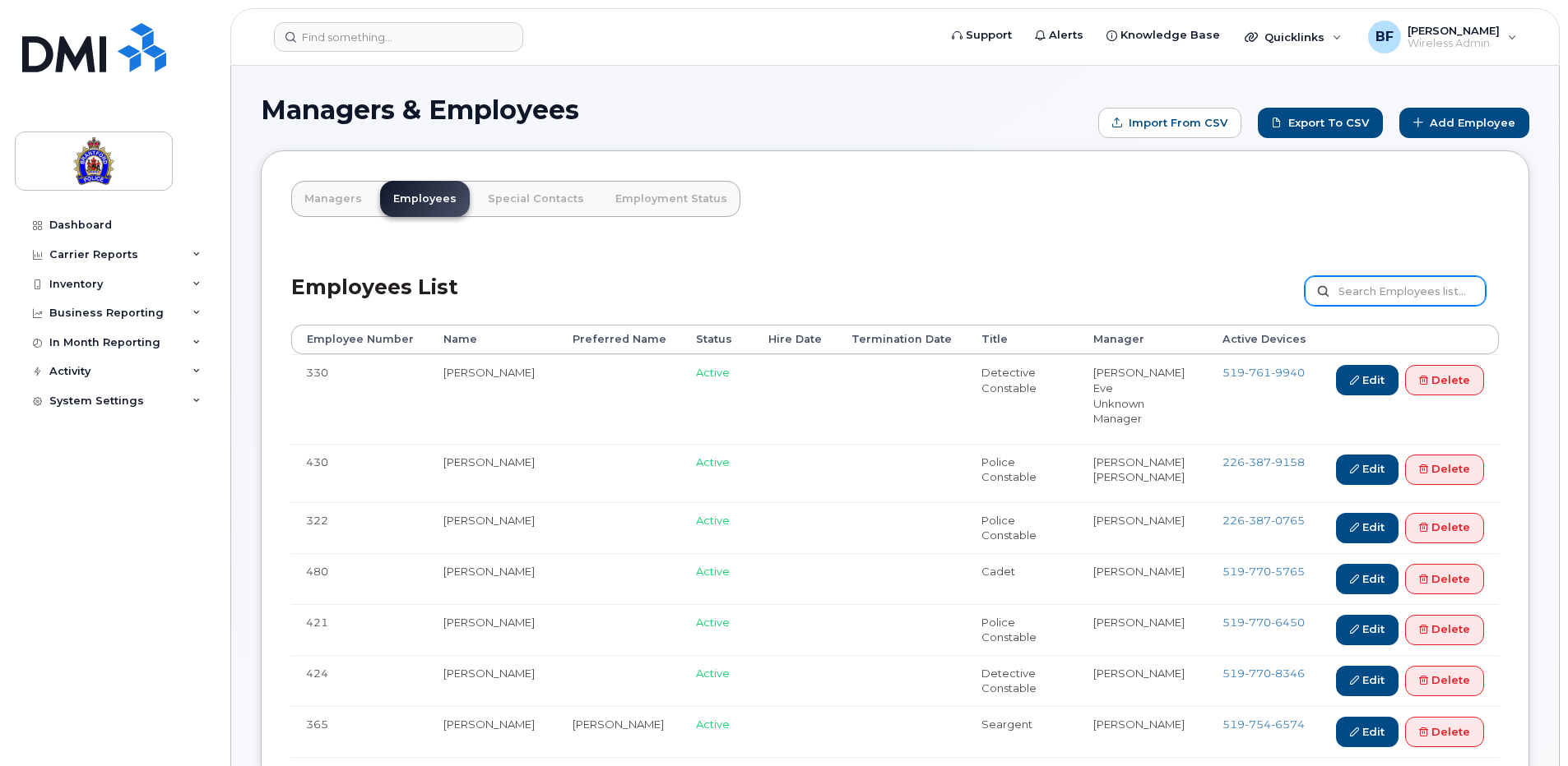
click at [1434, 288] on input "text" at bounding box center [1395, 291] width 181 height 30
click at [1484, 126] on link "Add Employee" at bounding box center [1464, 122] width 130 height 30
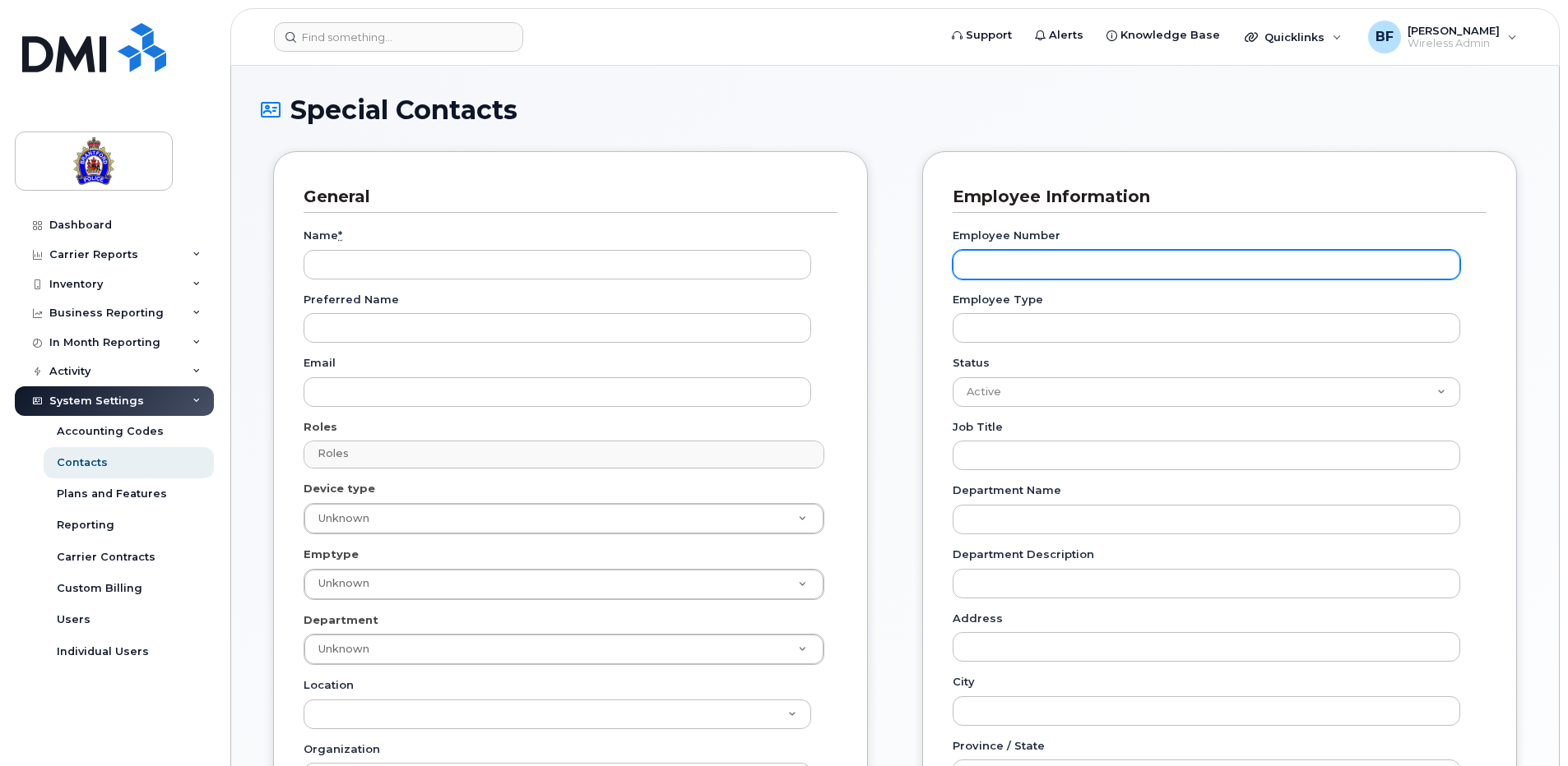
click at [1106, 262] on input "Employee Number" at bounding box center [1207, 265] width 508 height 30
type input "P"
drag, startPoint x: 977, startPoint y: 263, endPoint x: 946, endPoint y: 262, distance: 31.0
click at [946, 262] on div "Employee Information Employee Number P Employee Type Status Active On-Leave Lon…" at bounding box center [1219, 658] width 595 height 1014
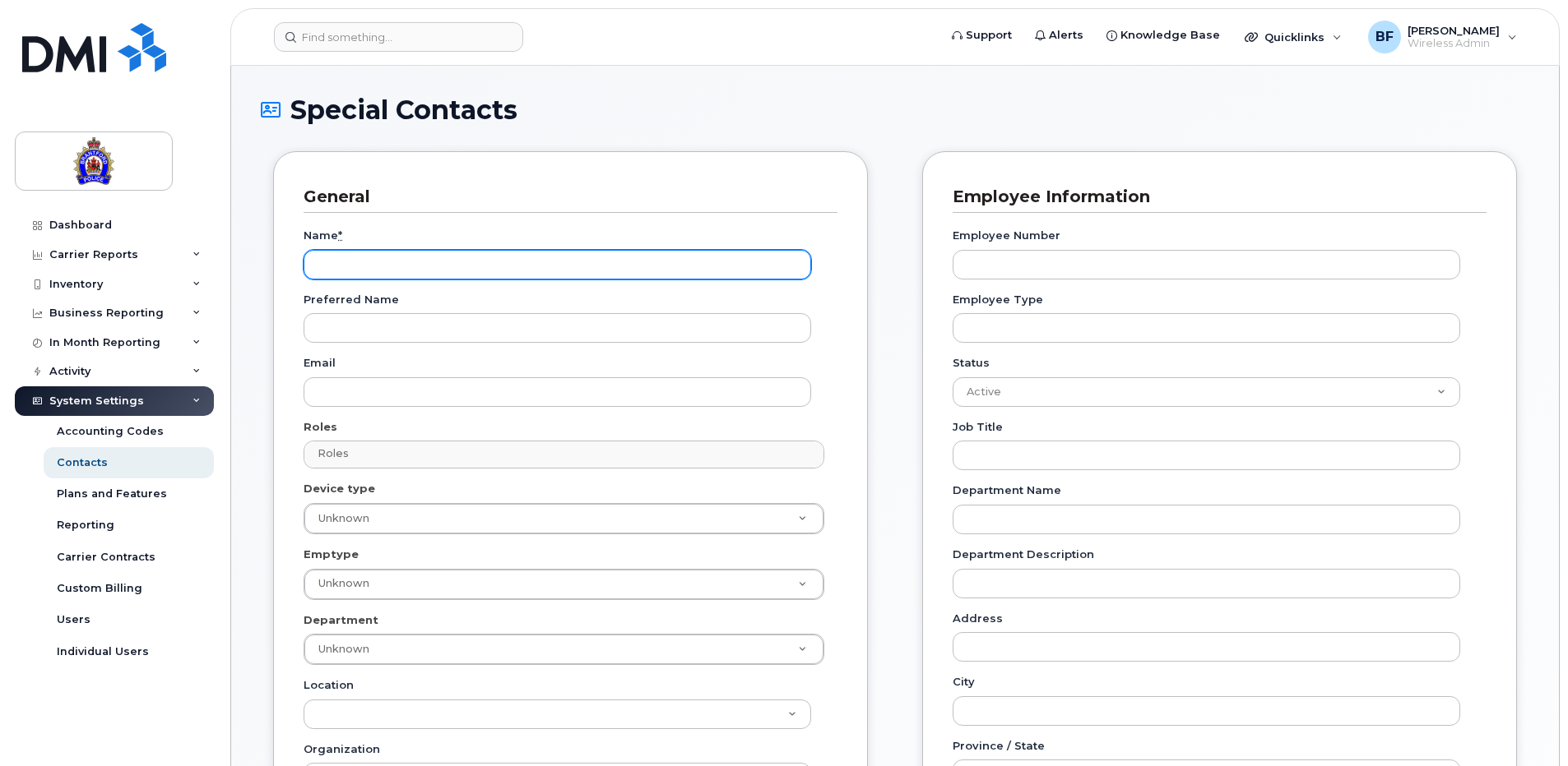
click at [556, 261] on input "Name *" at bounding box center [558, 265] width 508 height 30
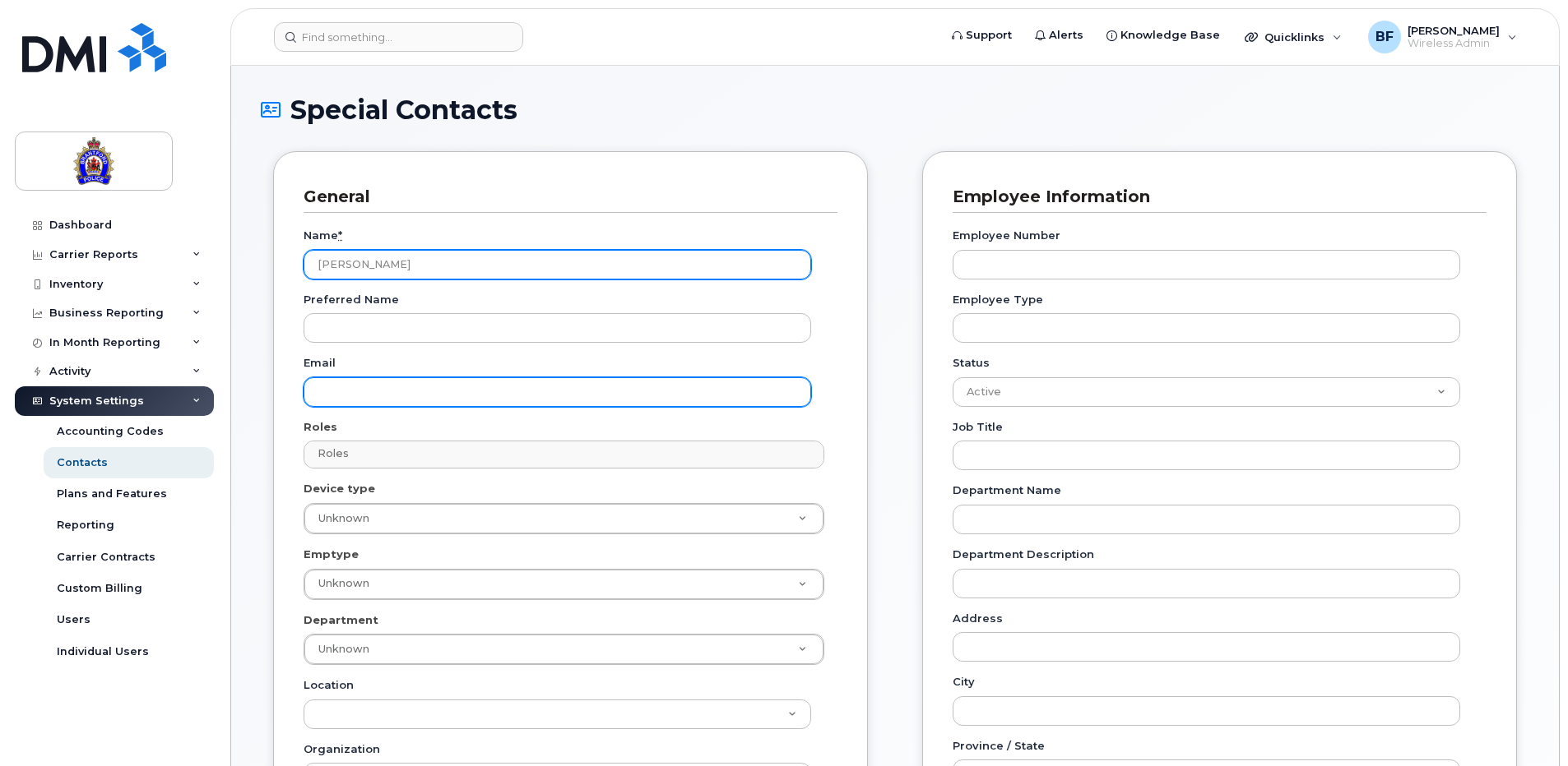
type input "[PERSON_NAME]"
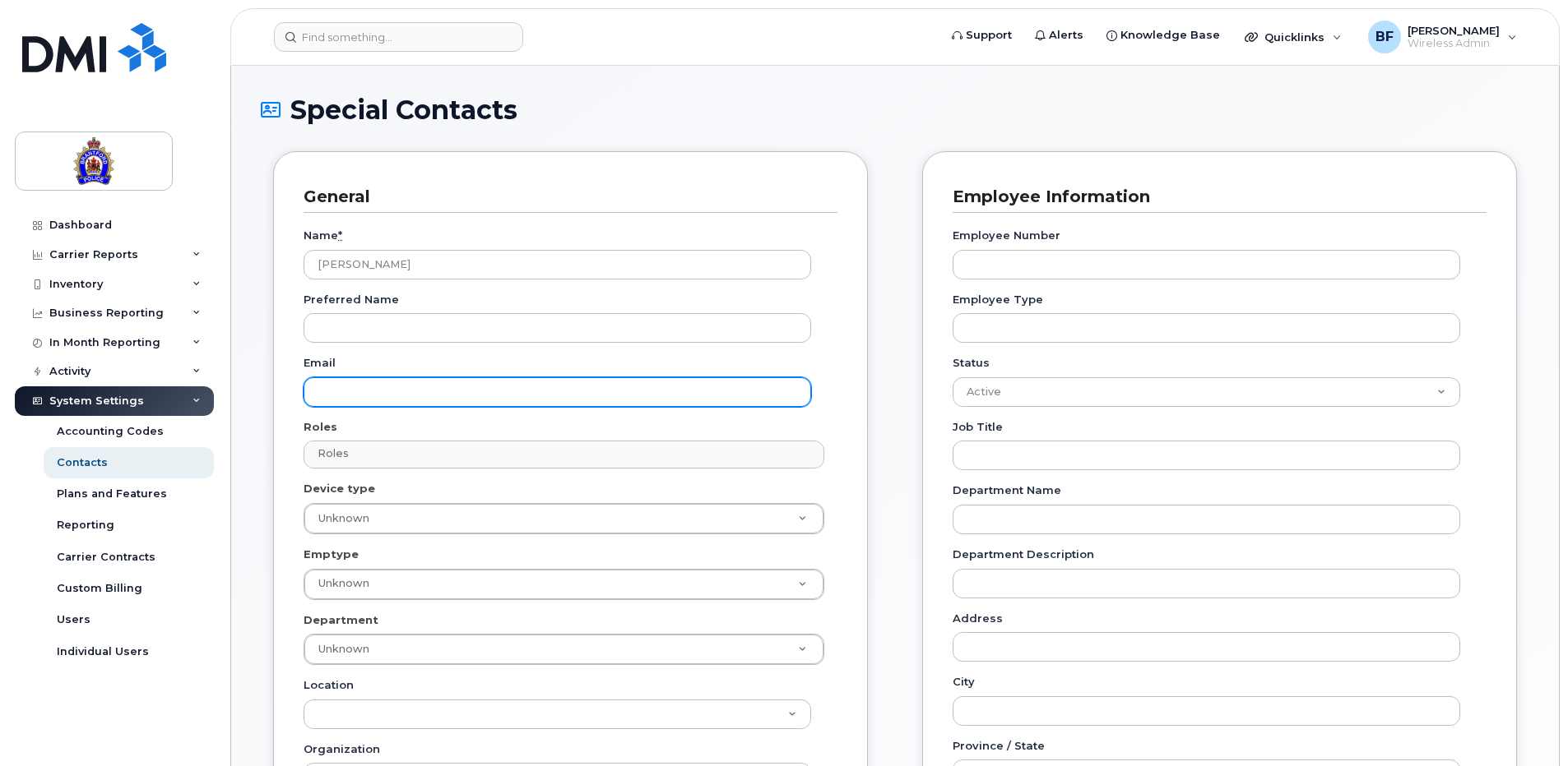
click at [526, 387] on input "Email" at bounding box center [558, 392] width 508 height 30
click at [379, 388] on input "Email" at bounding box center [558, 392] width 508 height 30
paste input "[EMAIL_ADDRESS][DOMAIN_NAME]"
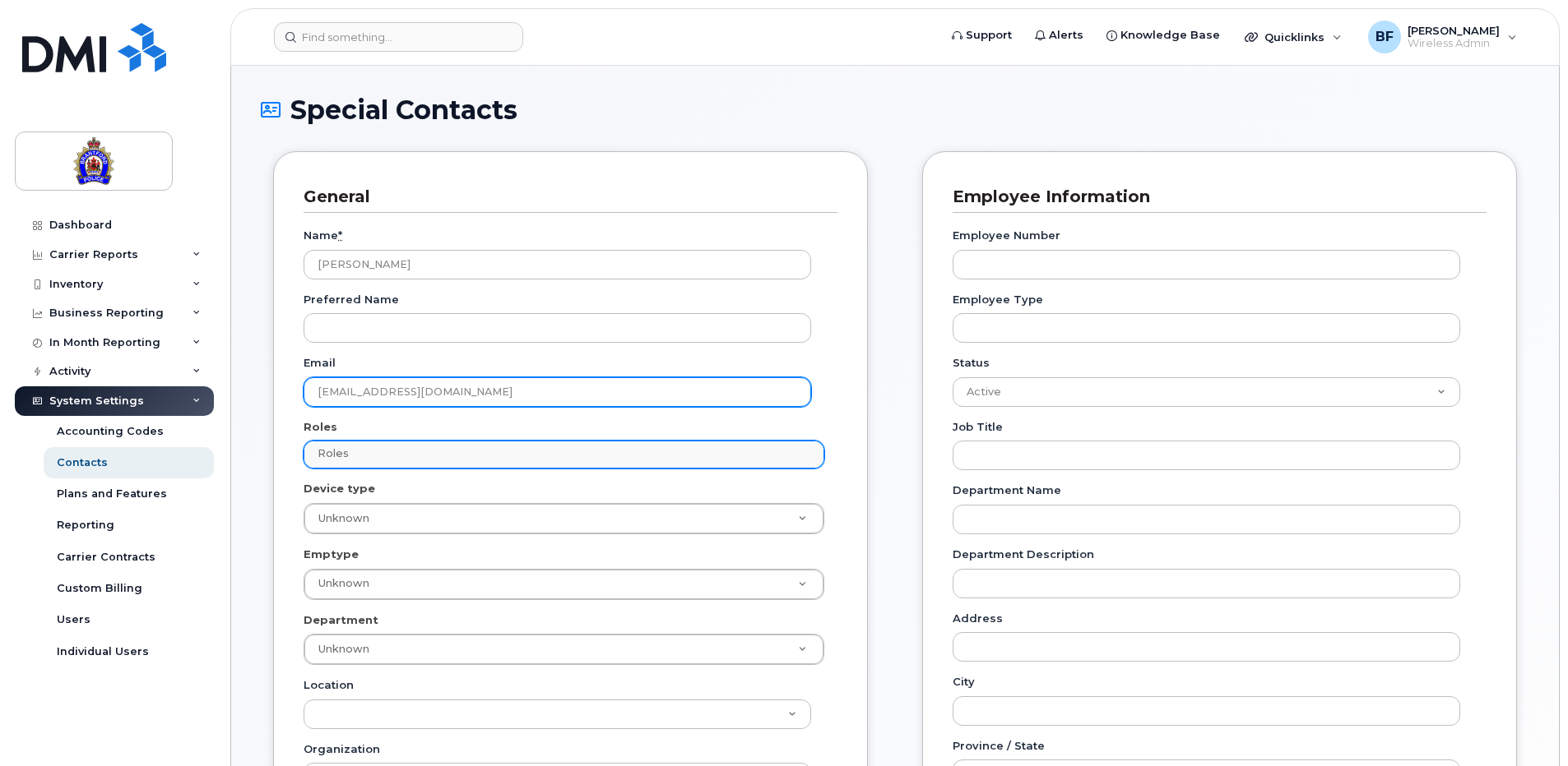
type input "[EMAIL_ADDRESS][DOMAIN_NAME]"
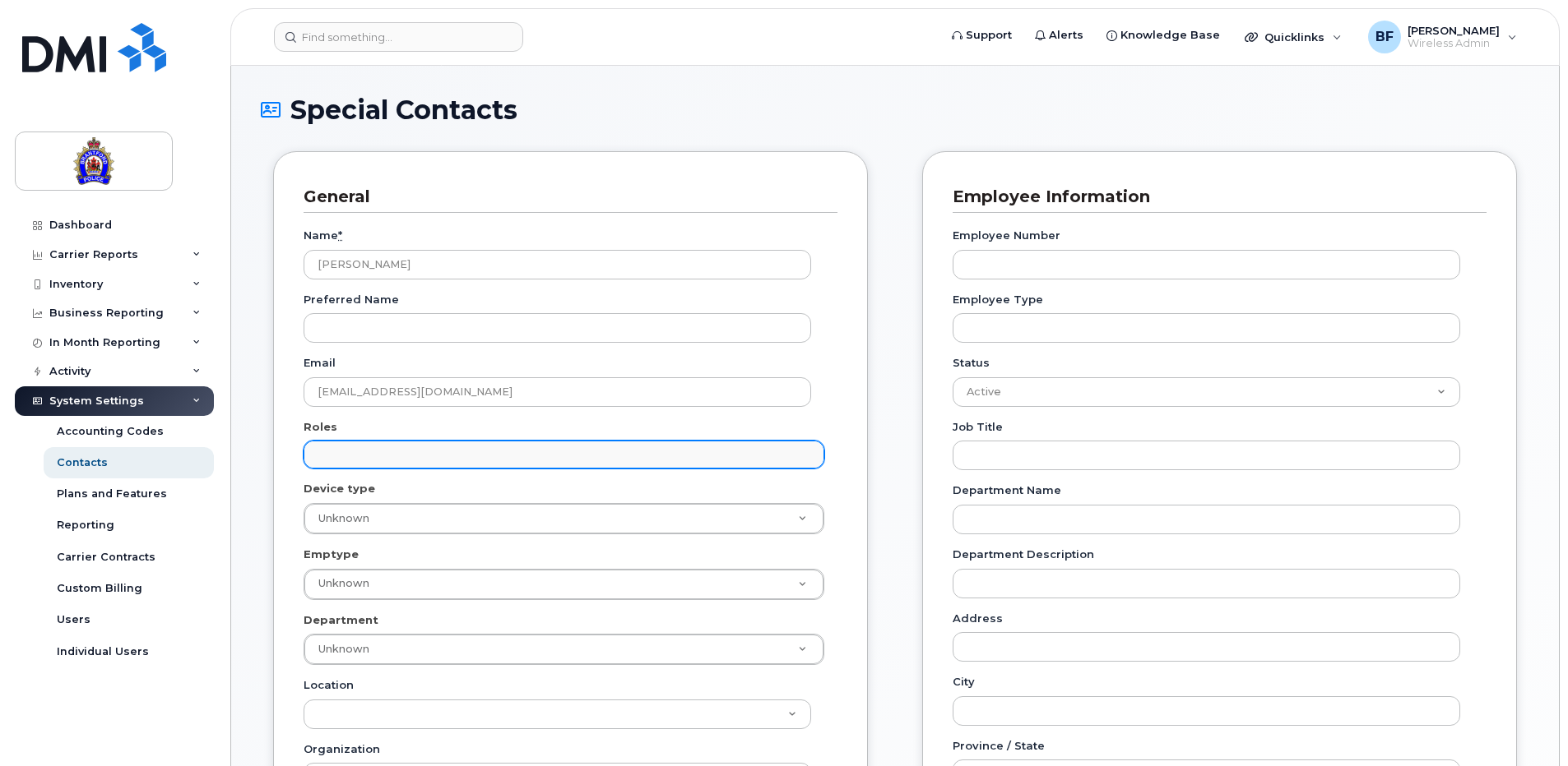
click at [517, 456] on input "text" at bounding box center [566, 453] width 506 height 23
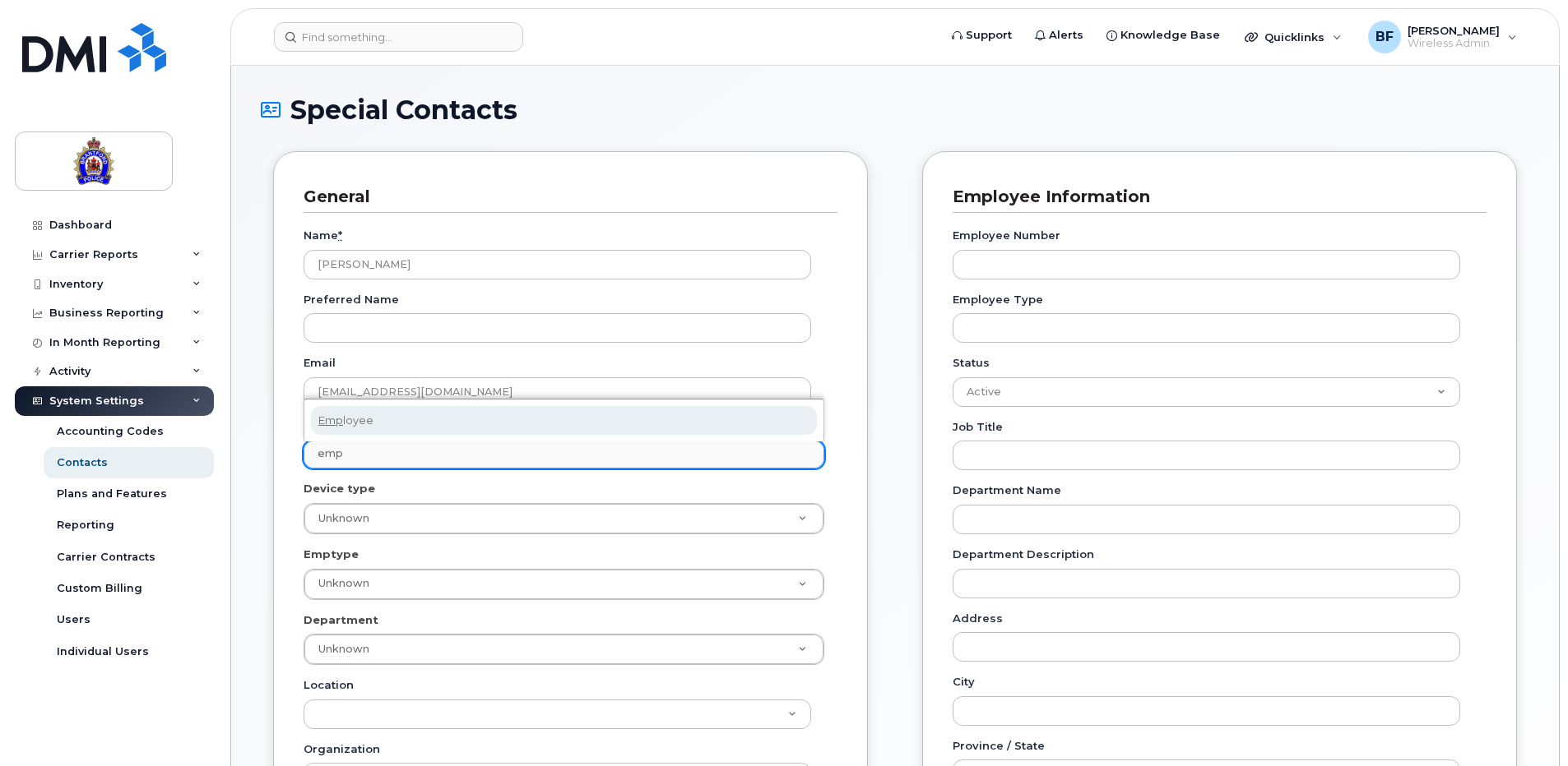
type input "emp"
select select "16"
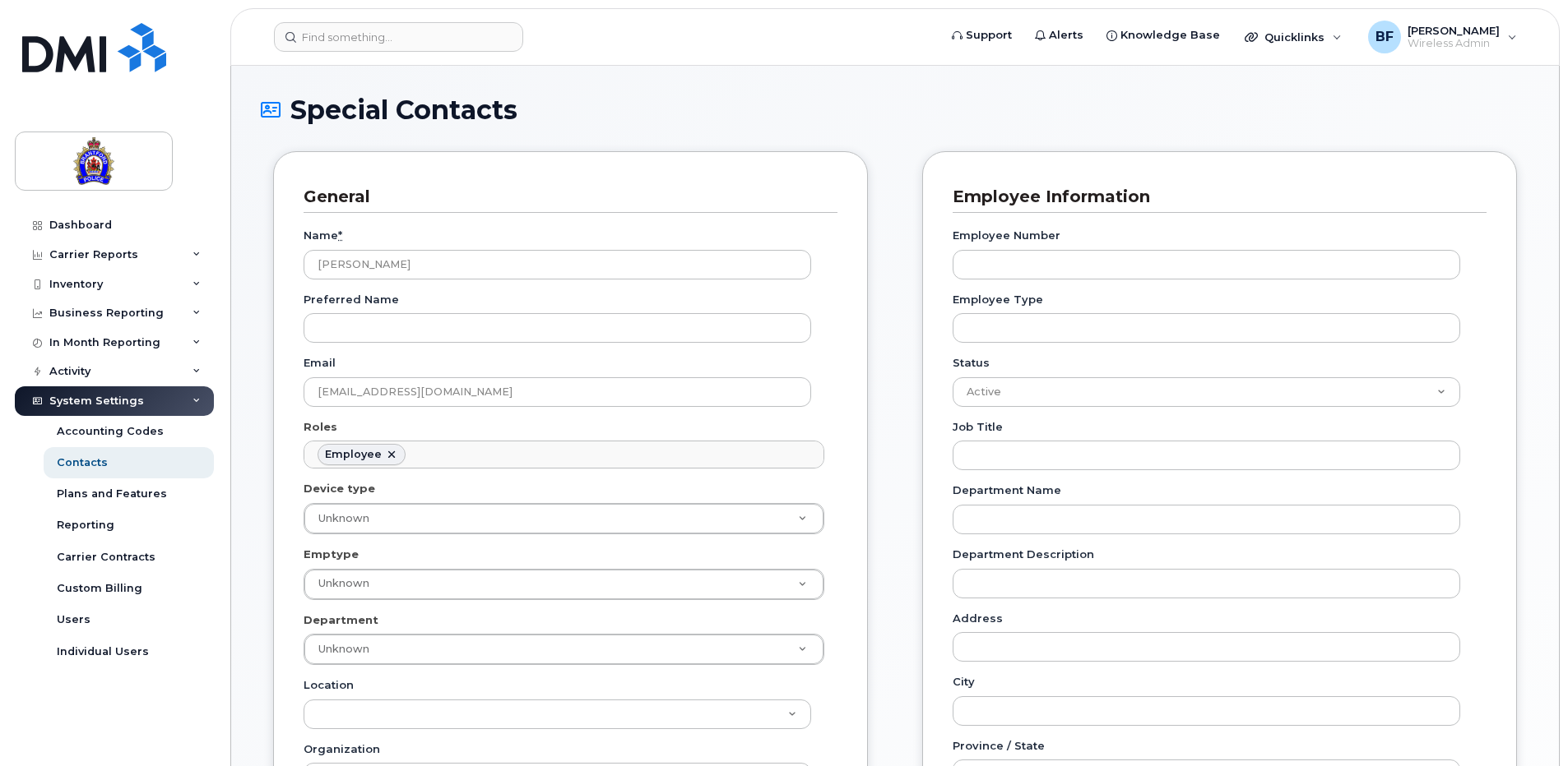
scroll to position [91, 0]
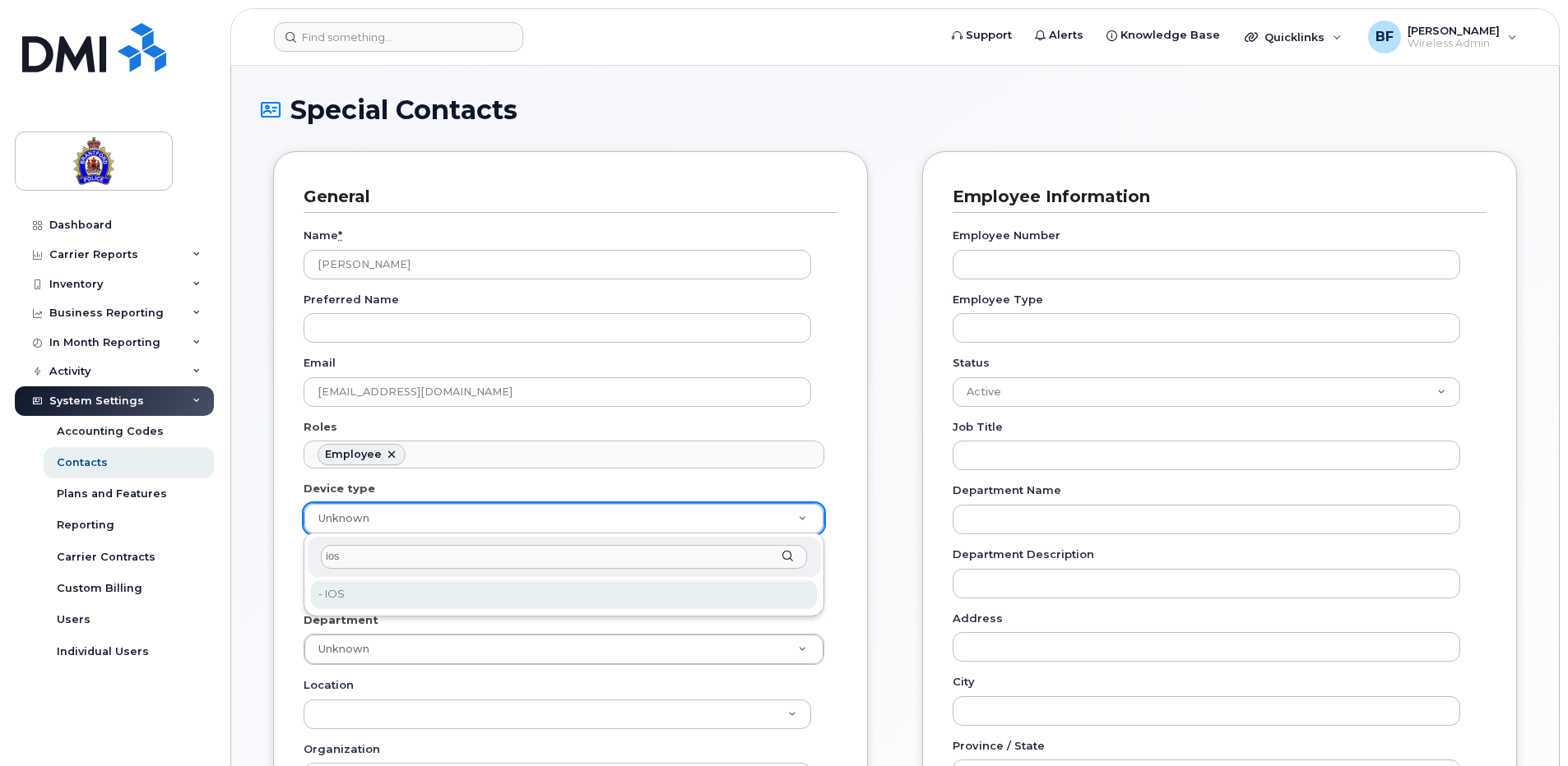
type input "ios"
type input "626282"
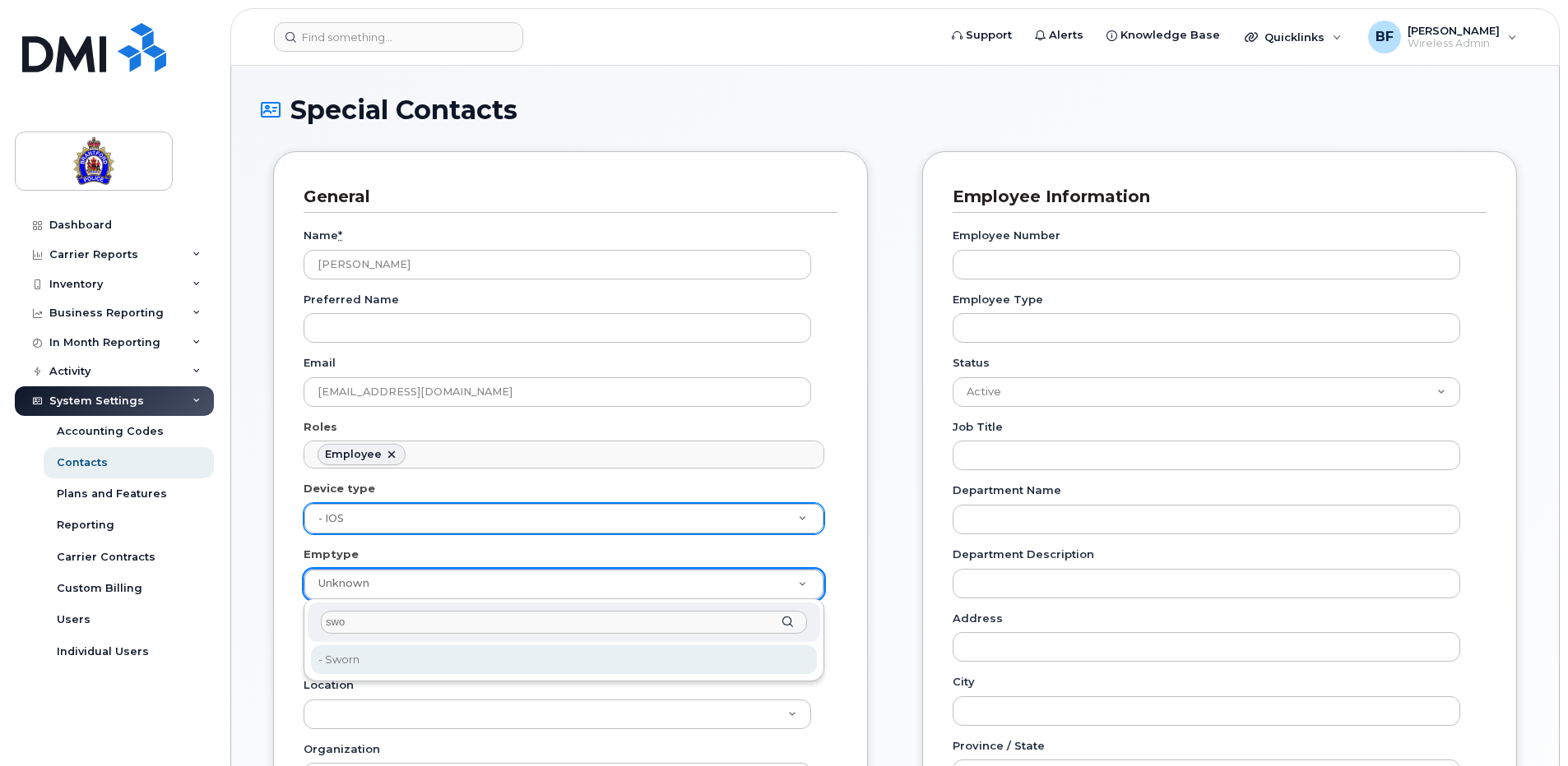
type input "swo"
type input "626287"
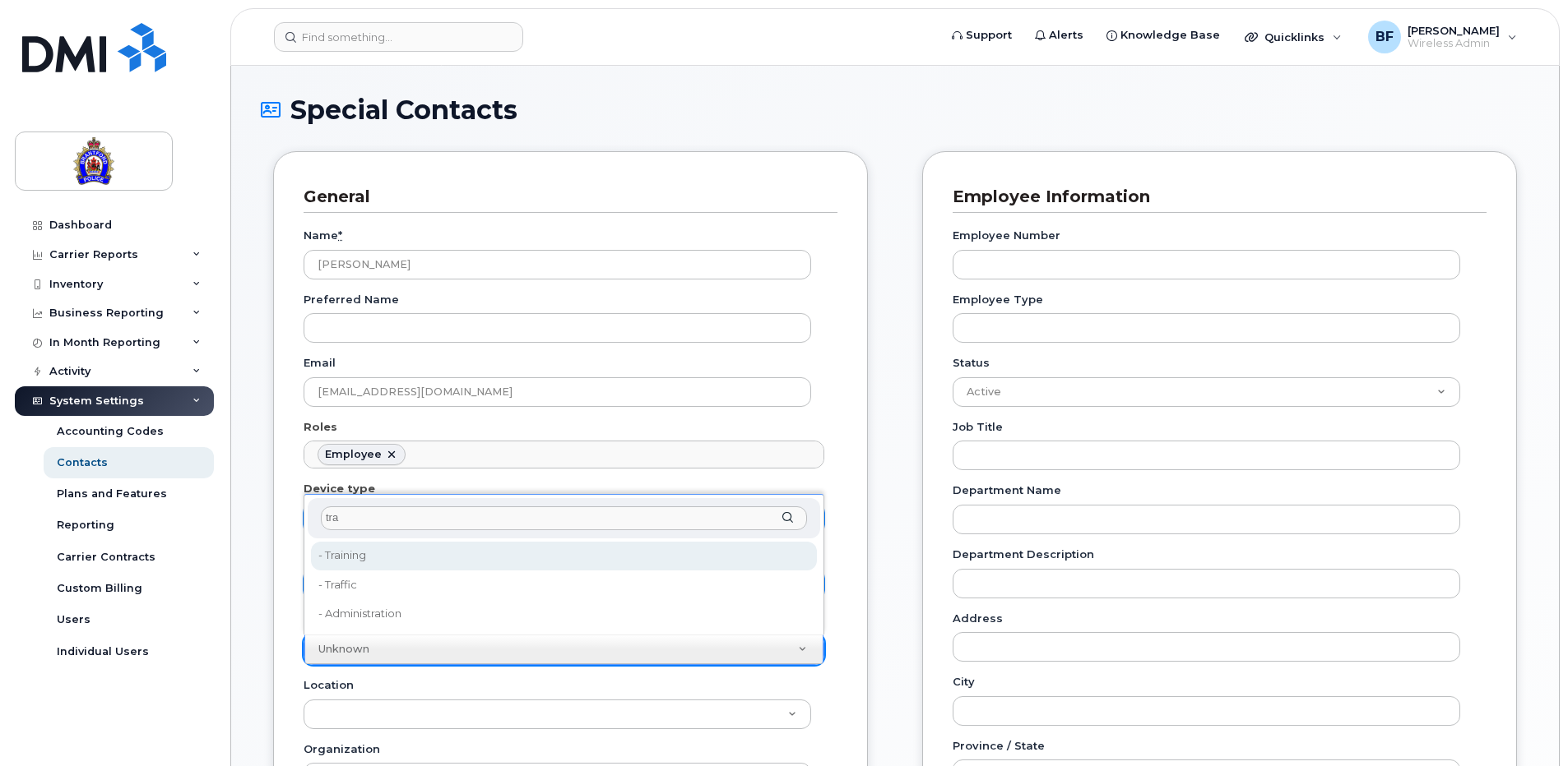
type input "tra"
type input "626294"
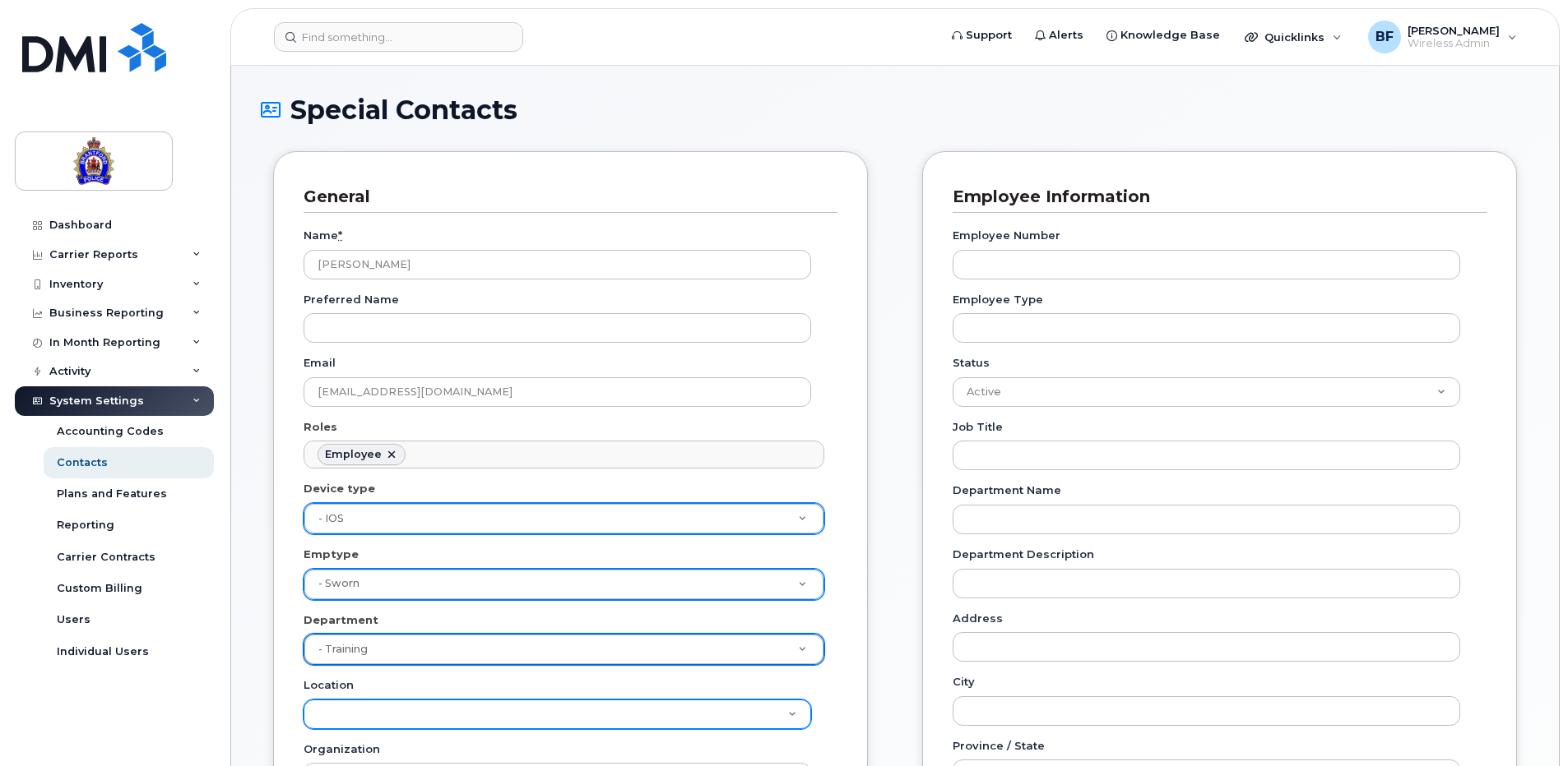
click at [492, 711] on select "Brantford Police Service" at bounding box center [558, 714] width 508 height 30
select select "2163"
click at [304, 700] on select "Brantford Police Service" at bounding box center [558, 714] width 508 height 30
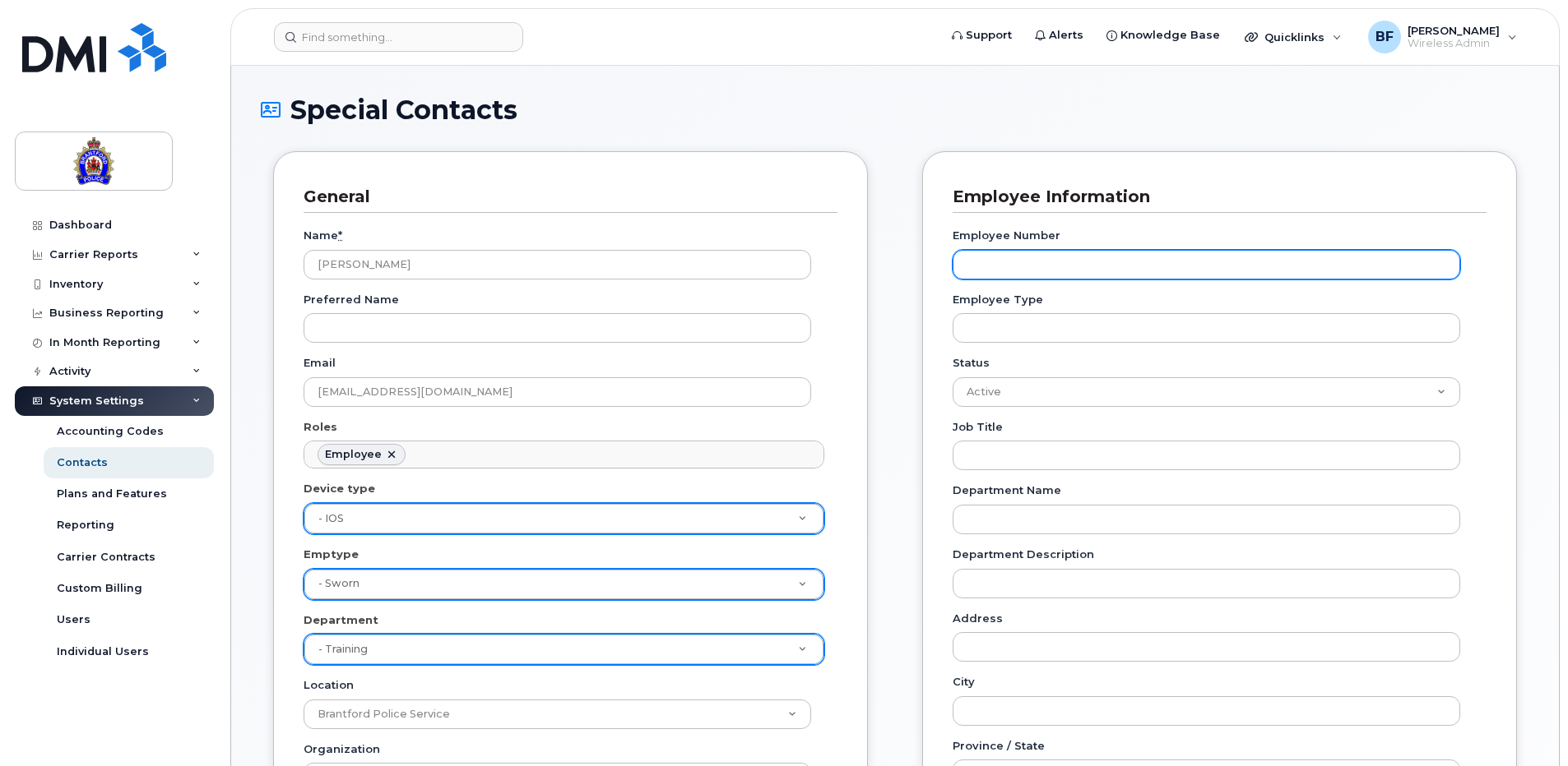
click at [1128, 269] on input "Employee Number" at bounding box center [1207, 265] width 508 height 30
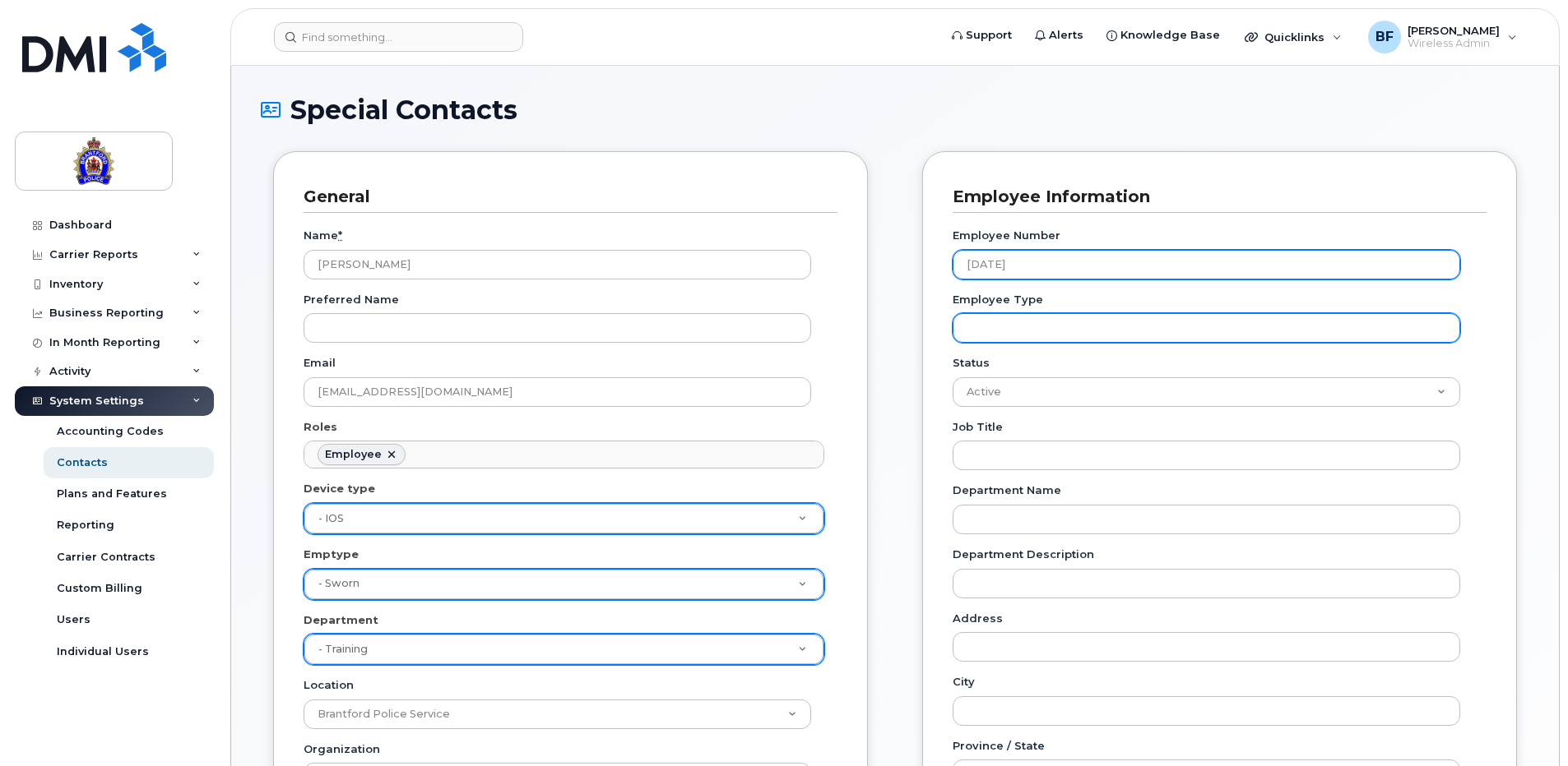
type input "14-10-2025"
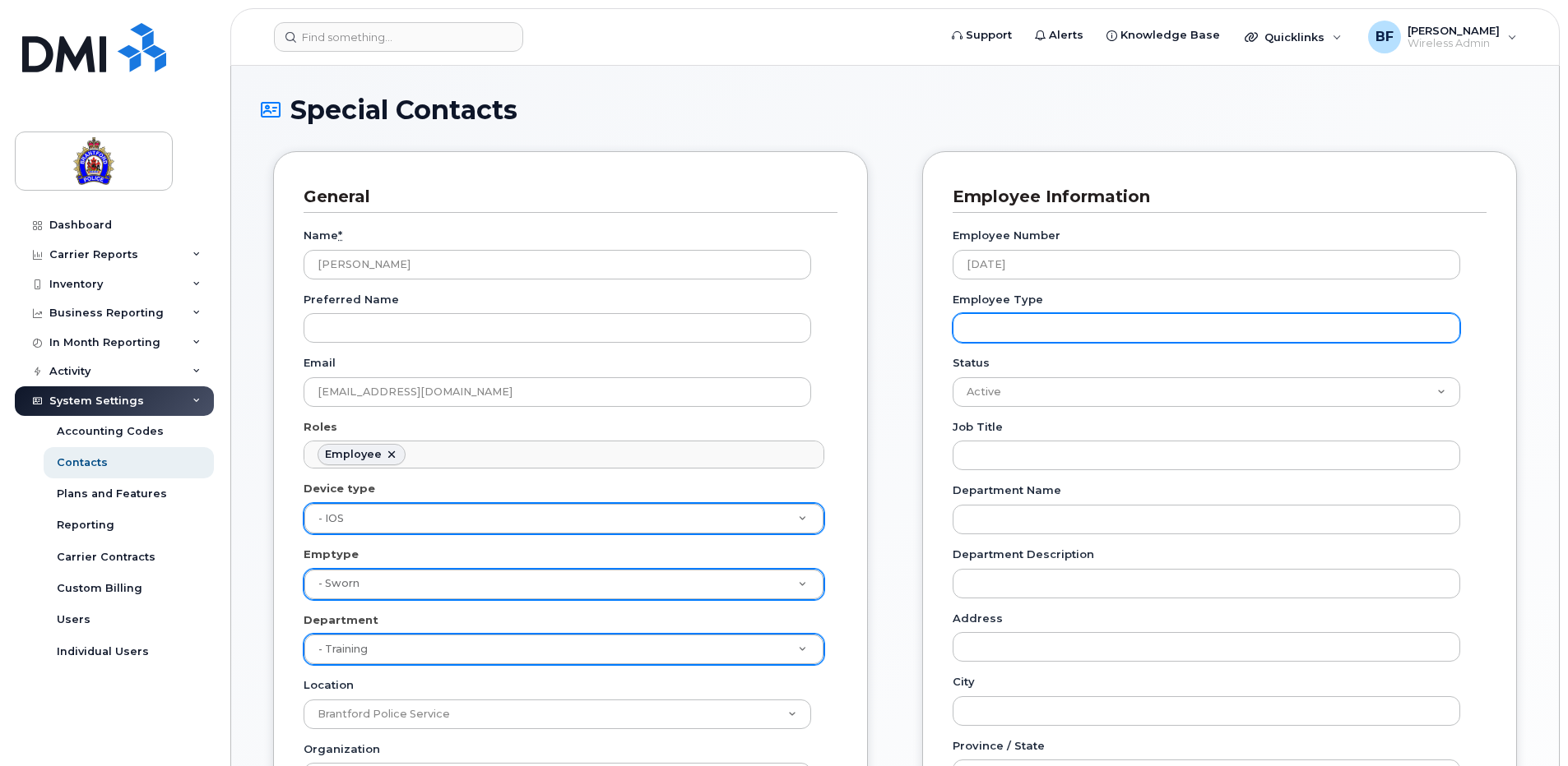
click at [1112, 321] on input "Employee Type" at bounding box center [1207, 328] width 508 height 30
type input "Sworn"
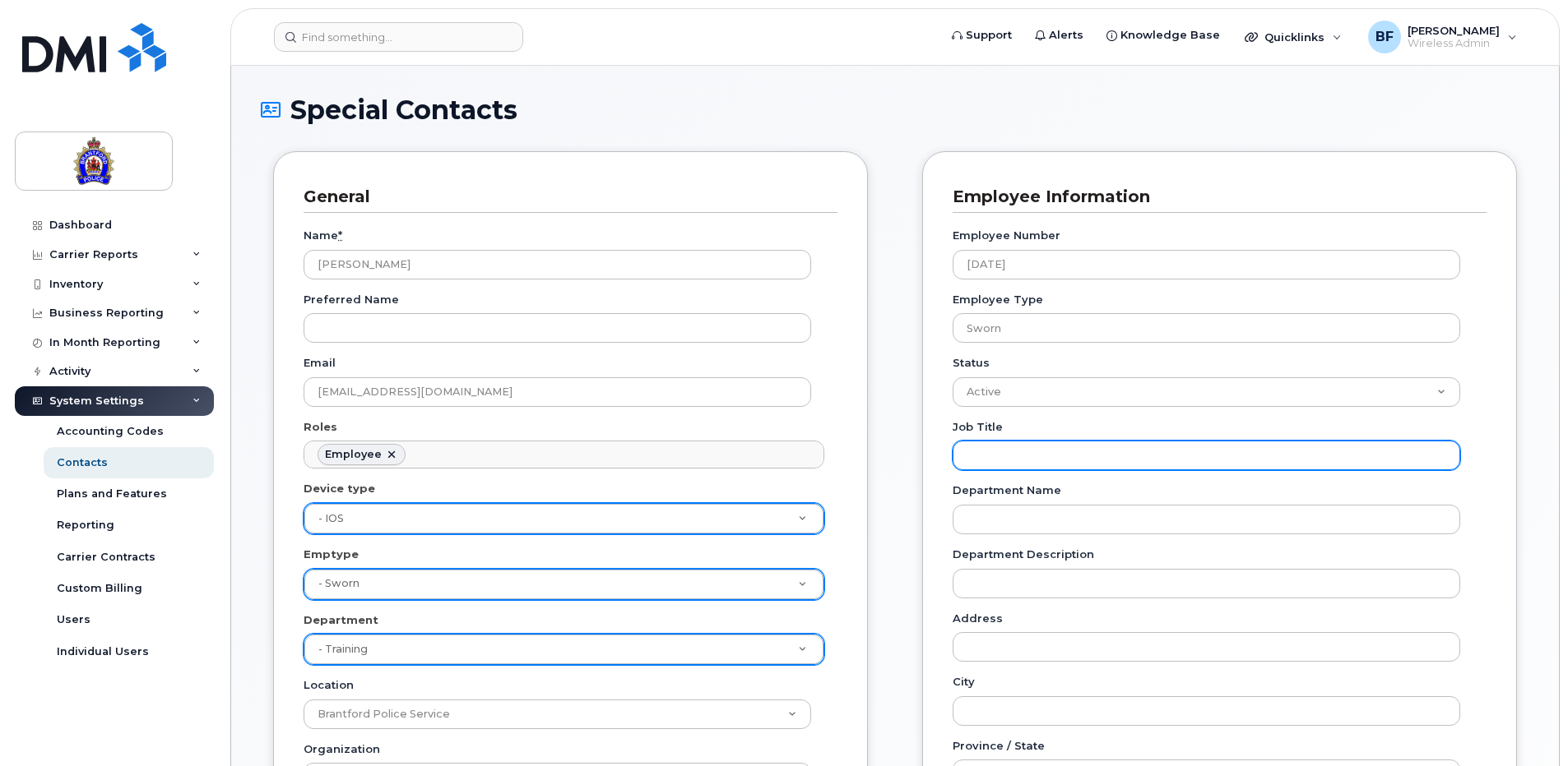
click at [1032, 458] on input "Job Title" at bounding box center [1207, 456] width 508 height 30
type input "Cadet"
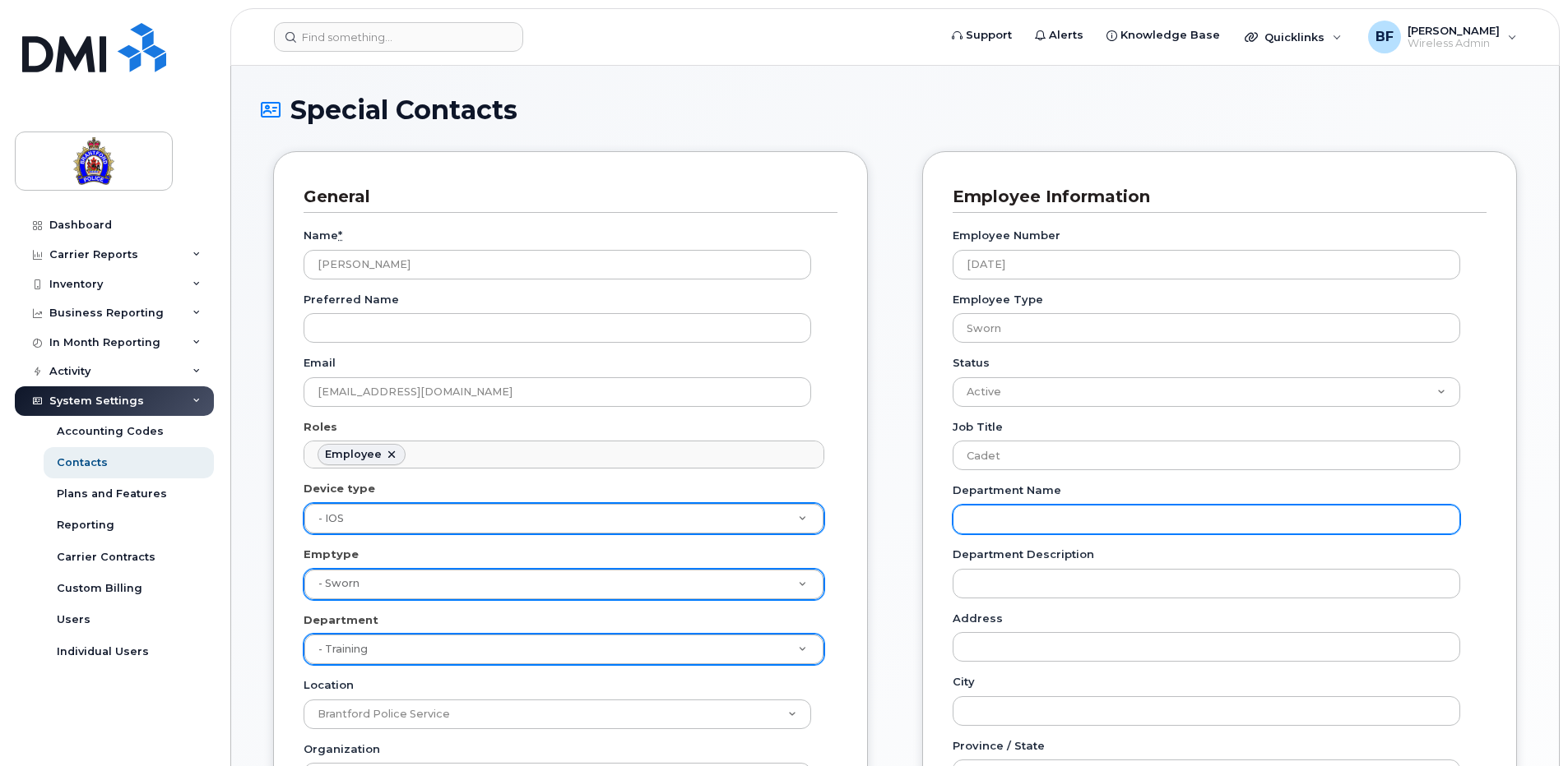
click at [1034, 526] on input "Department Name" at bounding box center [1207, 519] width 508 height 30
type input "Training"
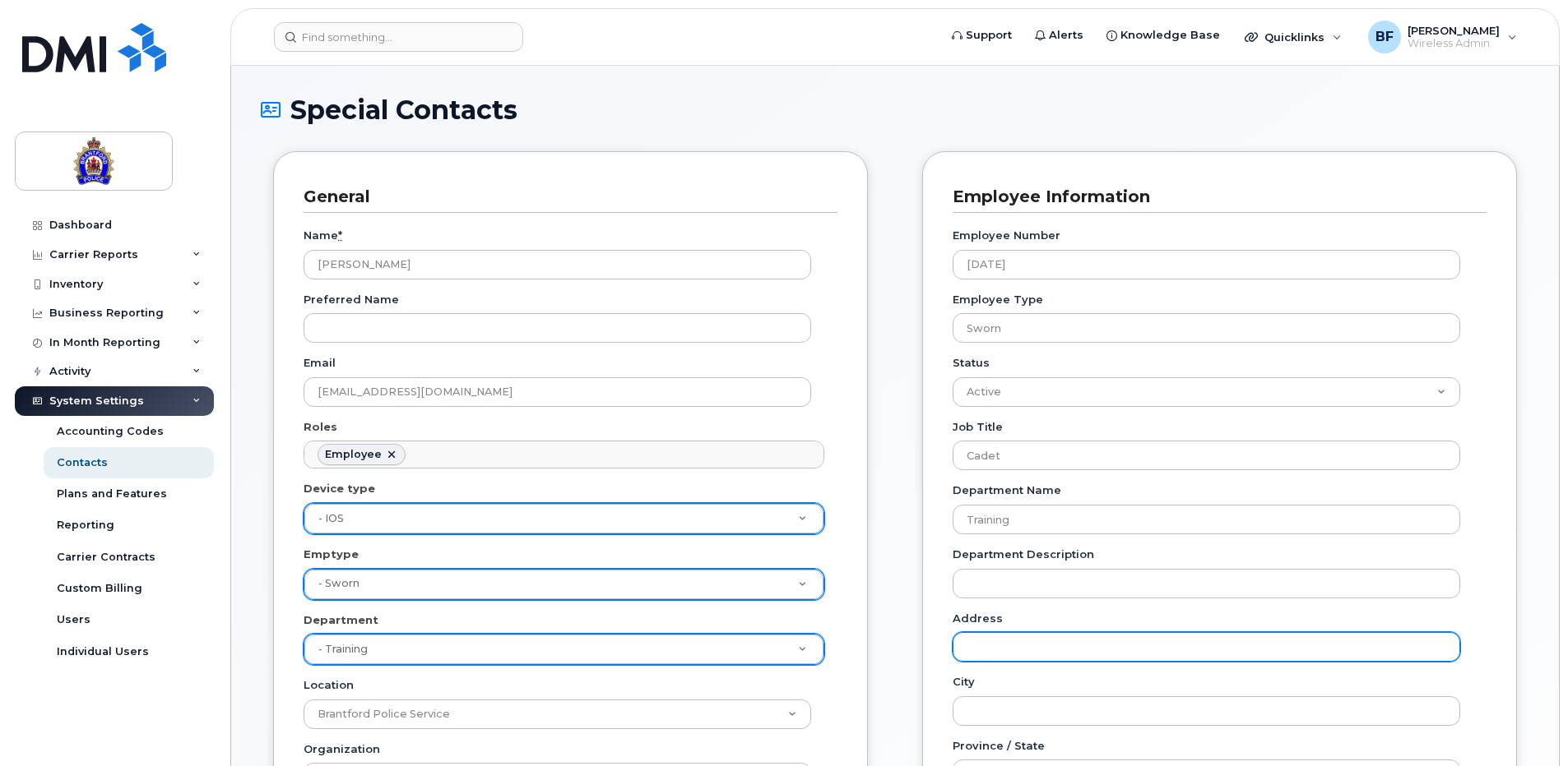
click at [1076, 651] on input "Address" at bounding box center [1207, 647] width 508 height 30
type input "Headquarters"
type input "0502633241 (Bell)"
type input "Canada"
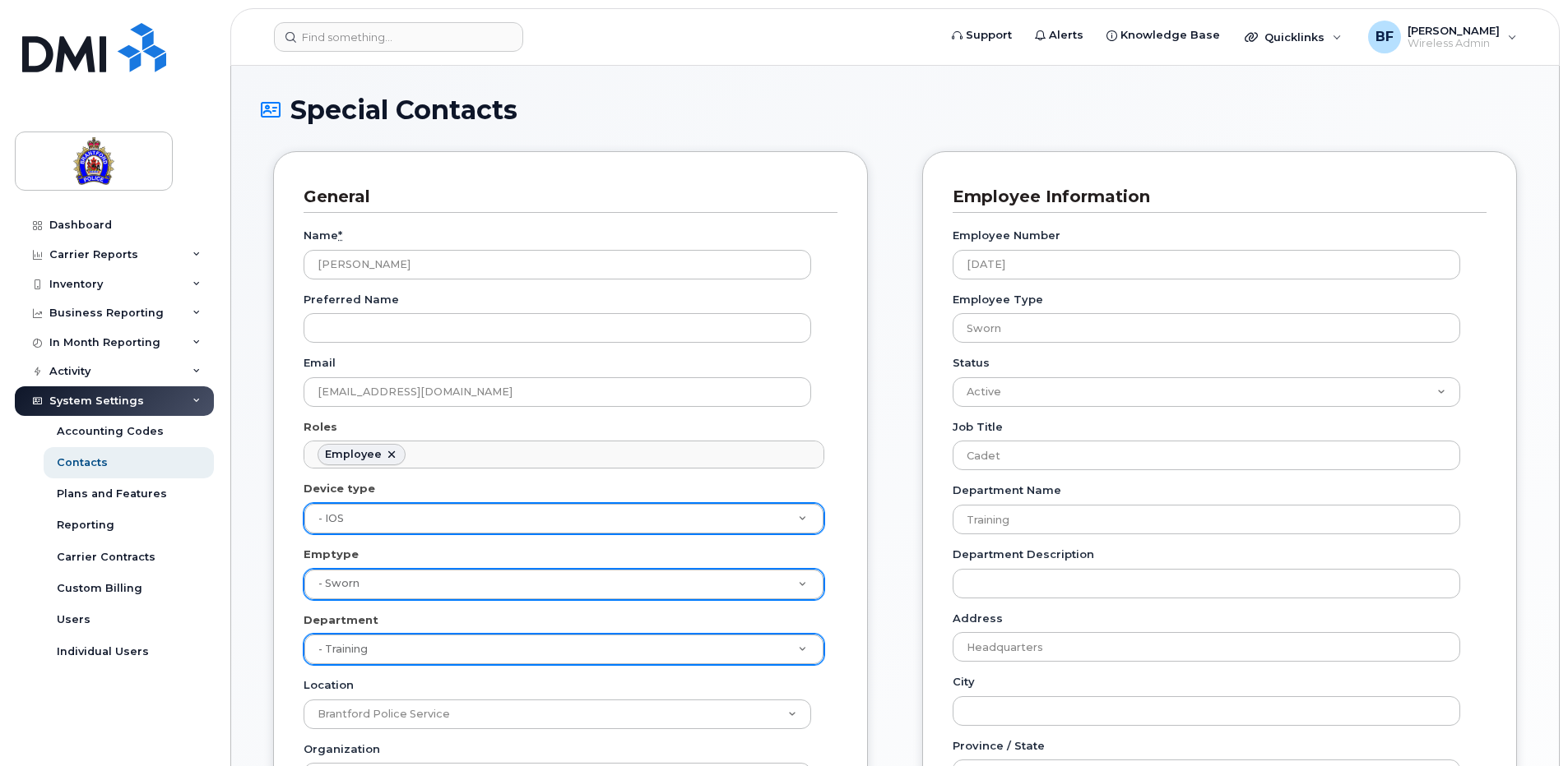
click at [1519, 555] on div "Carrier Support Contact Details Carrier name Carrier name Carrier name Internat…" at bounding box center [1219, 749] width 620 height 1196
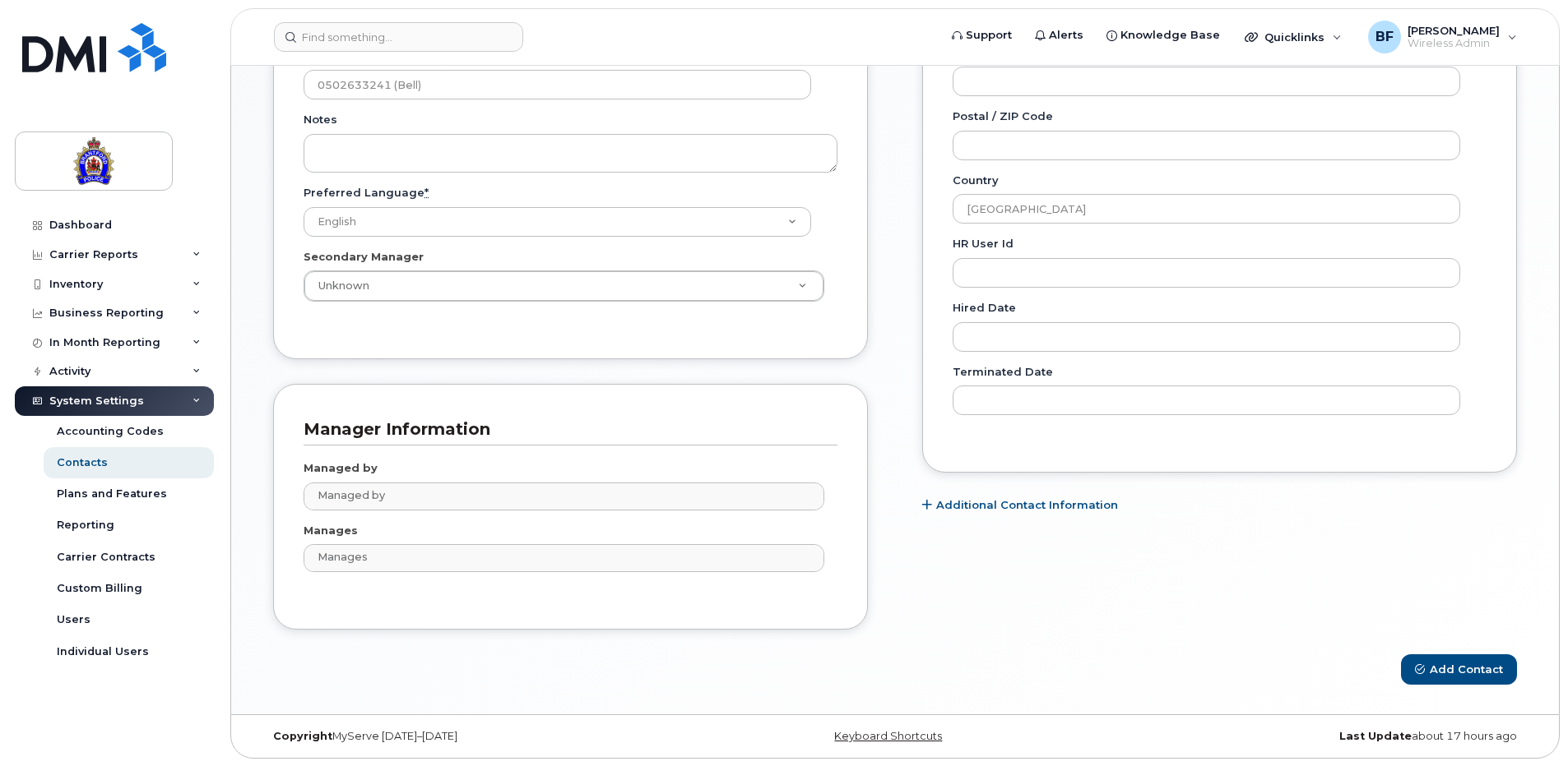
scroll to position [694, 0]
click at [1482, 671] on button "Add Contact" at bounding box center [1458, 669] width 116 height 30
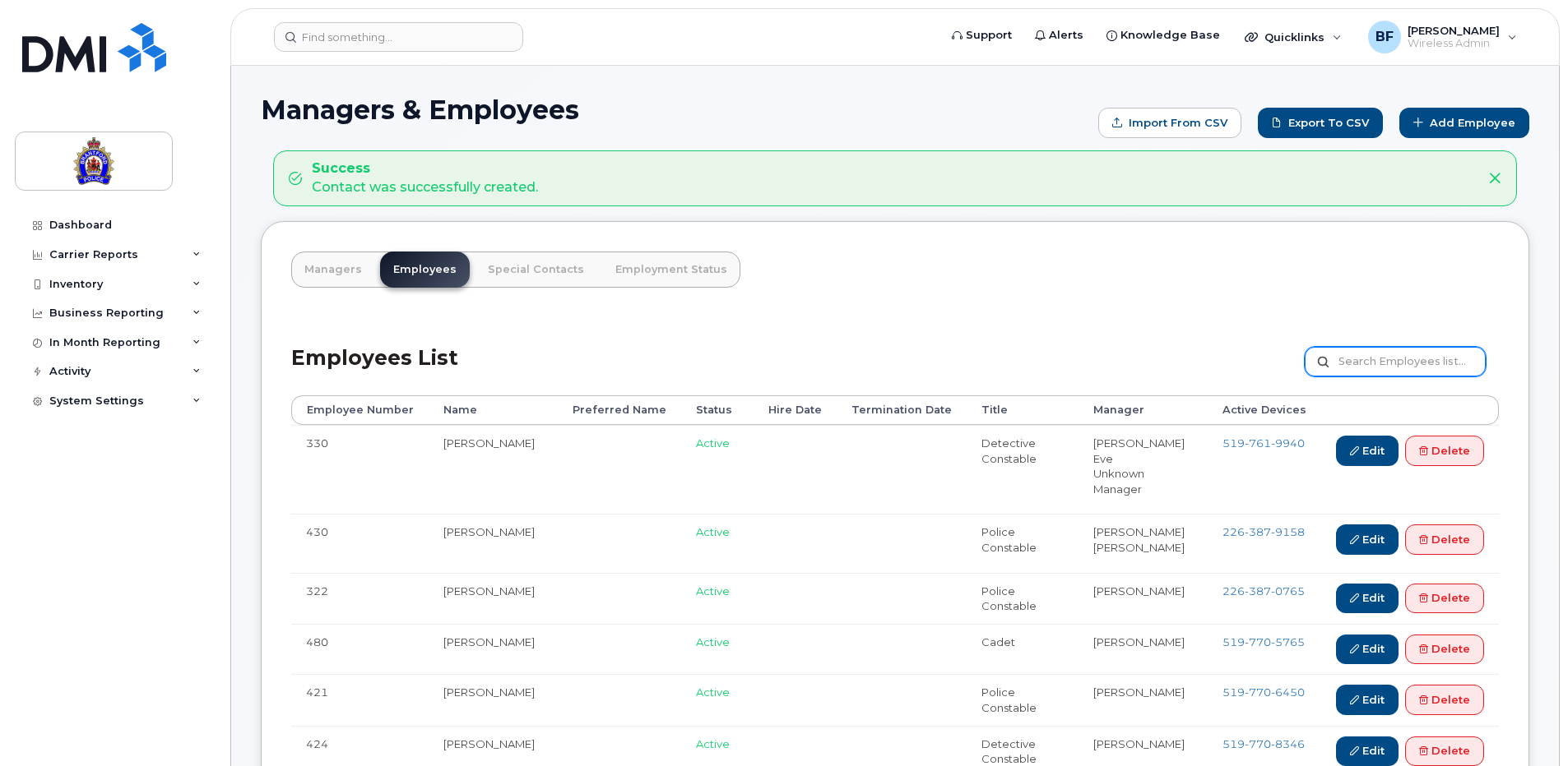
click at [1367, 360] on input "text" at bounding box center [1395, 361] width 181 height 30
type input "prz"
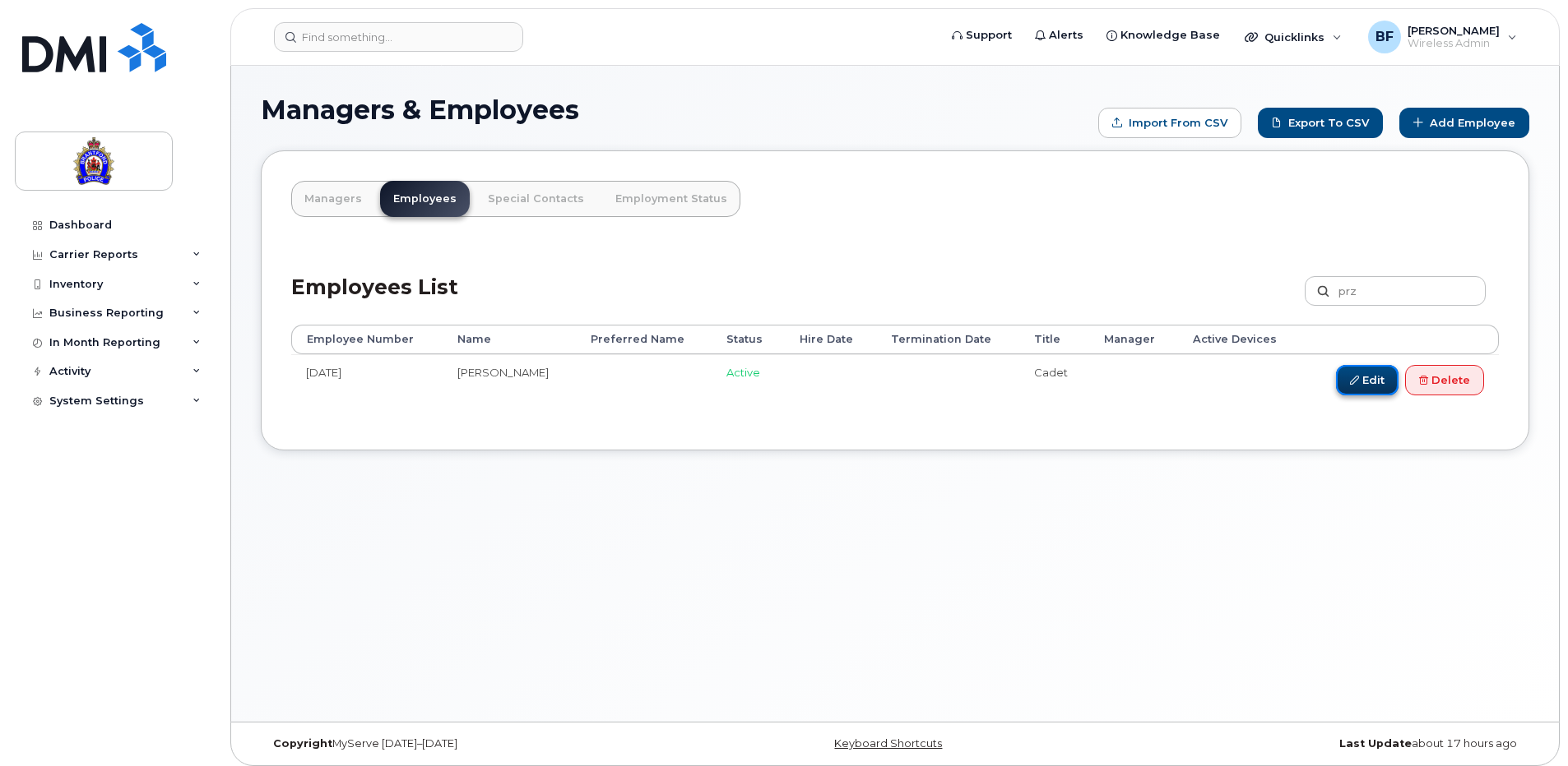
click at [1370, 384] on link "Edit" at bounding box center [1367, 379] width 63 height 30
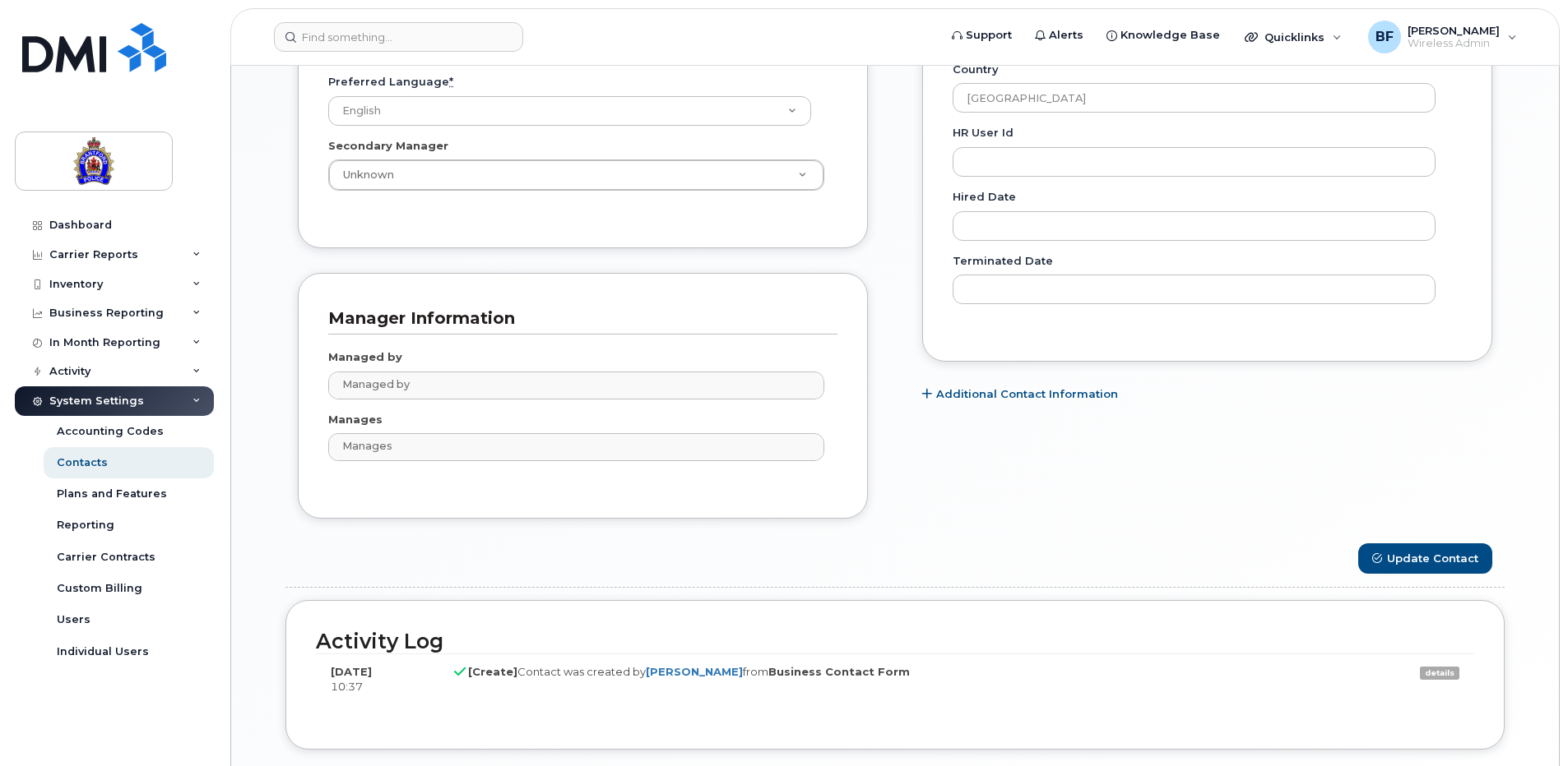
scroll to position [904, 0]
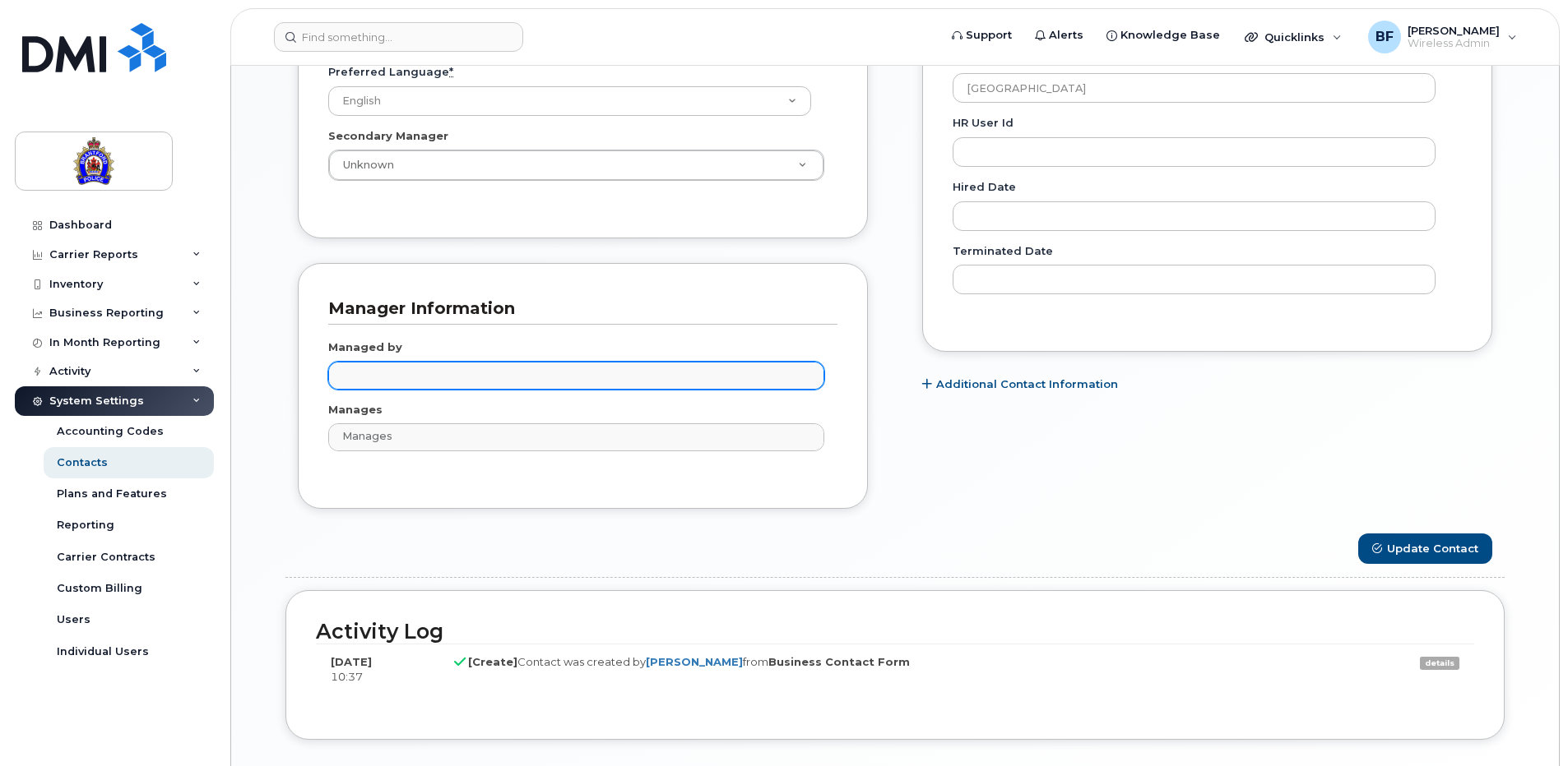
click at [410, 381] on input "text" at bounding box center [579, 375] width 481 height 23
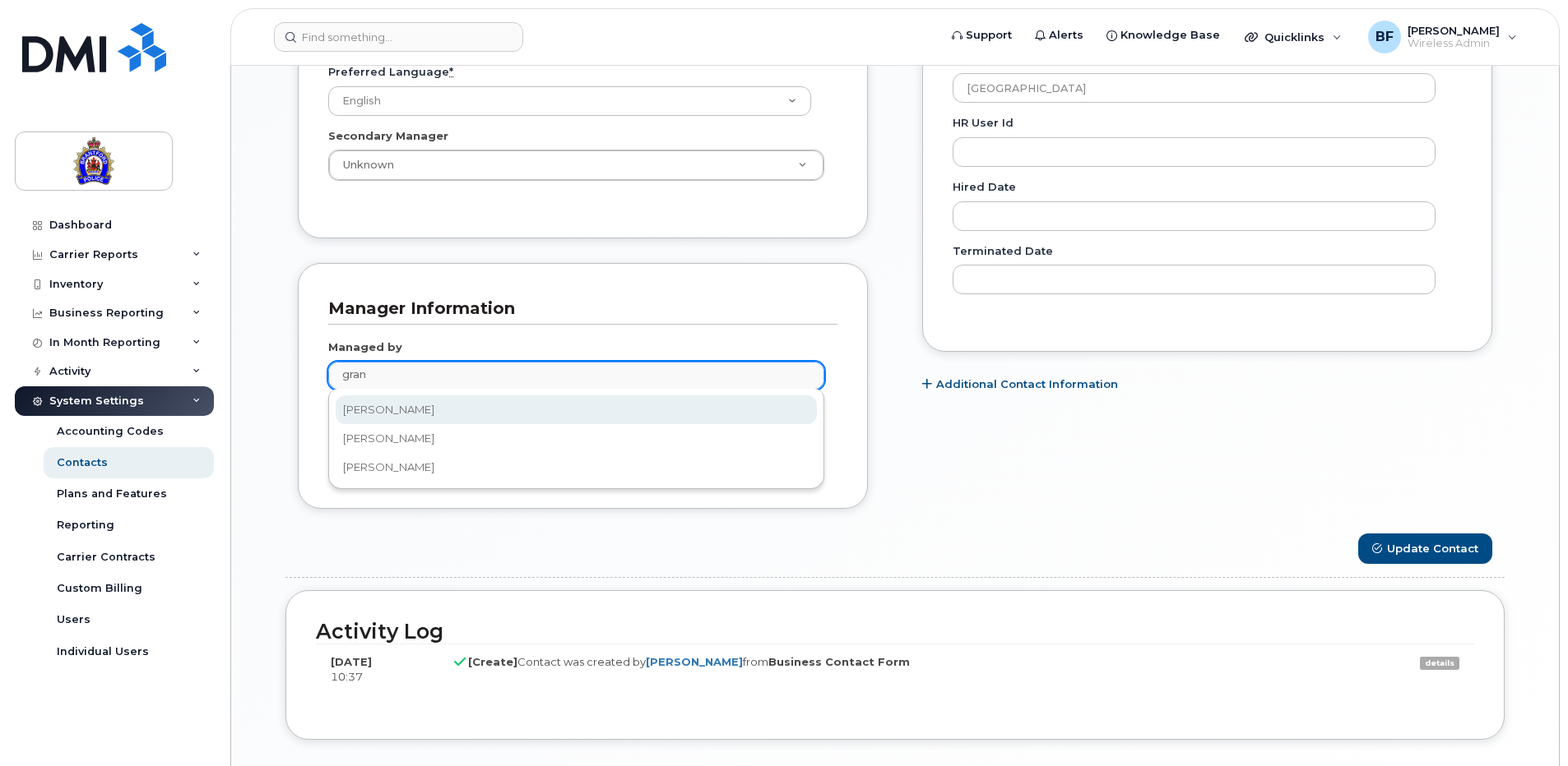
type input "gran"
type input "897351"
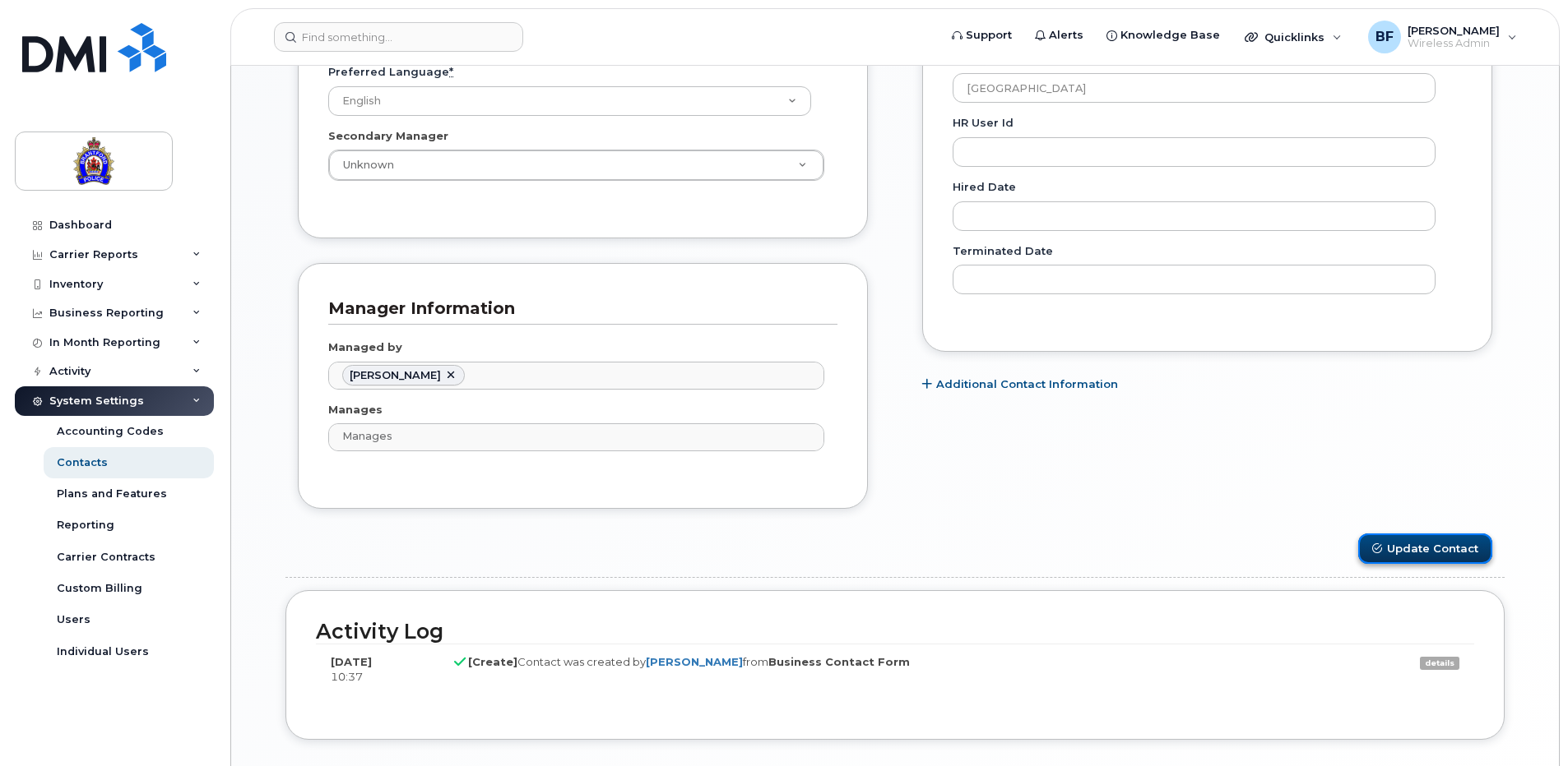
click at [1436, 552] on button "Update Contact" at bounding box center [1424, 549] width 134 height 30
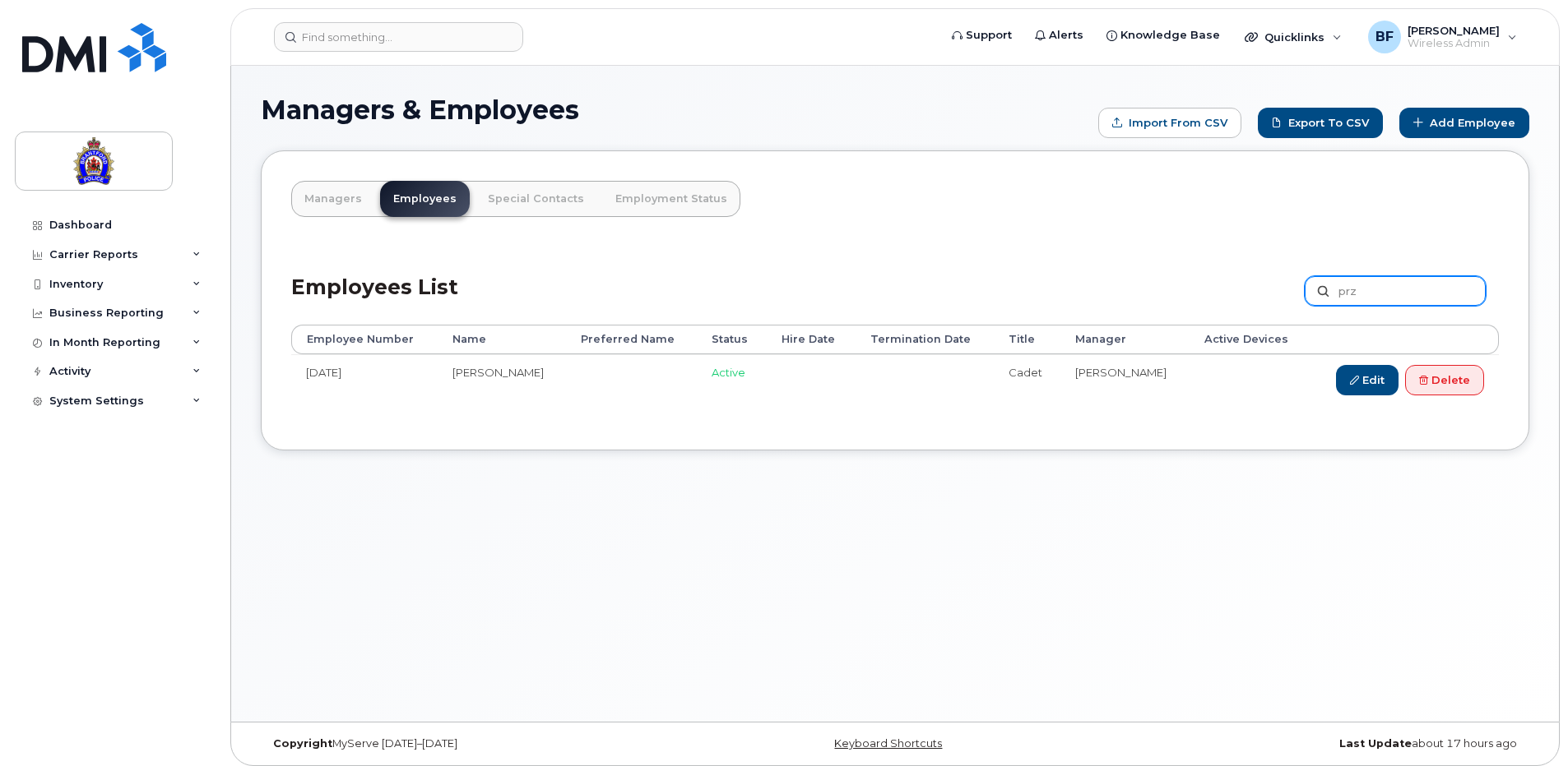
drag, startPoint x: 1400, startPoint y: 297, endPoint x: 1287, endPoint y: 293, distance: 113.1
click at [1287, 293] on div "Employees List prz Customize Filter Refresh Export" at bounding box center [895, 286] width 1208 height 78
type input "verh"
drag, startPoint x: 1375, startPoint y: 295, endPoint x: 1306, endPoint y: 290, distance: 69.2
click at [1306, 290] on div "Employees List verh Customize Filter Refresh Export" at bounding box center [895, 286] width 1208 height 78
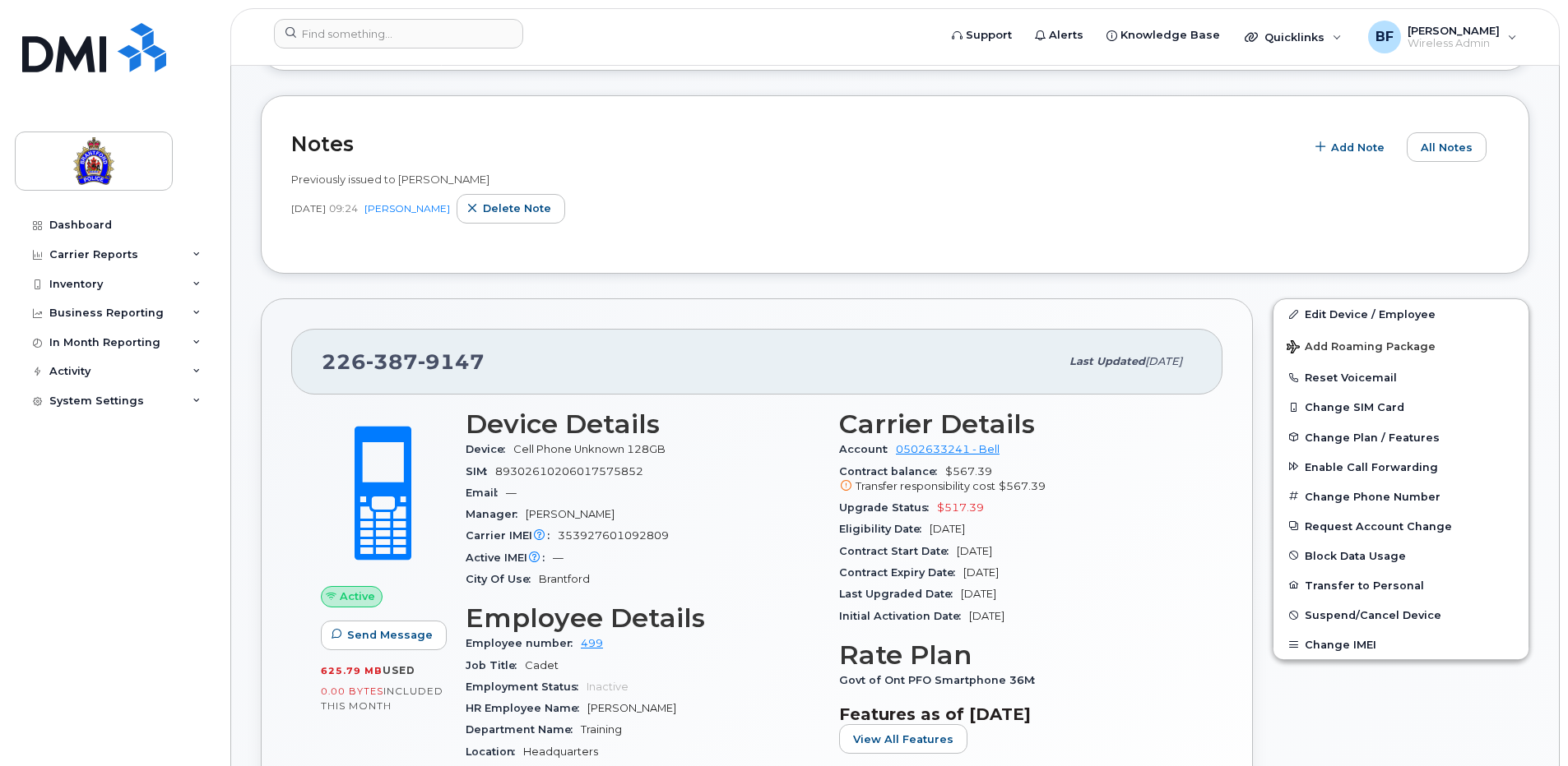
scroll to position [247, 0]
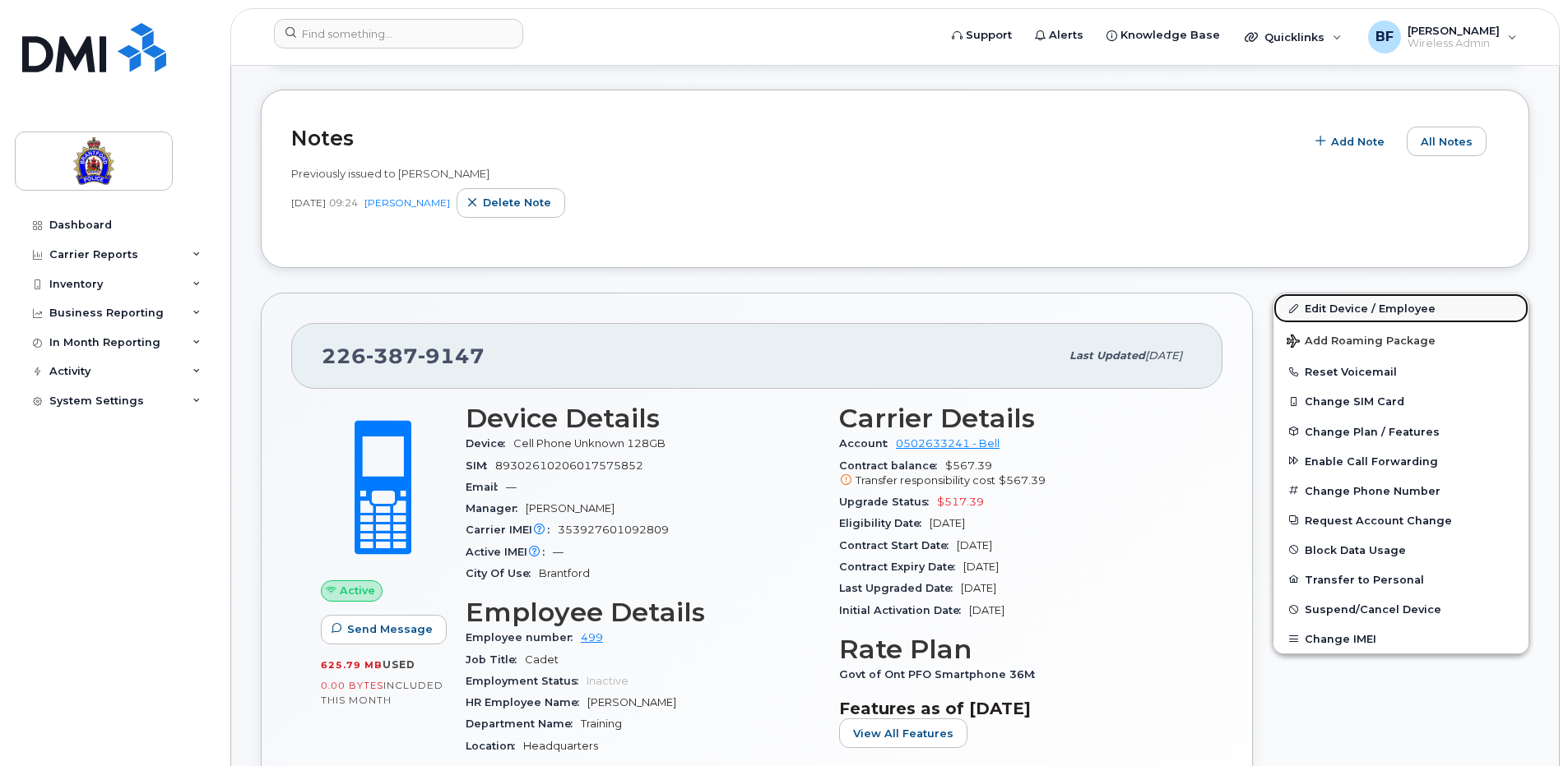
click at [1365, 307] on link "Edit Device / Employee" at bounding box center [1401, 308] width 255 height 30
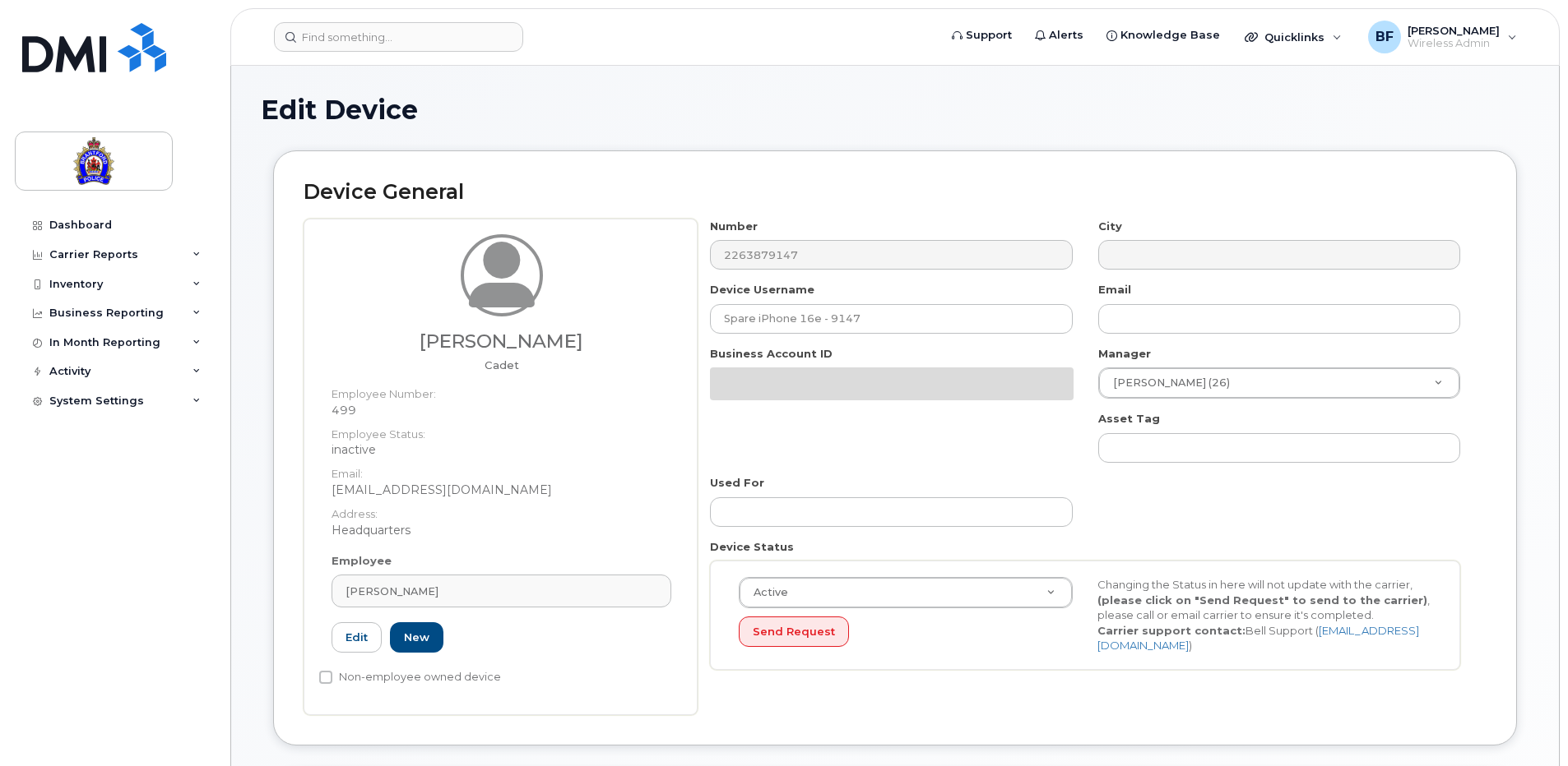
select select "626282"
select select "625538"
select select "626299"
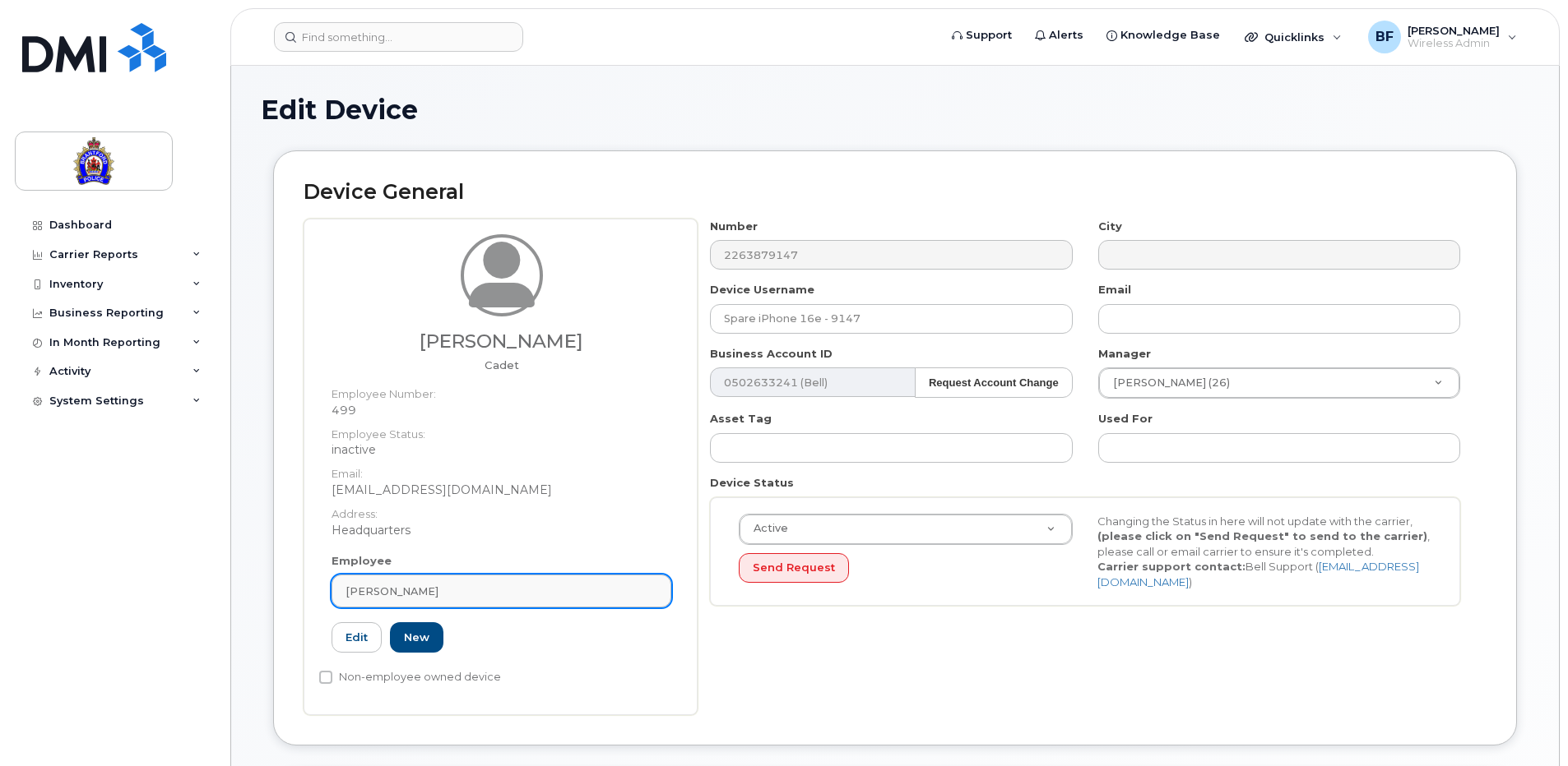
click at [475, 593] on div "[PERSON_NAME]" at bounding box center [501, 591] width 312 height 15
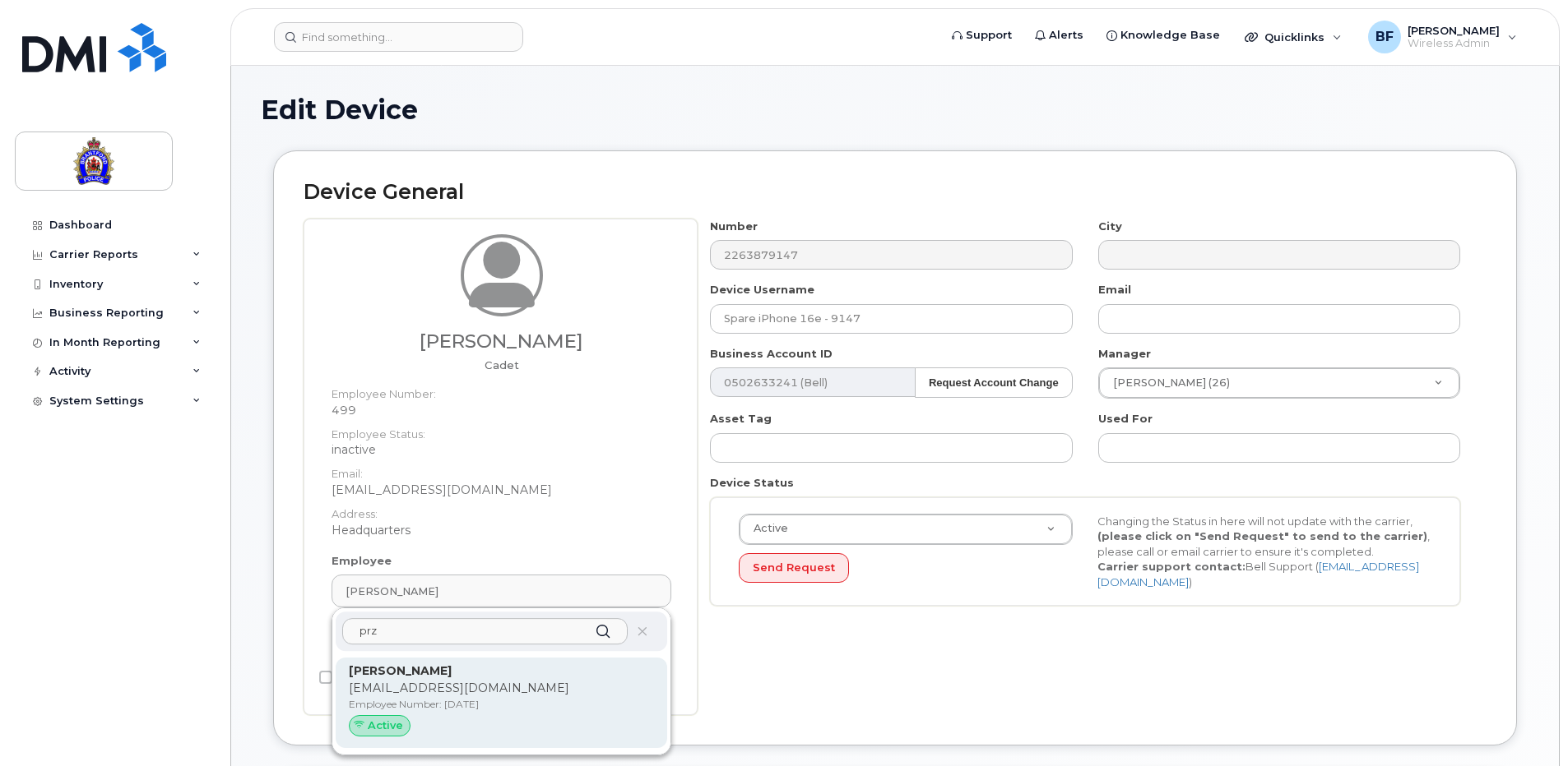
type input "prz"
click at [441, 682] on p "[EMAIL_ADDRESS][DOMAIN_NAME]" at bounding box center [501, 689] width 305 height 17
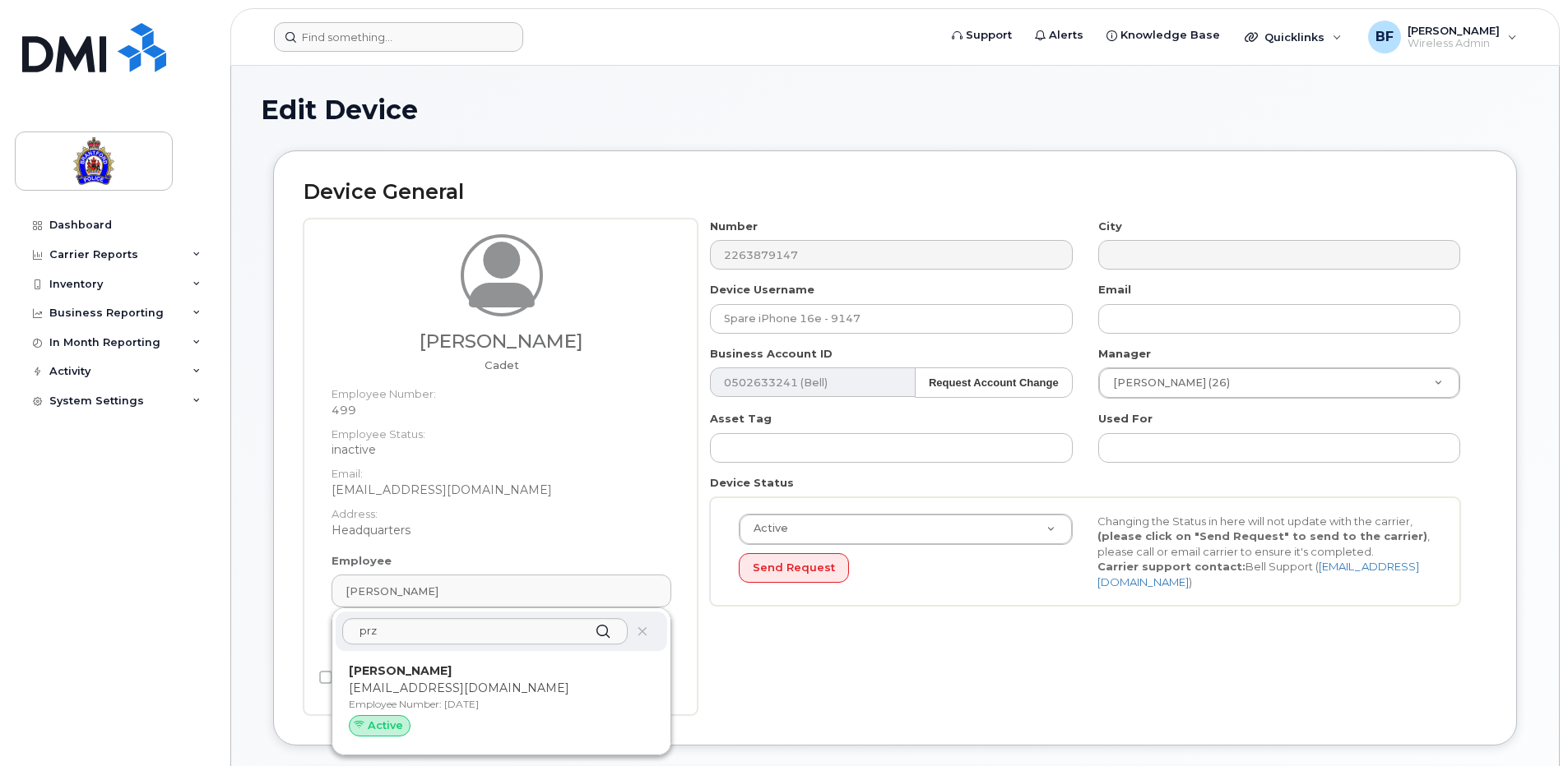
type input "[DATE]"
type input "[PERSON_NAME]"
type input "[EMAIL_ADDRESS][DOMAIN_NAME]"
select select "626287"
select select "626294"
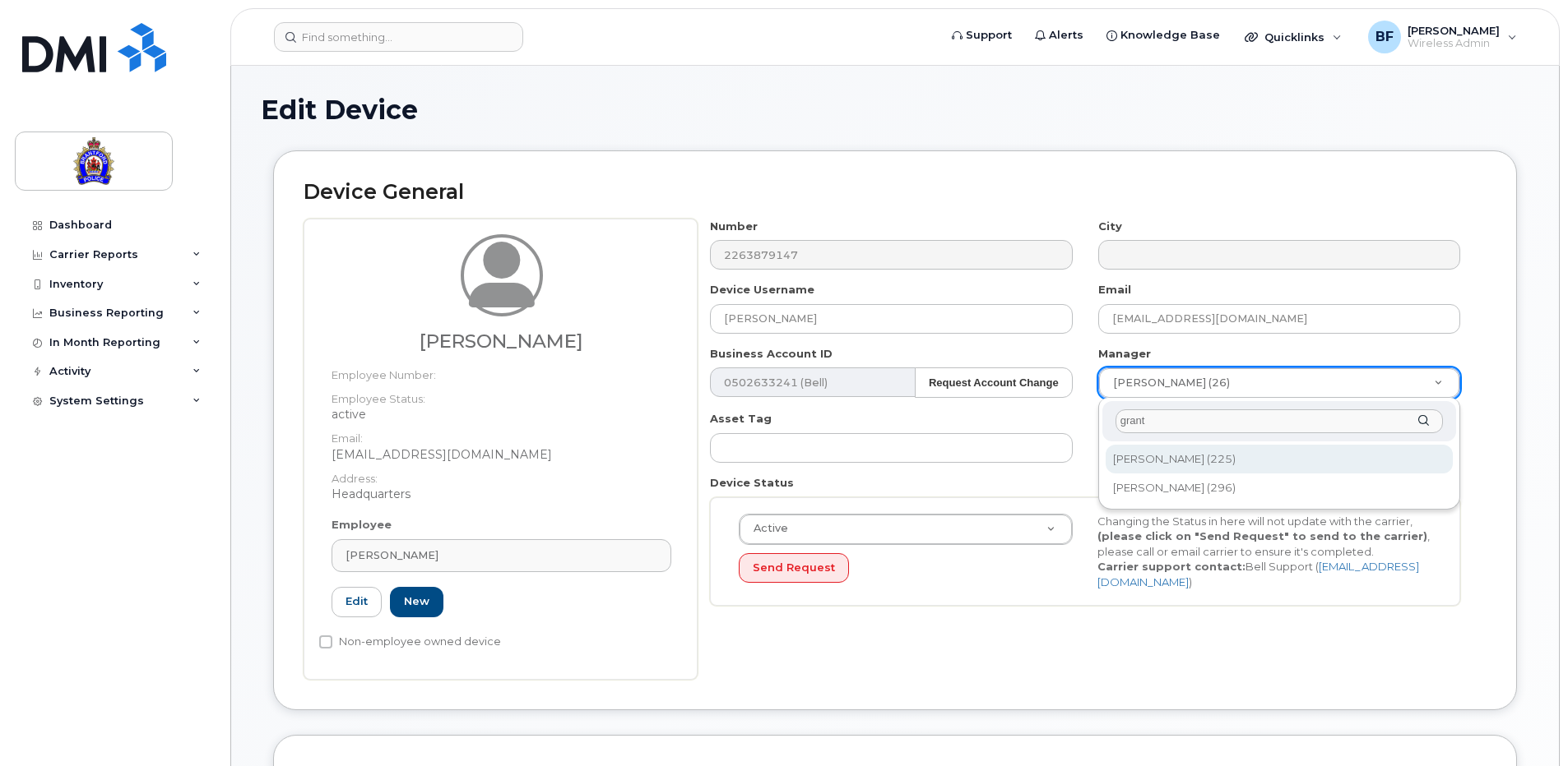
type input "grant"
type input "897351"
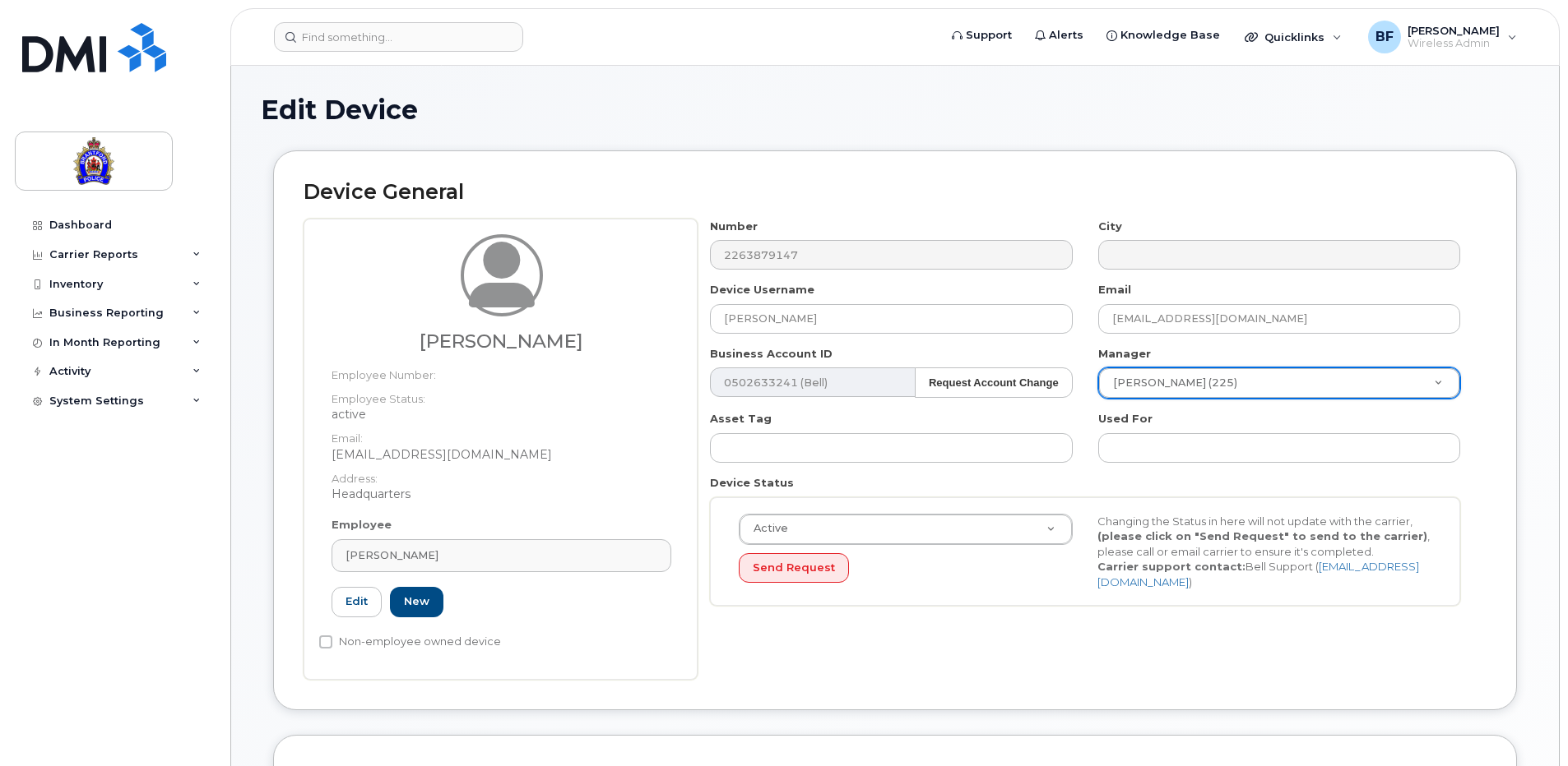
click at [1490, 518] on div "Device General [PERSON_NAME] Employee Number: Employee Status: active Email: [E…" at bounding box center [895, 429] width 1244 height 559
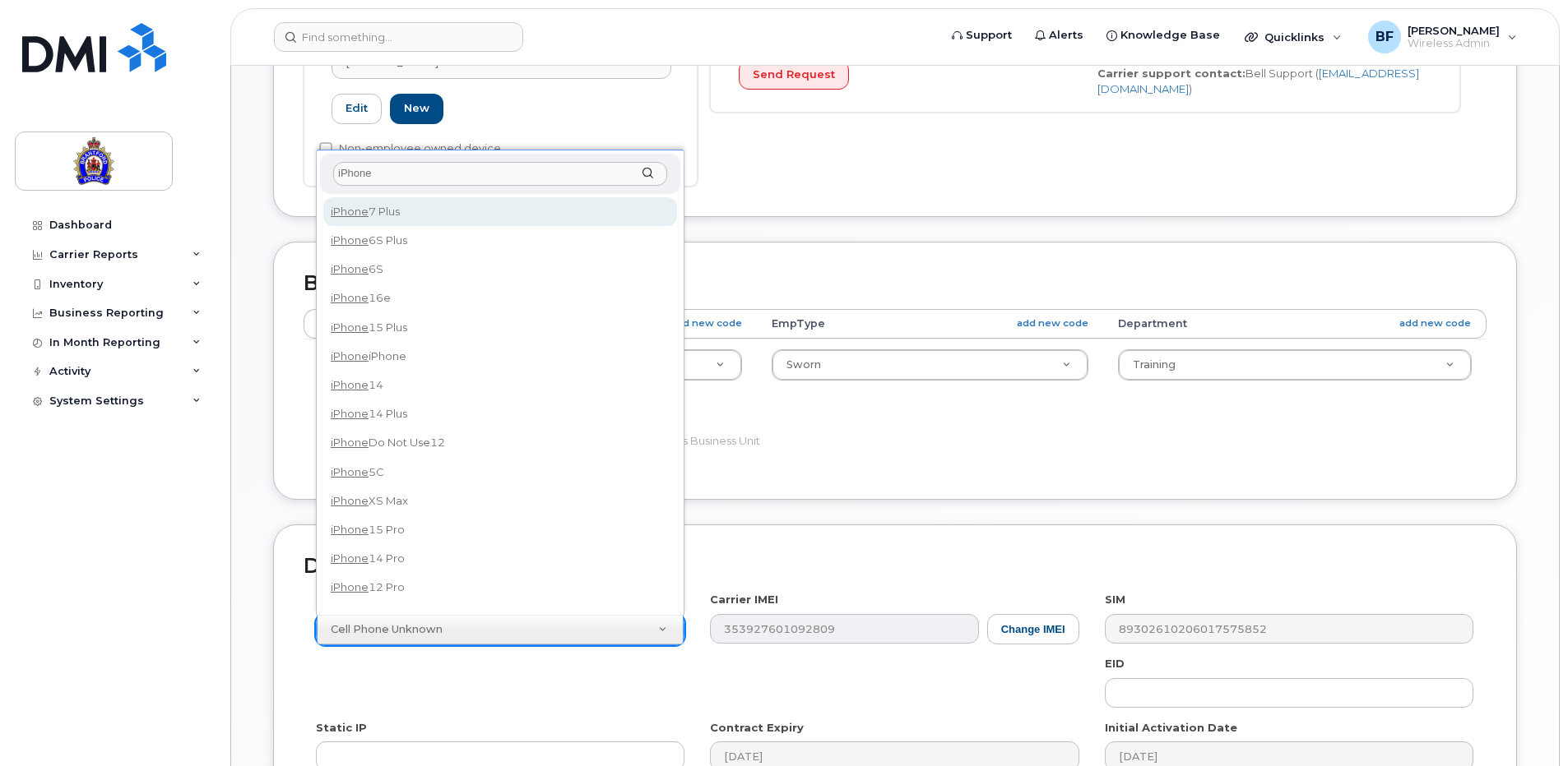
scroll to position [15, 0]
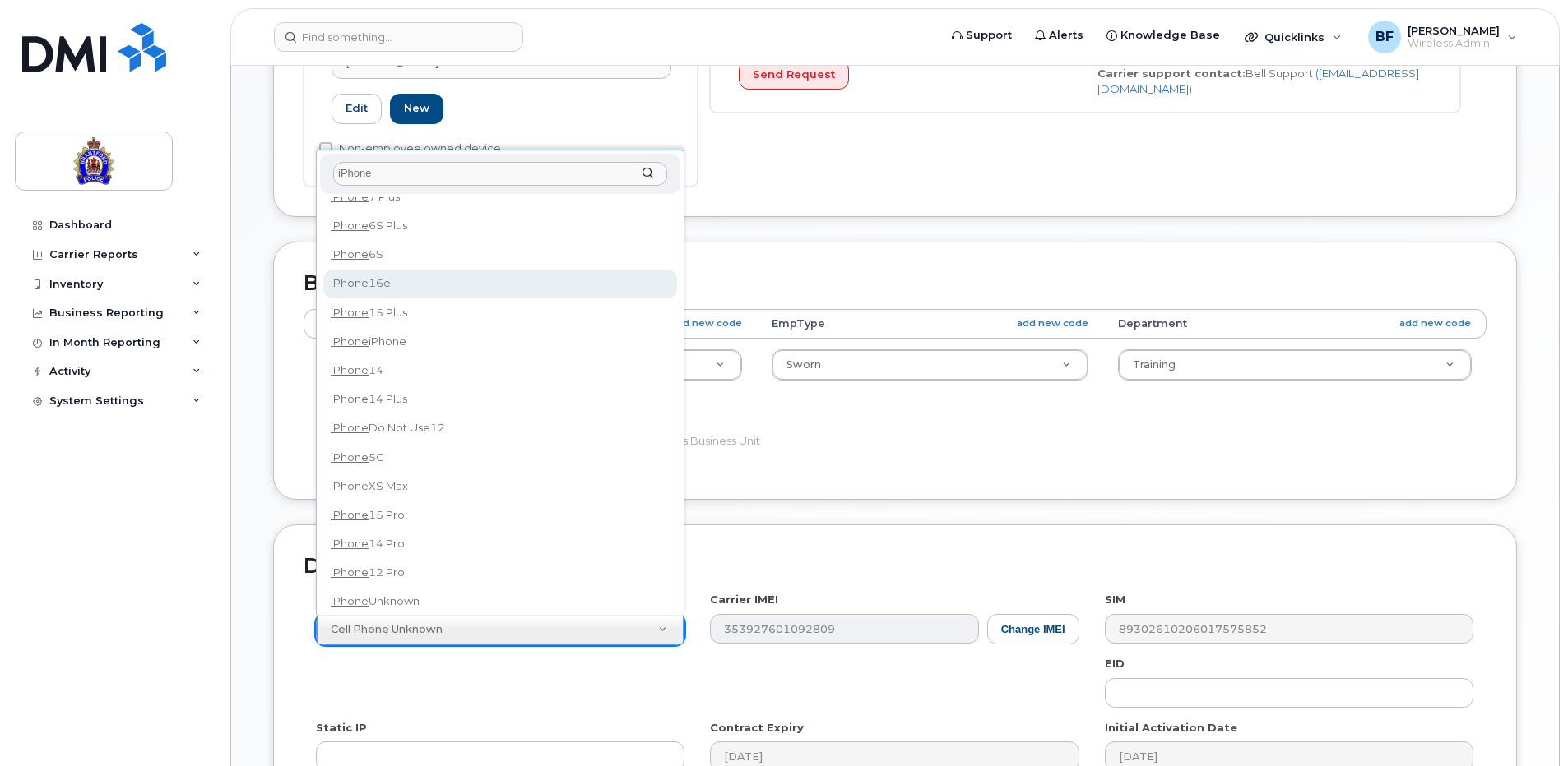
type input "iPhone"
select select "3304"
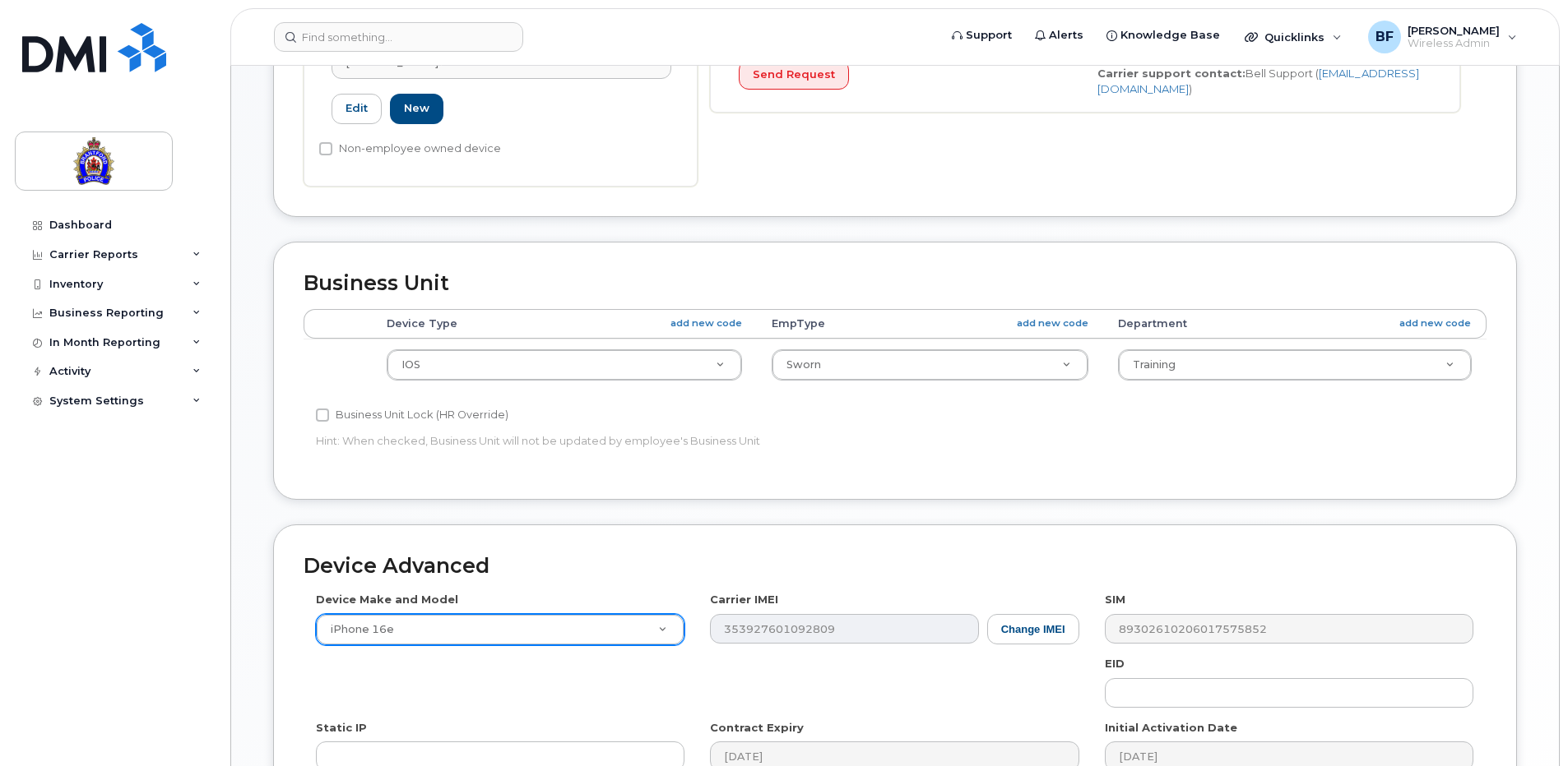
click at [1509, 655] on div "Device Advanced Device Make and Model iPhone 16e Android TCL 502 Watch Apple Wa…" at bounding box center [895, 701] width 1244 height 354
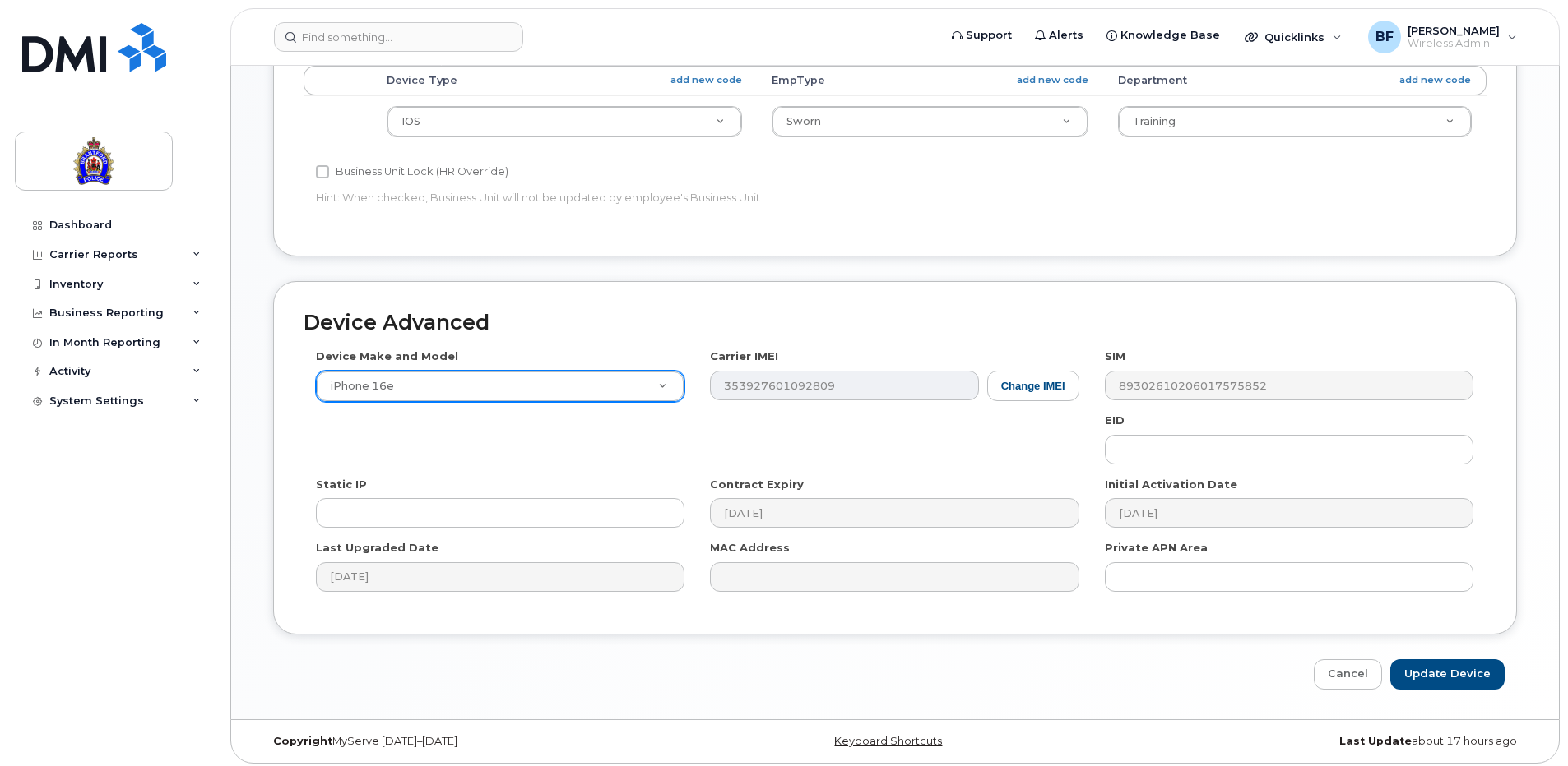
scroll to position [742, 0]
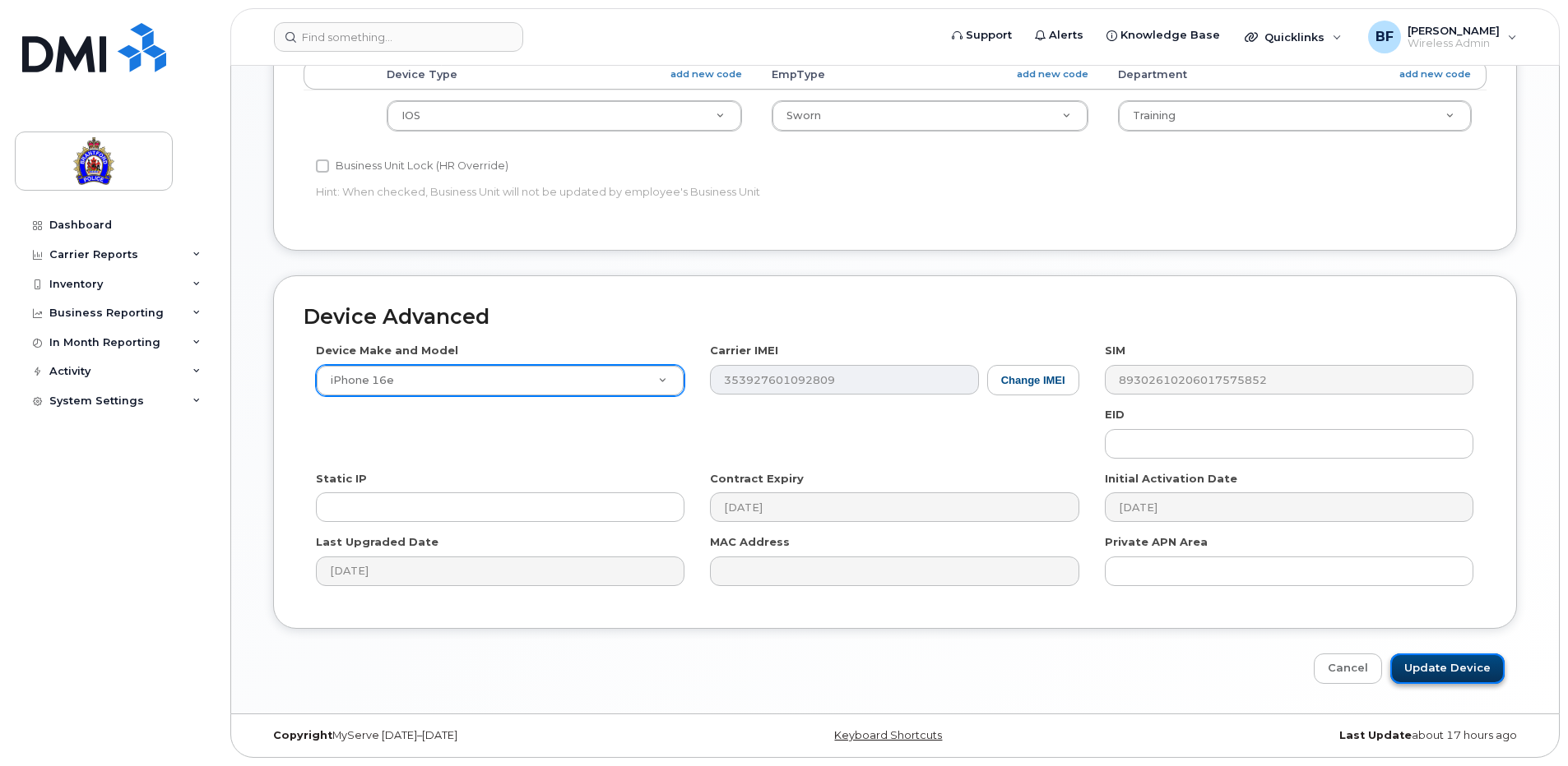
click at [1448, 663] on input "Update Device" at bounding box center [1448, 669] width 115 height 30
type input "Saving..."
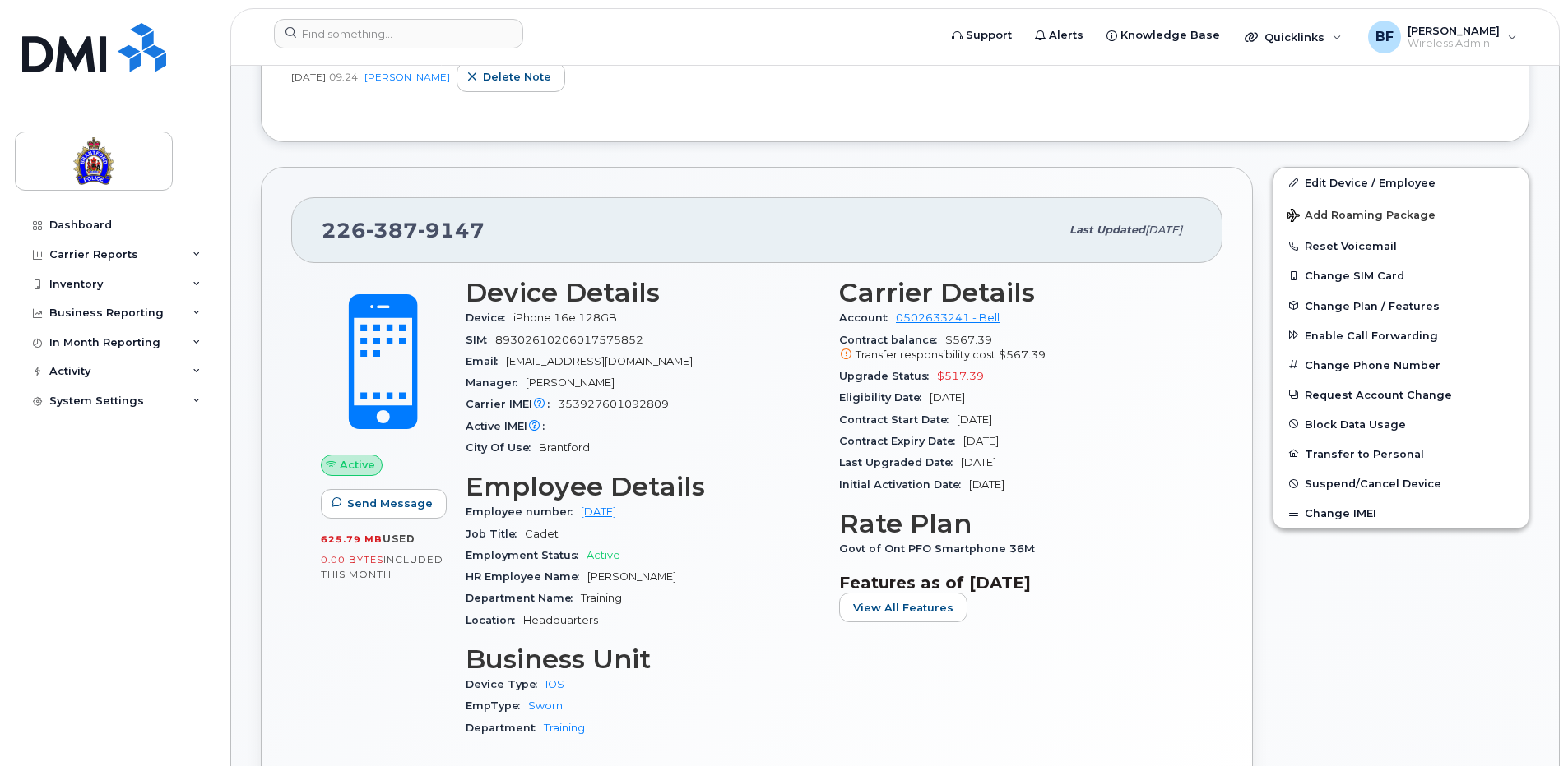
scroll to position [411, 0]
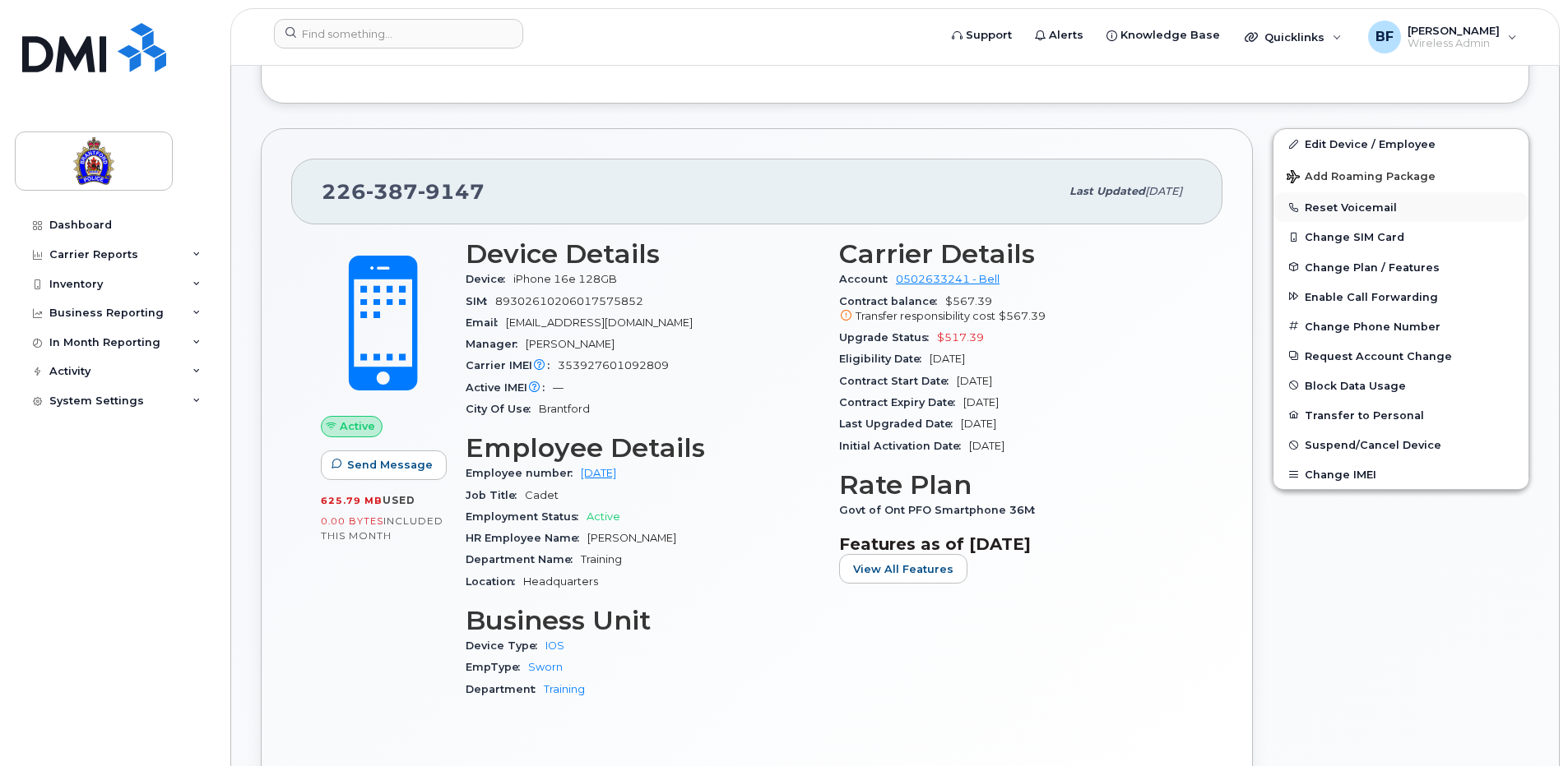
click at [1355, 205] on button "Reset Voicemail" at bounding box center [1401, 207] width 255 height 30
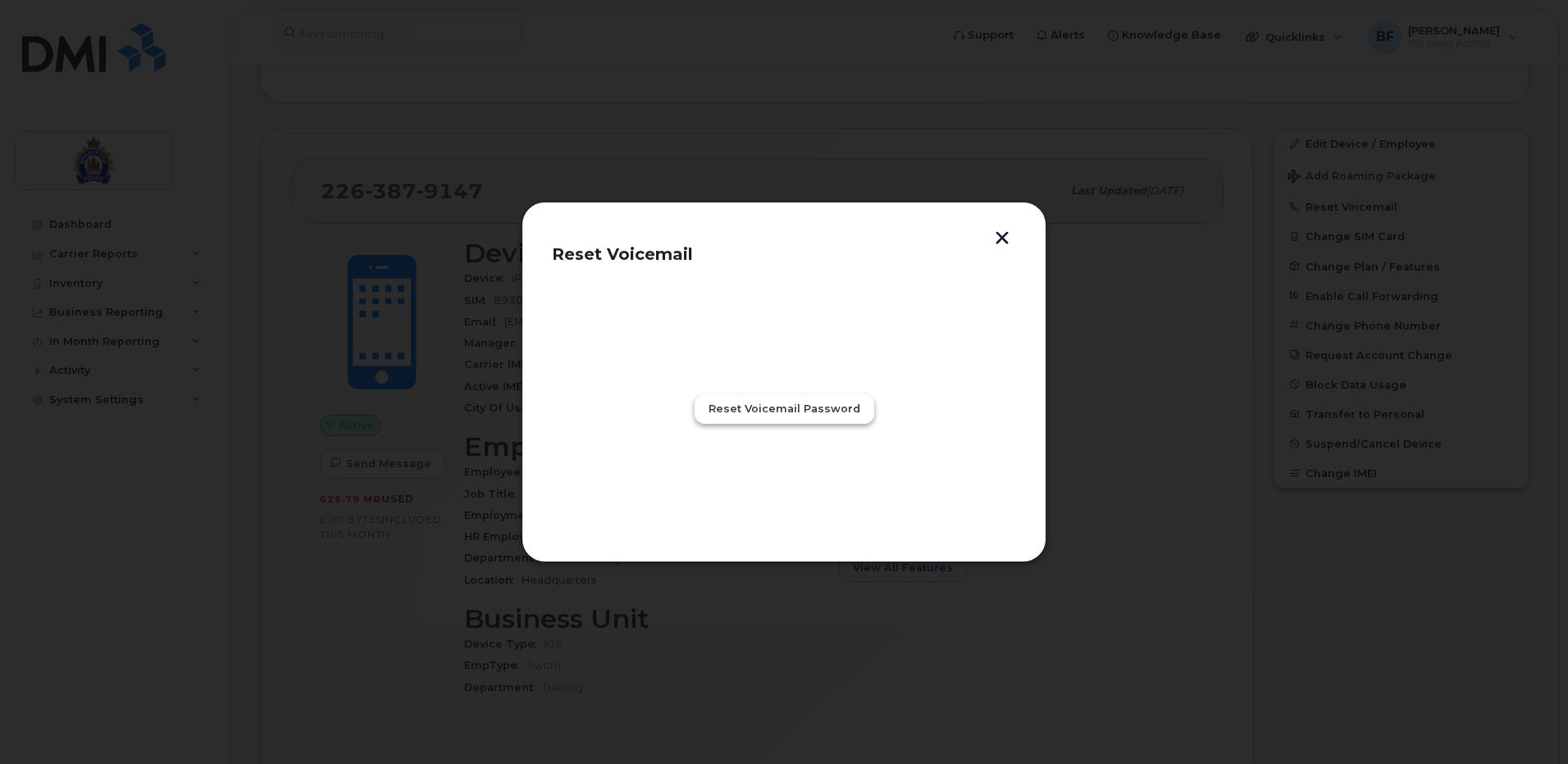
click at [786, 406] on span "Reset Voicemail Password" at bounding box center [784, 408] width 152 height 15
click at [770, 482] on span "Close" at bounding box center [784, 481] width 33 height 15
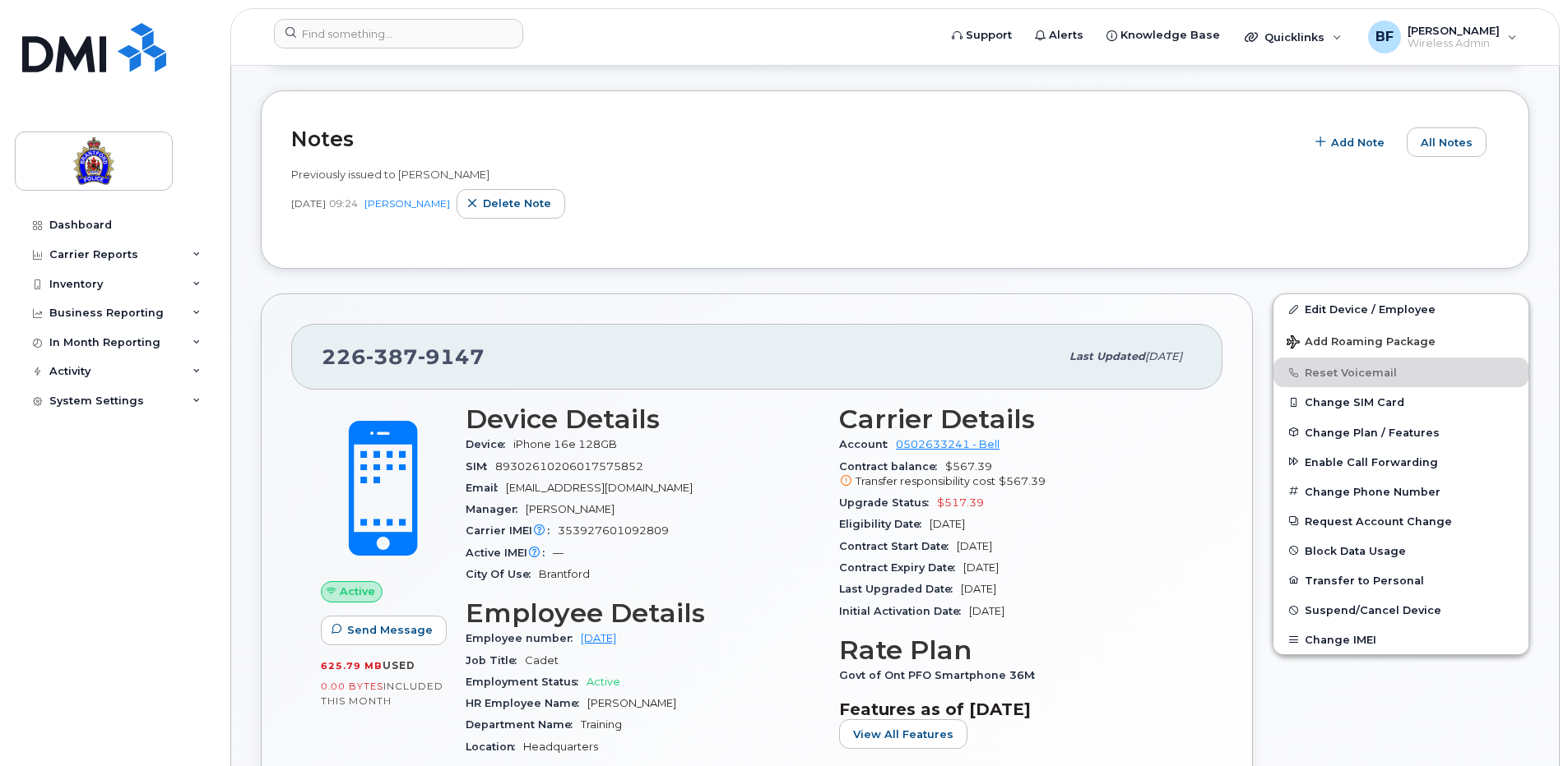
scroll to position [82, 0]
